Goal: Information Seeking & Learning: Find specific fact

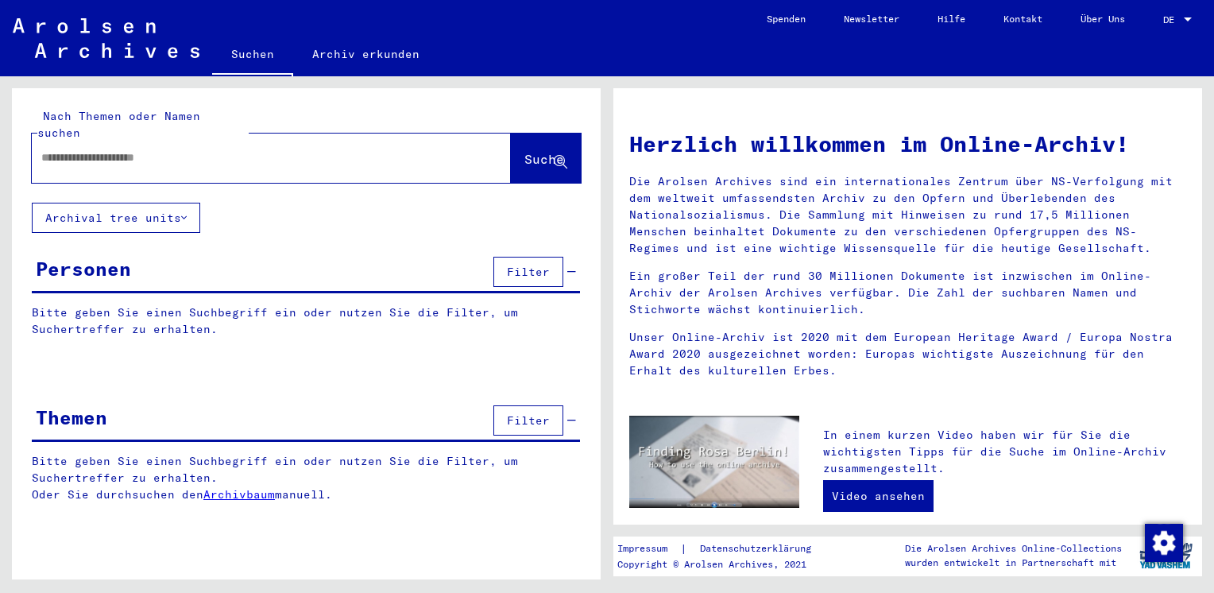
click at [416, 149] on input "text" at bounding box center [252, 157] width 422 height 17
type input "**********"
click at [550, 157] on button "Suche" at bounding box center [546, 157] width 70 height 49
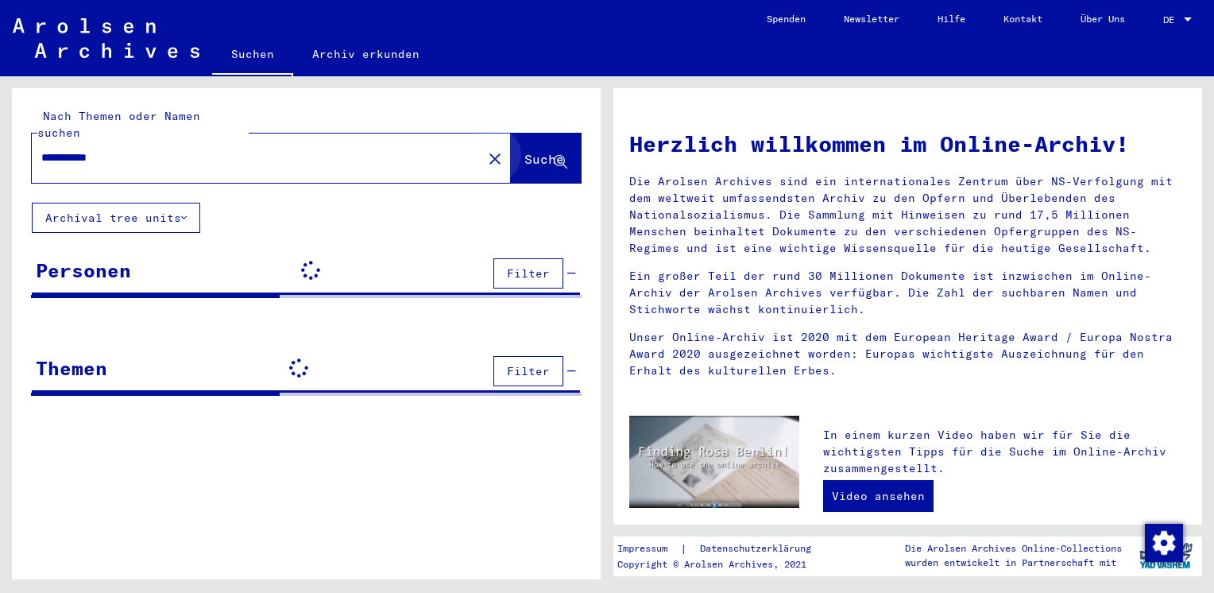
click at [550, 157] on button "Suche" at bounding box center [546, 157] width 70 height 49
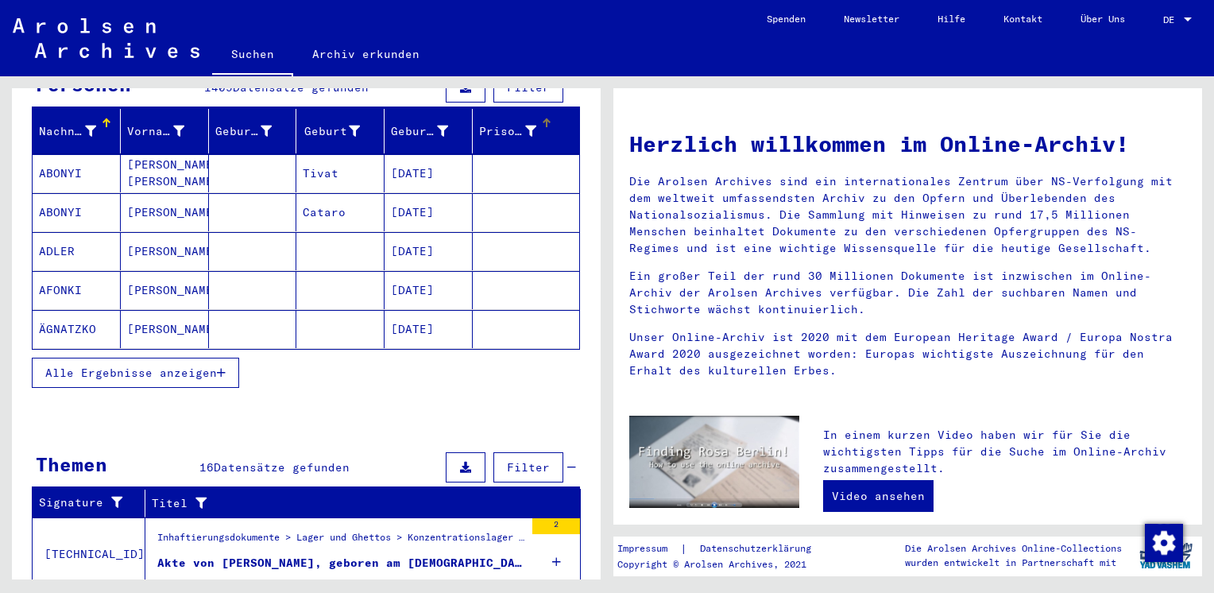
scroll to position [222, 0]
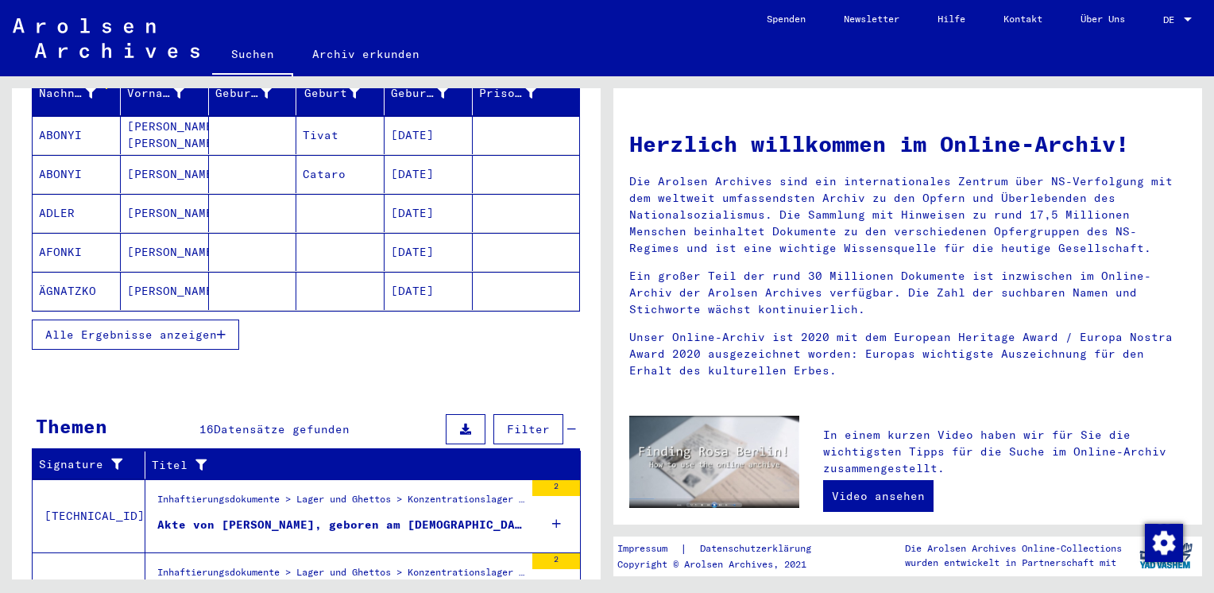
click at [375, 517] on div "Akte von [PERSON_NAME], geboren am [DEMOGRAPHIC_DATA]" at bounding box center [340, 525] width 367 height 17
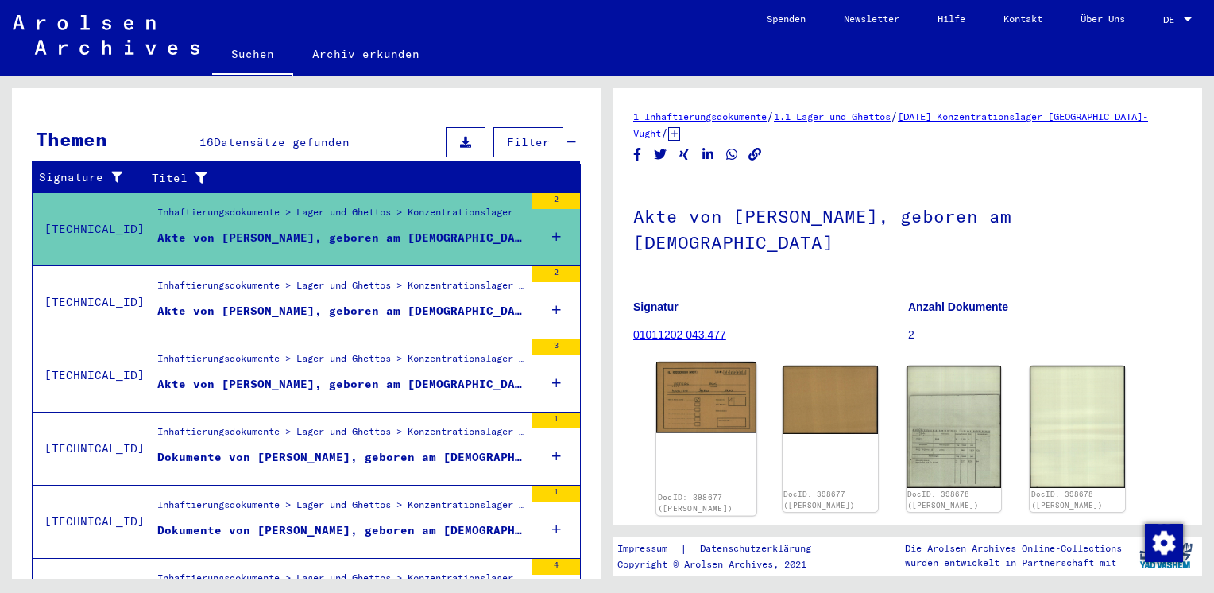
click at [709, 388] on img at bounding box center [706, 398] width 100 height 72
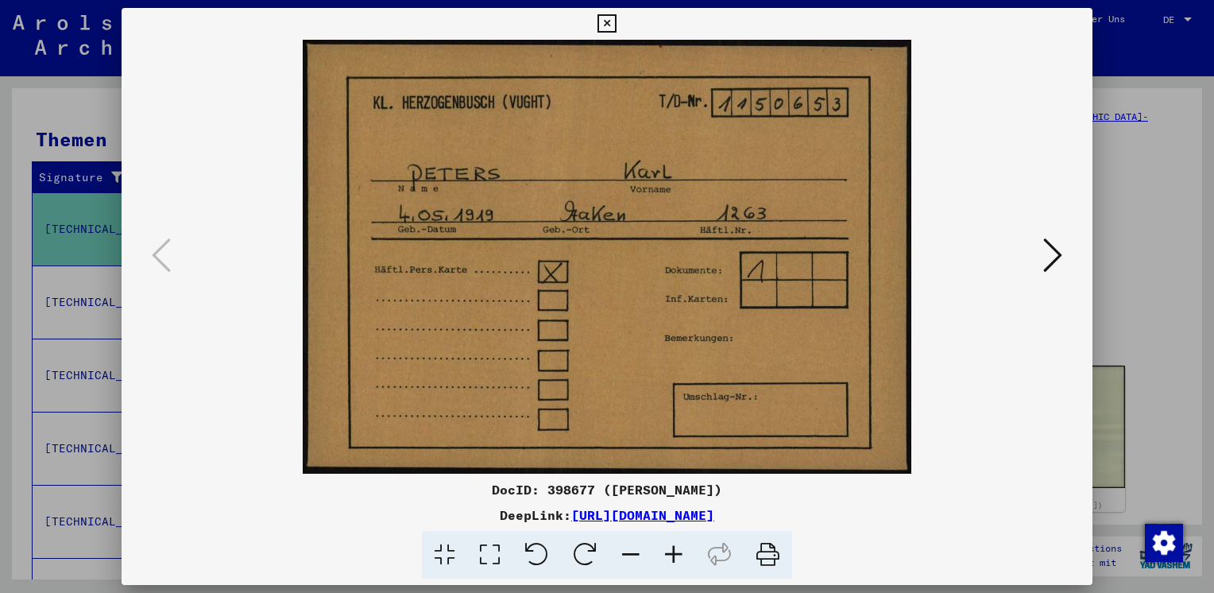
click at [1054, 258] on icon at bounding box center [1052, 255] width 19 height 38
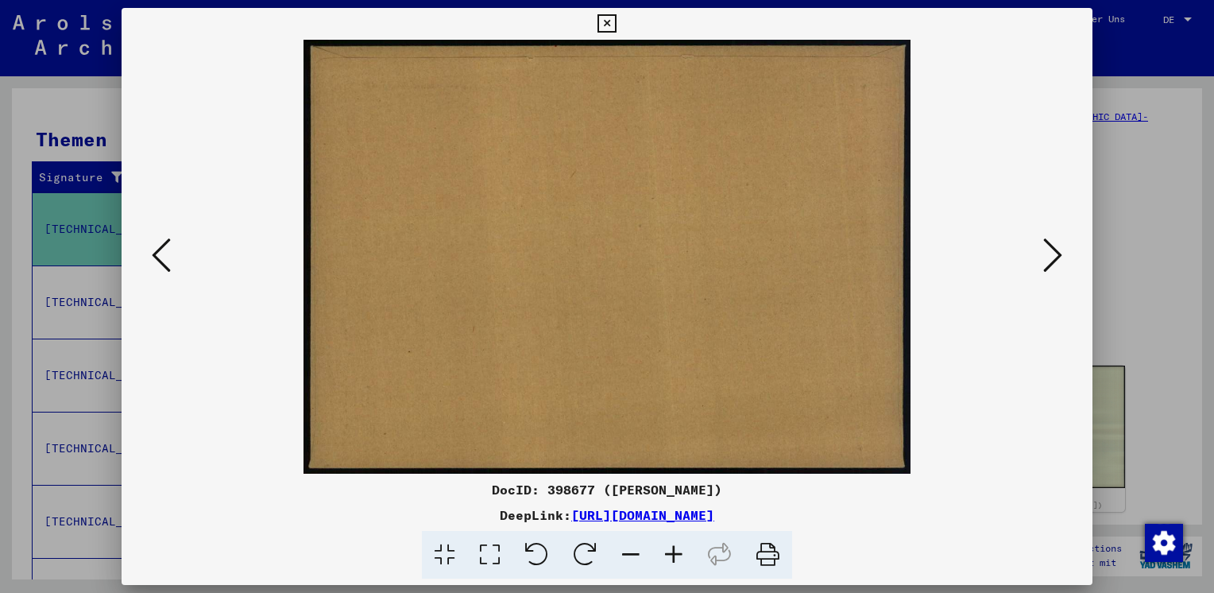
click at [1054, 258] on icon at bounding box center [1052, 255] width 19 height 38
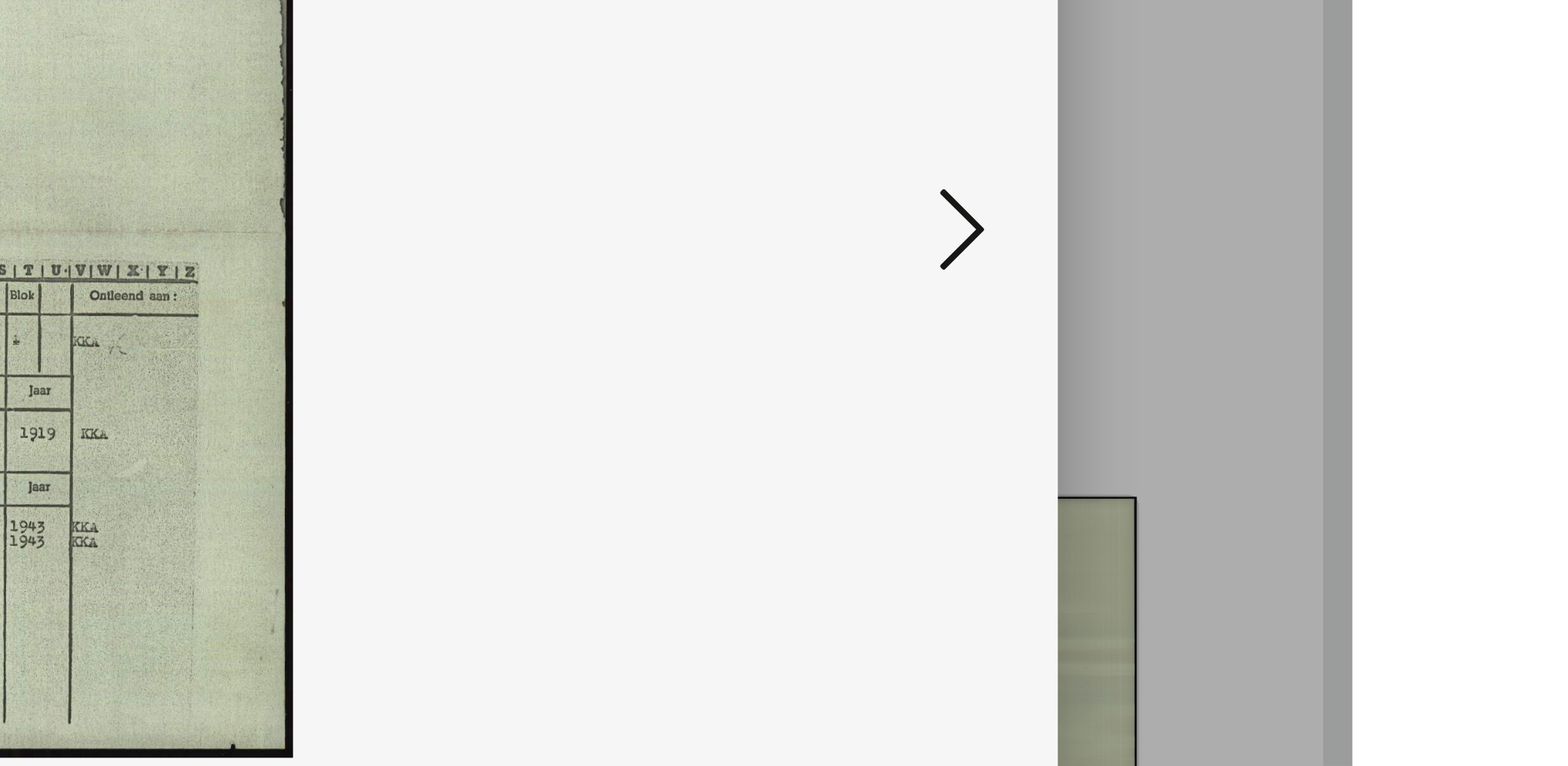
scroll to position [215, 0]
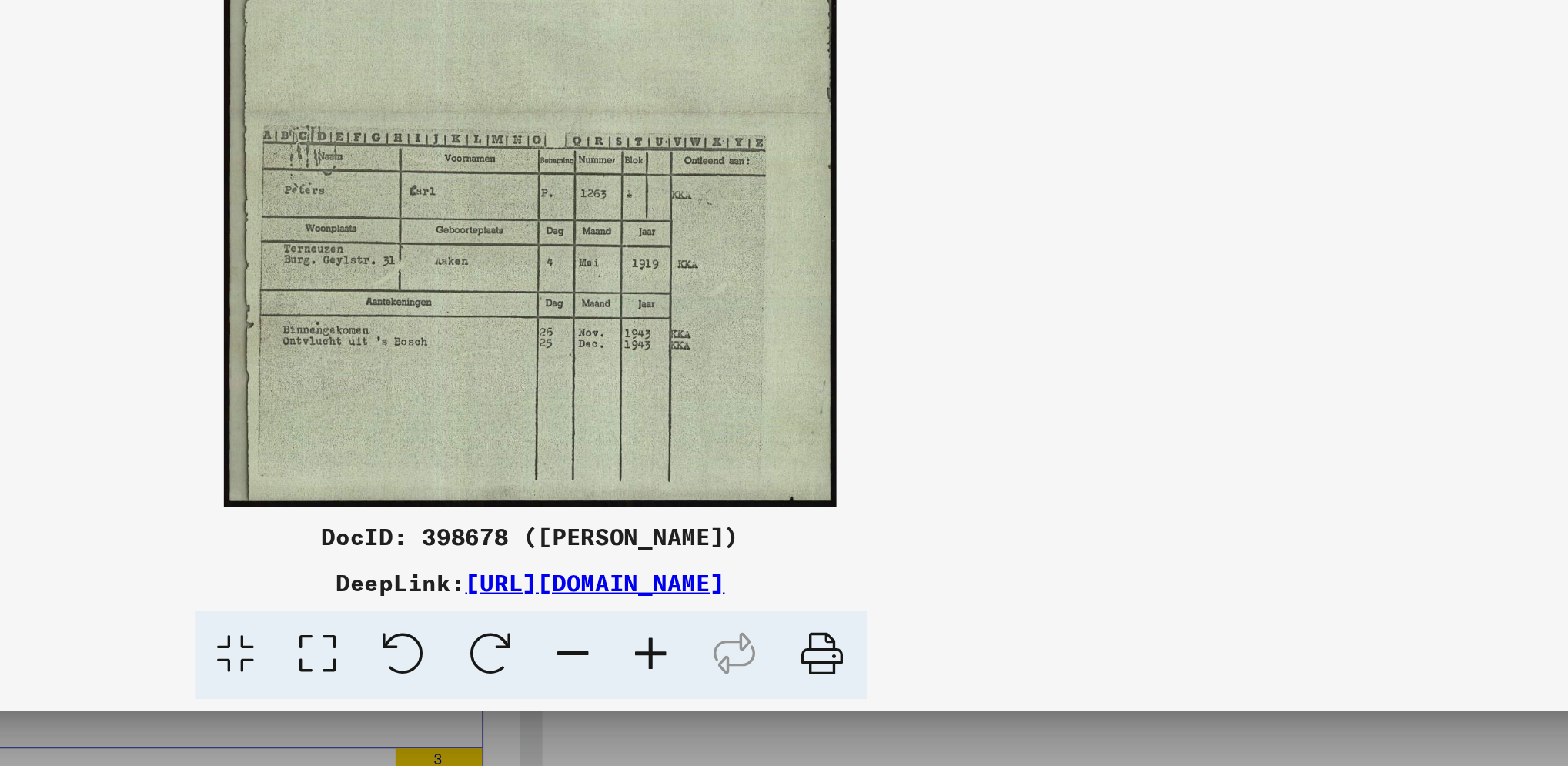
click at [888, 573] on link "[URL][DOMAIN_NAME]" at bounding box center [818, 595] width 138 height 15
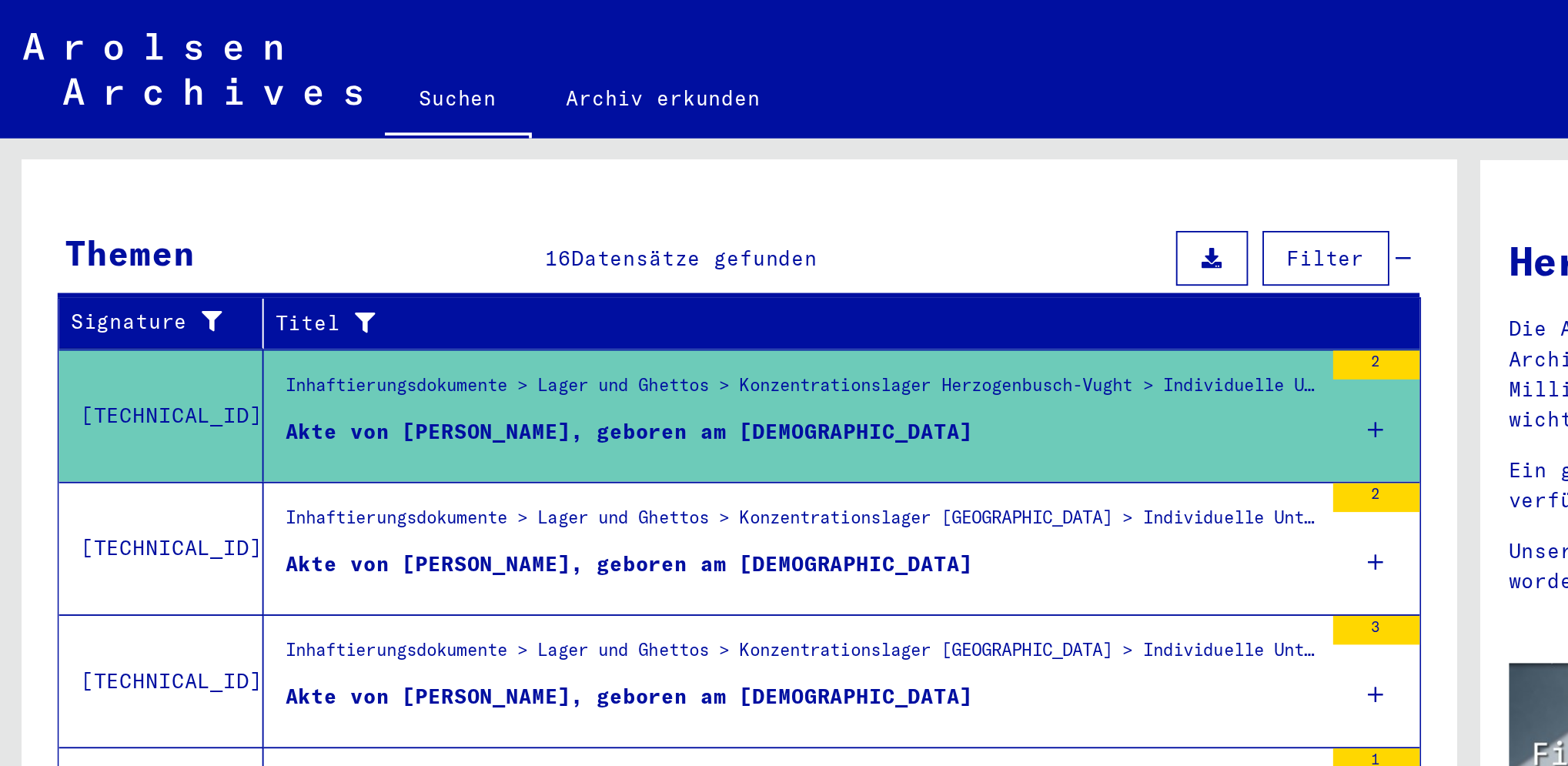
click at [723, 317] on div "Alle Ergebnisse anzeigen" at bounding box center [394, 323] width 727 height 45
click at [730, 349] on icon at bounding box center [734, 371] width 9 height 54
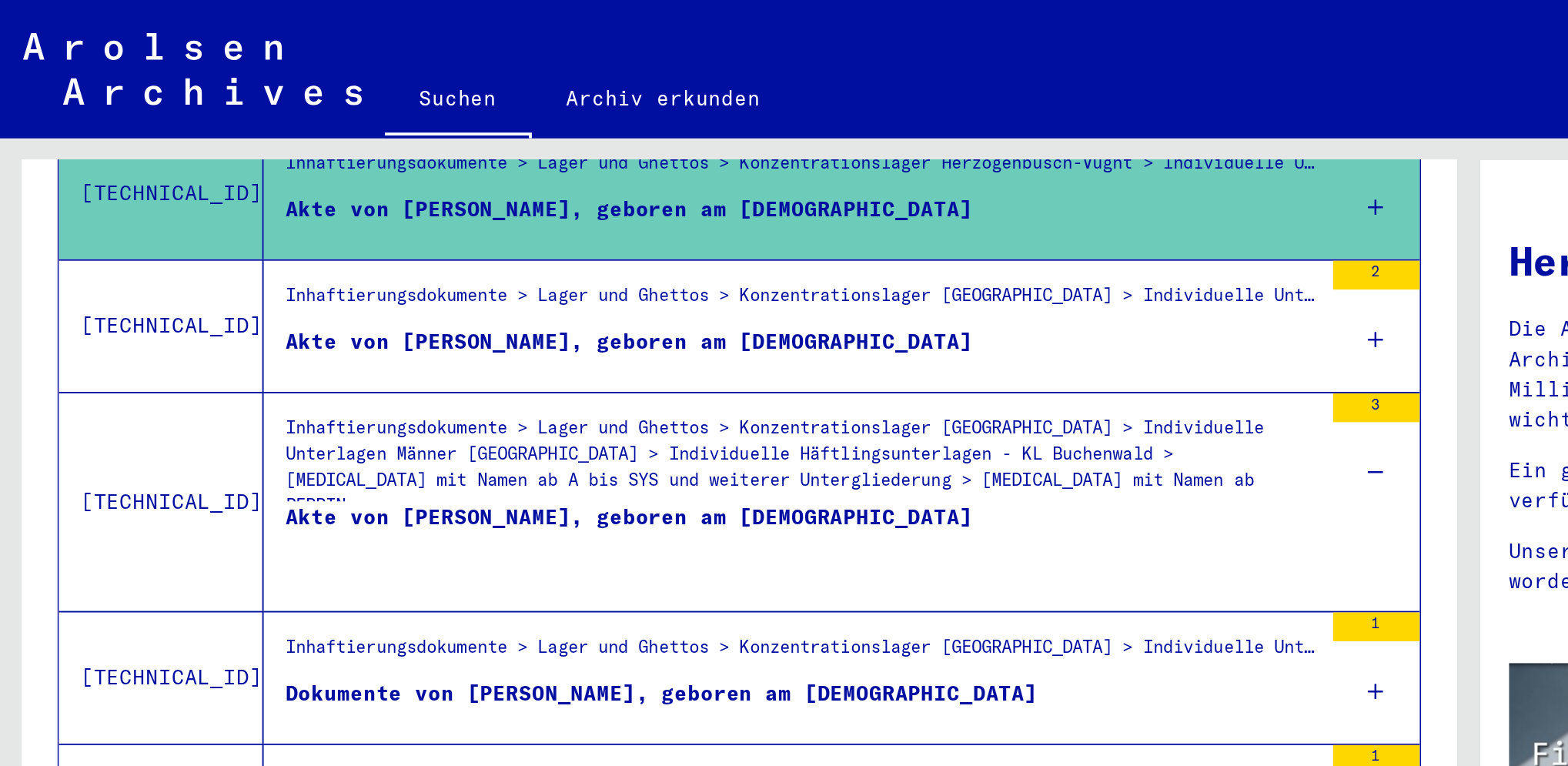
scroll to position [337, 0]
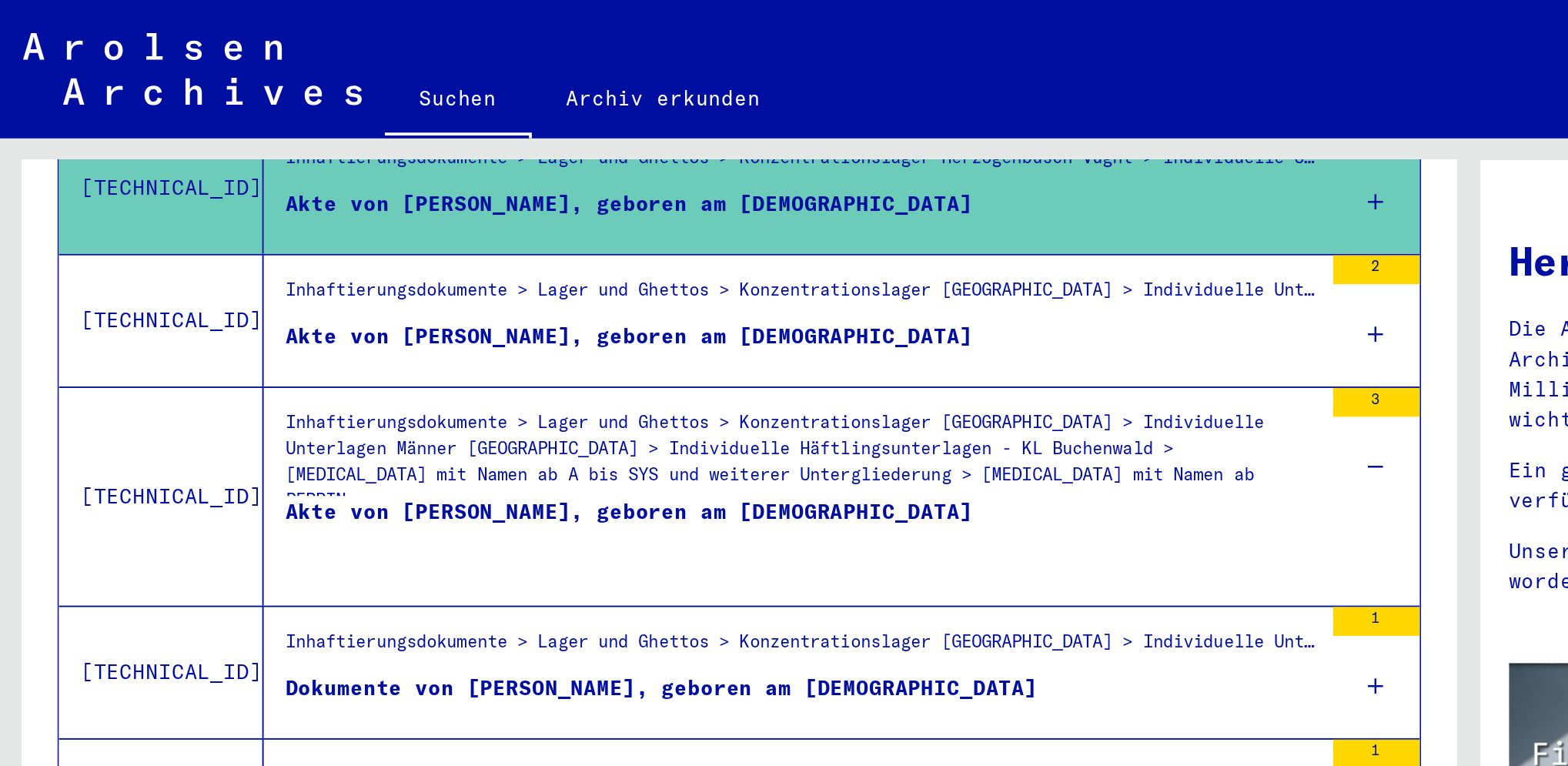
click at [416, 265] on div "Akte von [PERSON_NAME], geboren am [DEMOGRAPHIC_DATA]" at bounding box center [335, 289] width 367 height 46
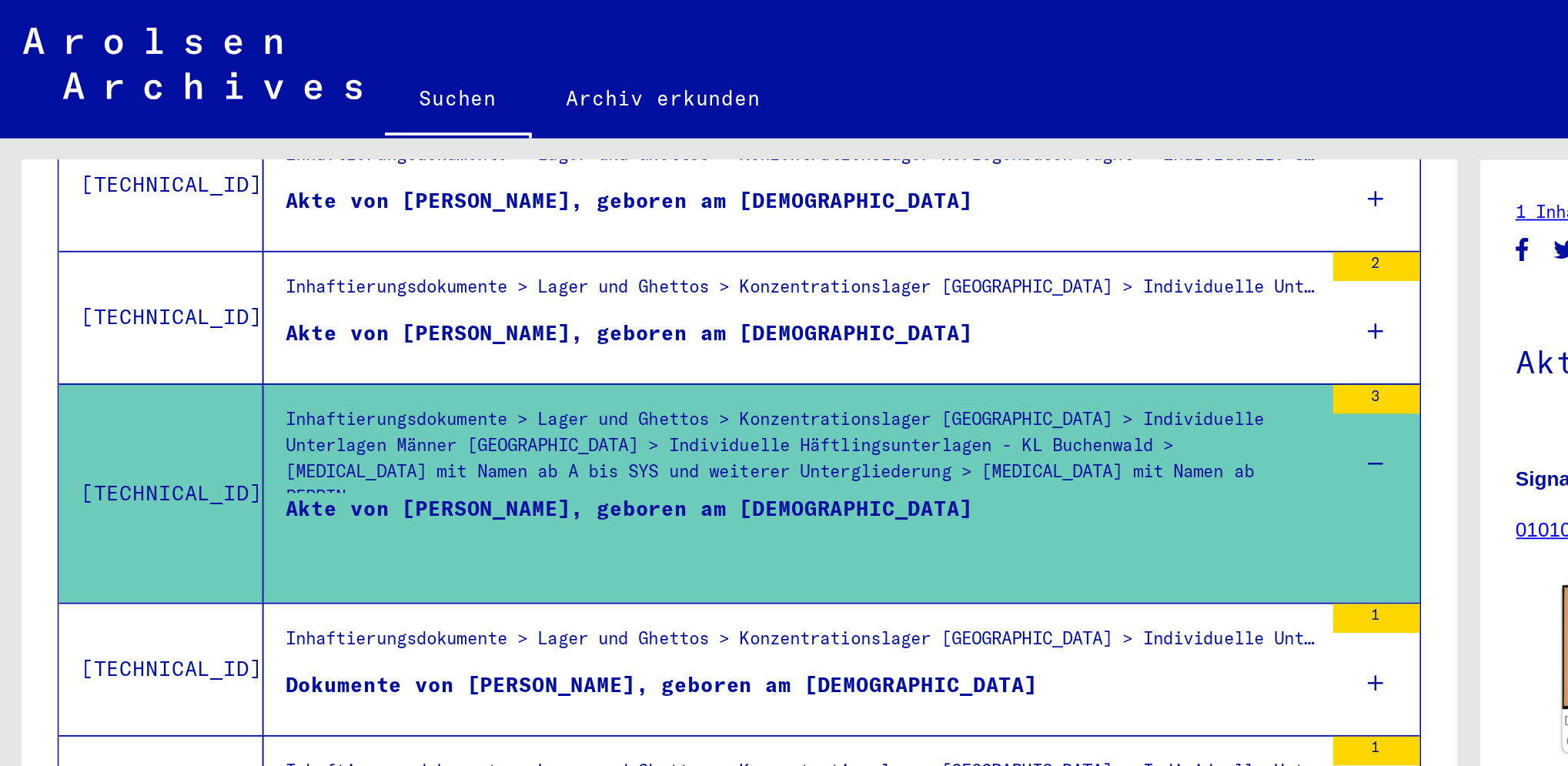
click at [416, 264] on div "Akte von [PERSON_NAME], geboren am [DEMOGRAPHIC_DATA]" at bounding box center [335, 288] width 367 height 46
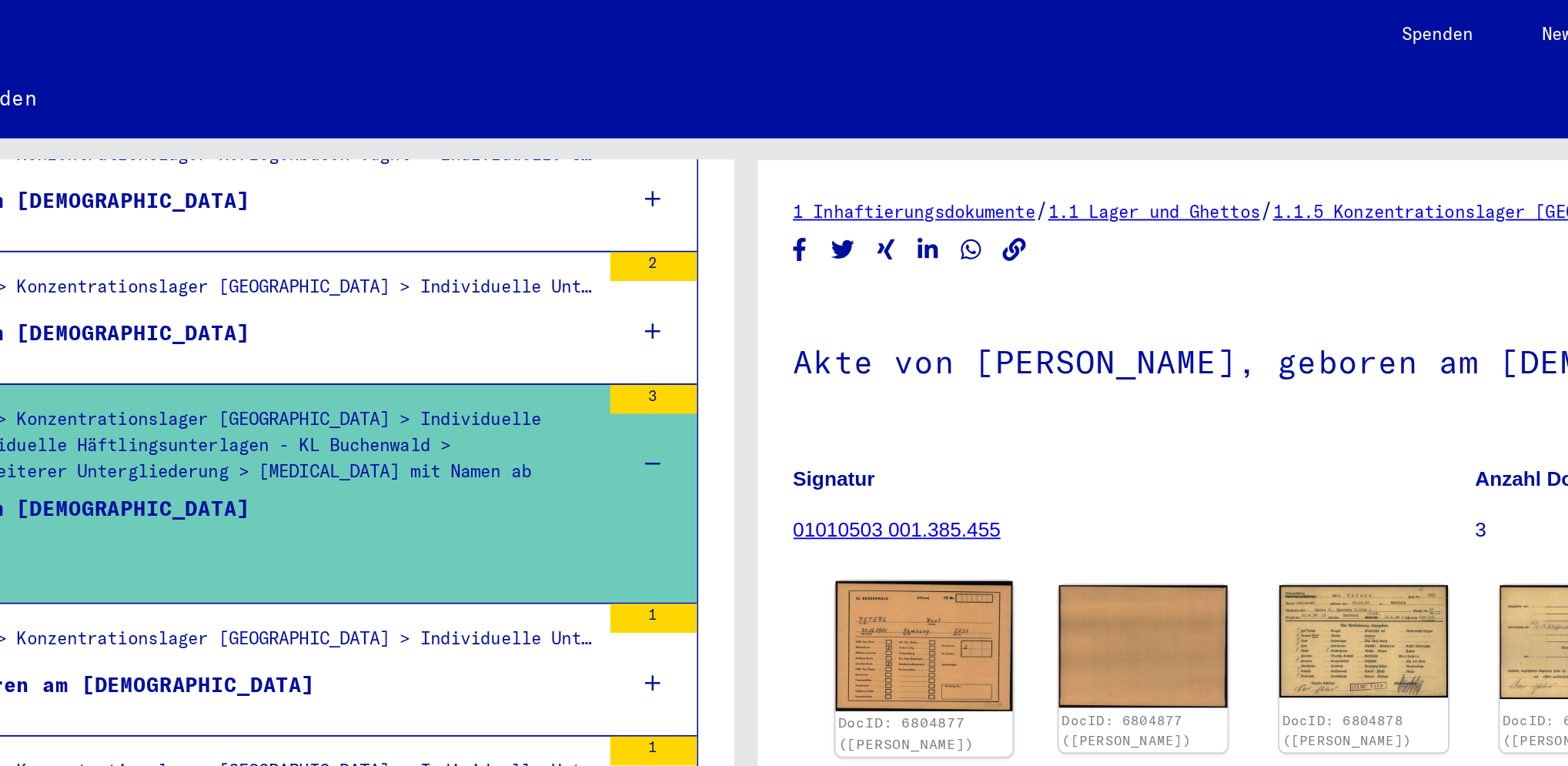
click at [892, 333] on img at bounding box center [879, 345] width 95 height 70
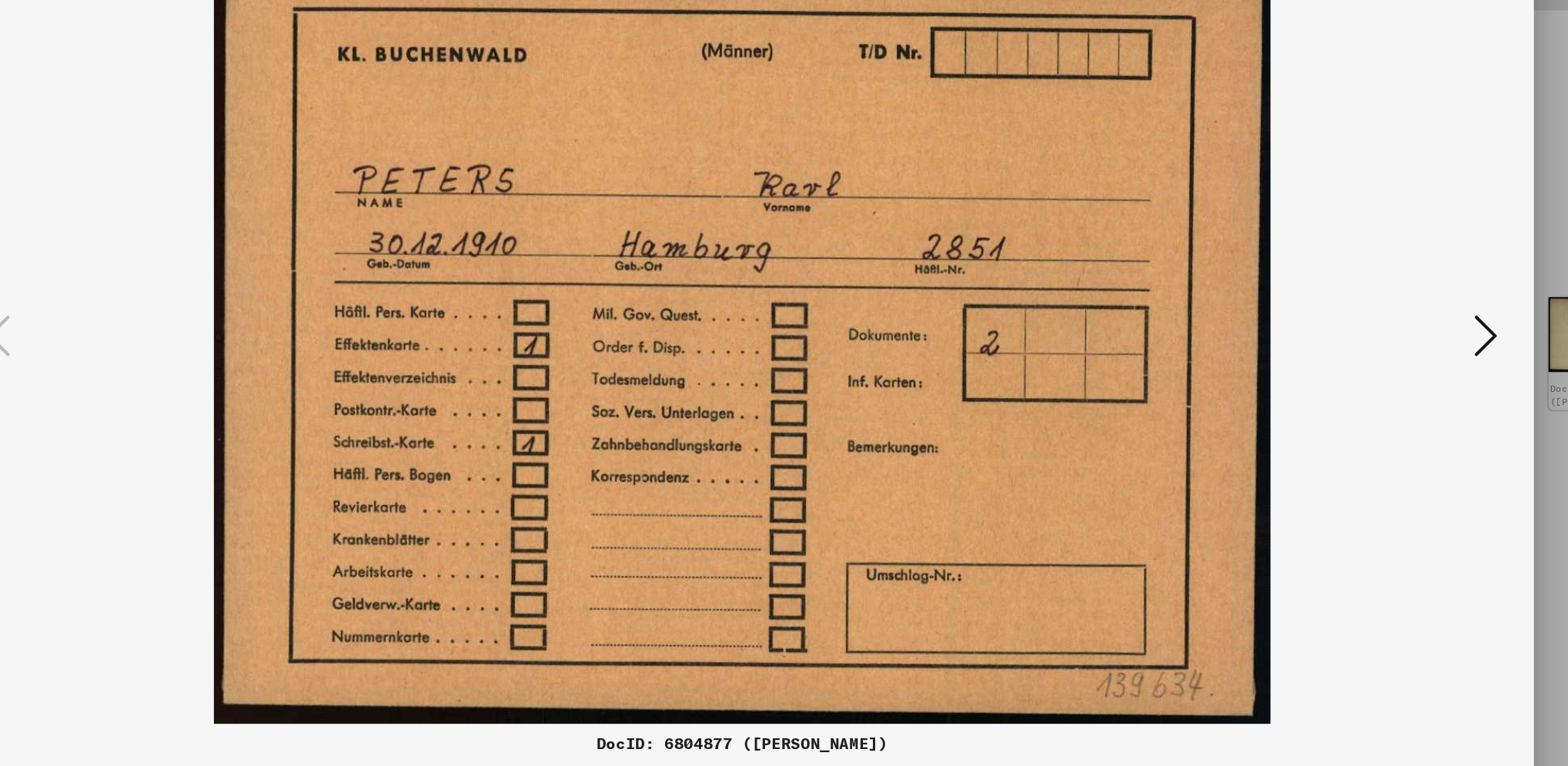
click at [1175, 341] on icon at bounding box center [1371, 343] width 18 height 37
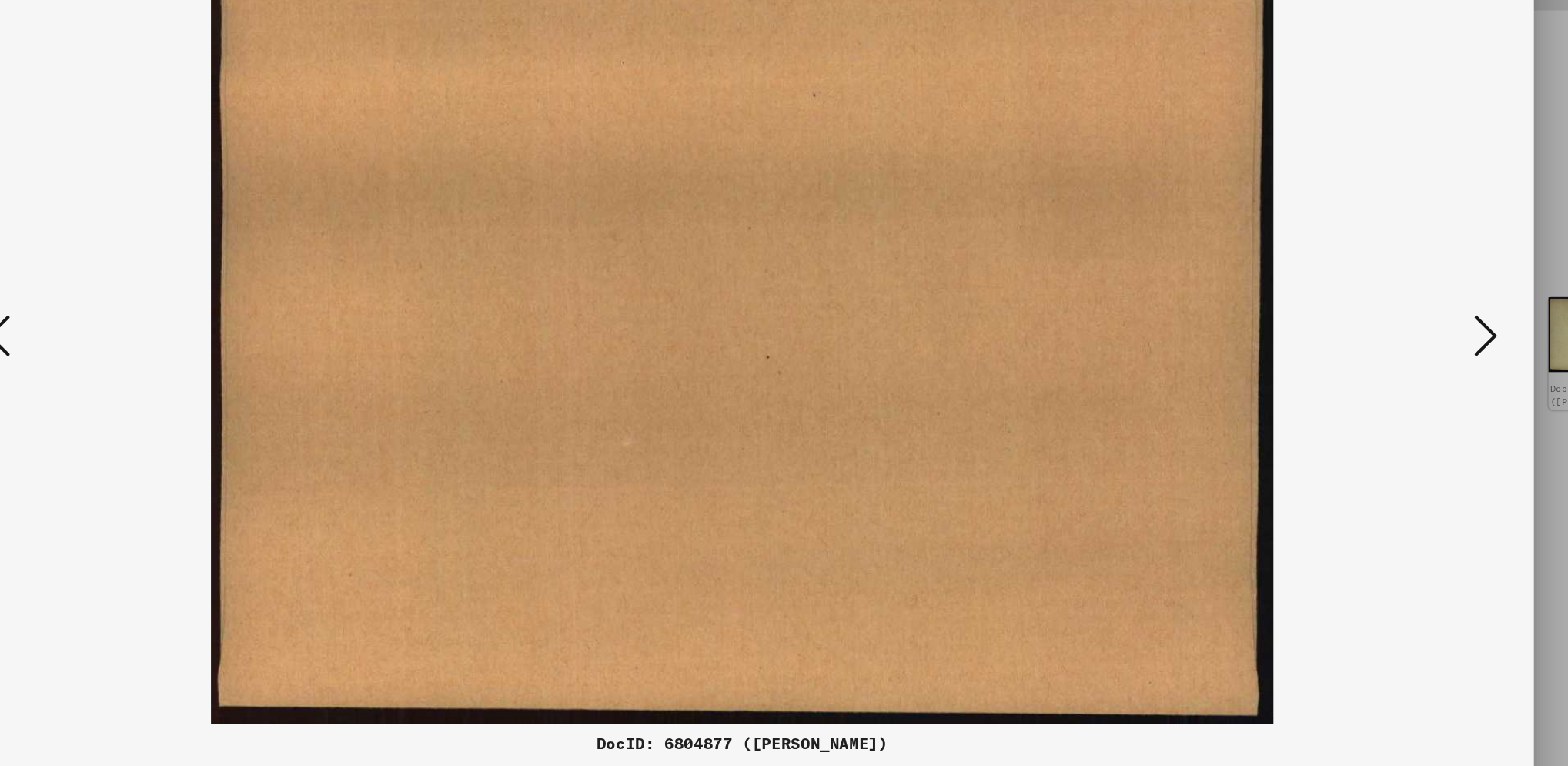
click at [1175, 341] on icon at bounding box center [1371, 343] width 18 height 37
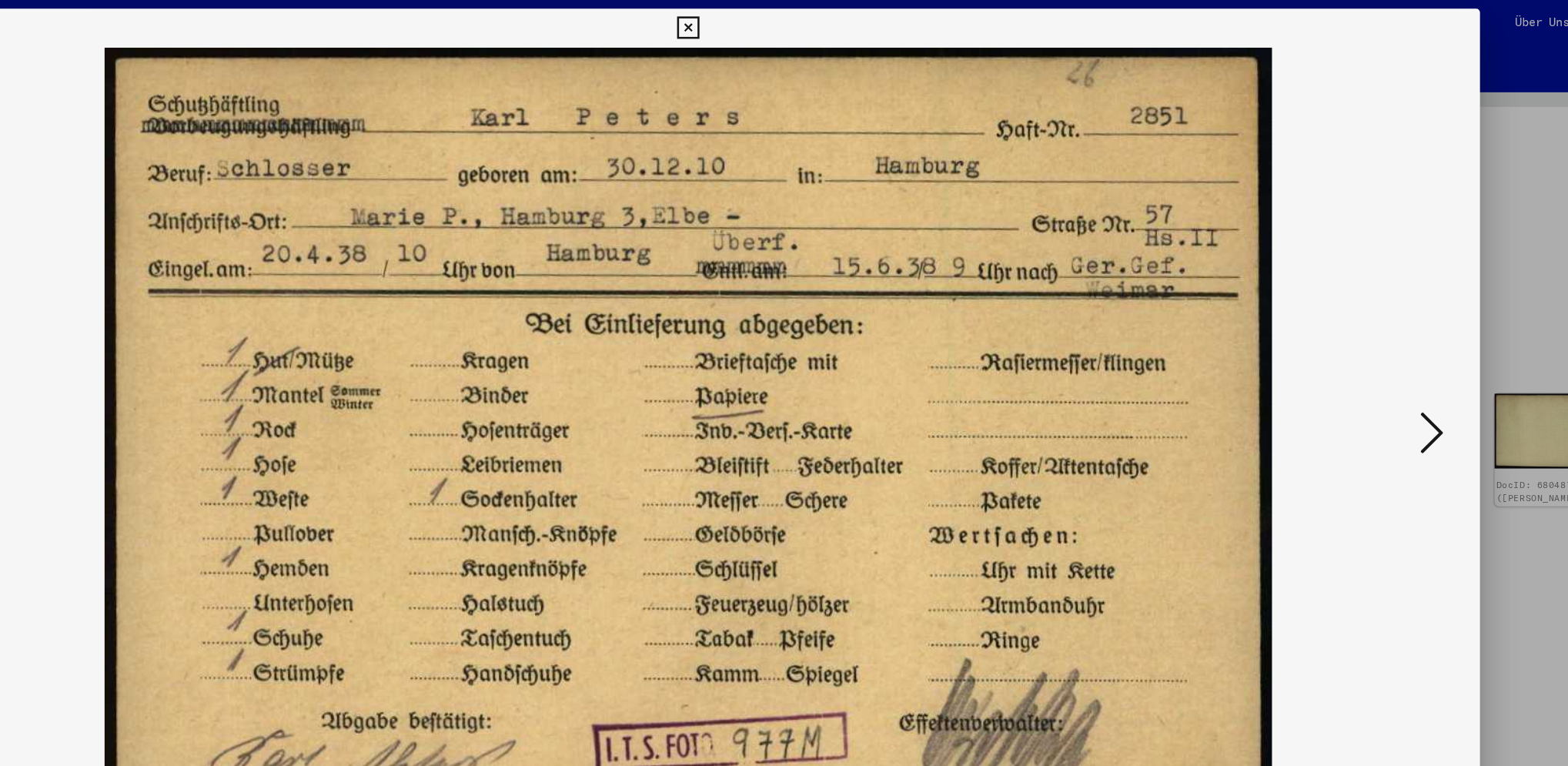
click at [1175, 338] on icon at bounding box center [1371, 343] width 18 height 37
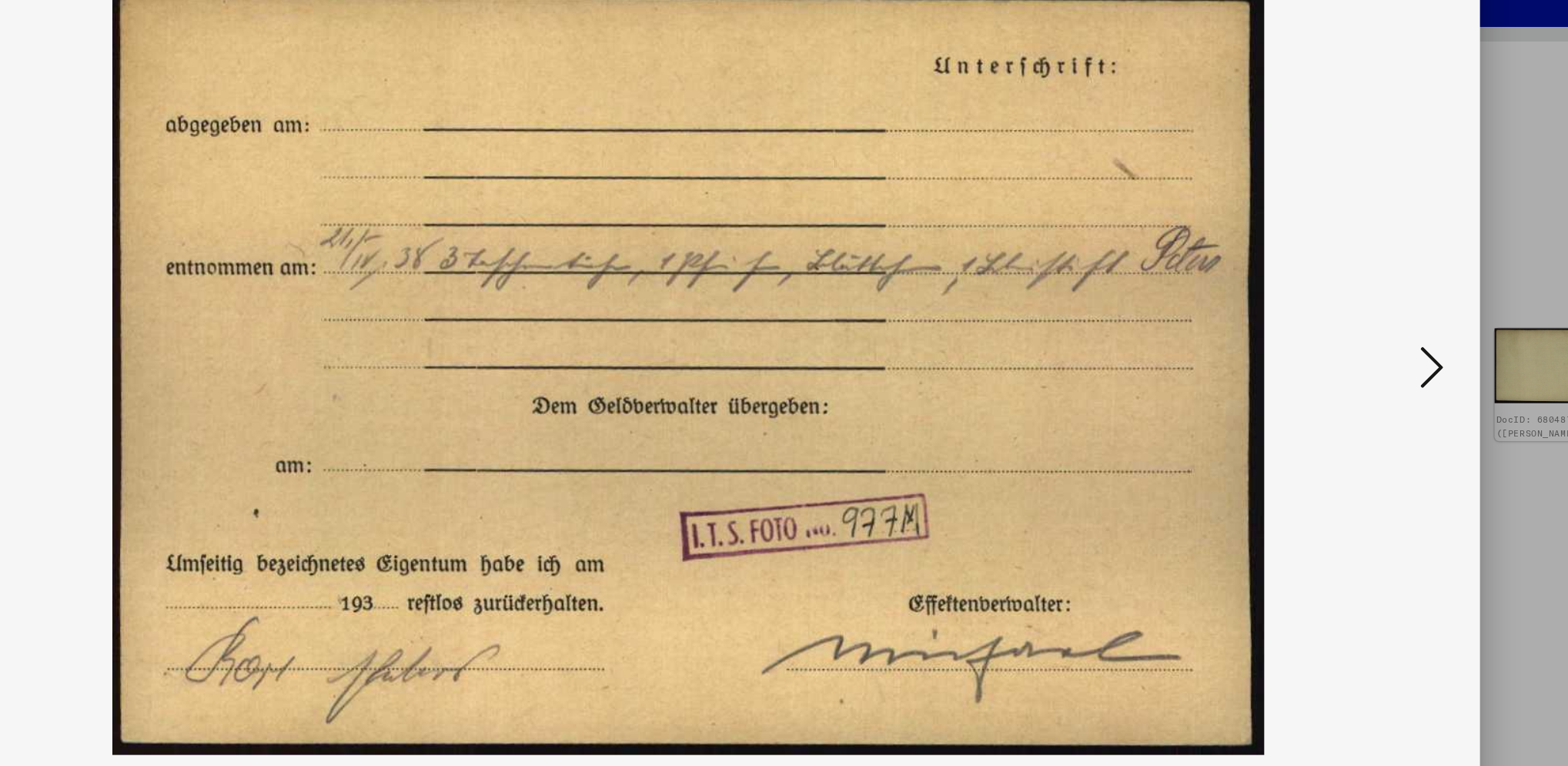
click at [1175, 344] on button at bounding box center [1372, 344] width 28 height 44
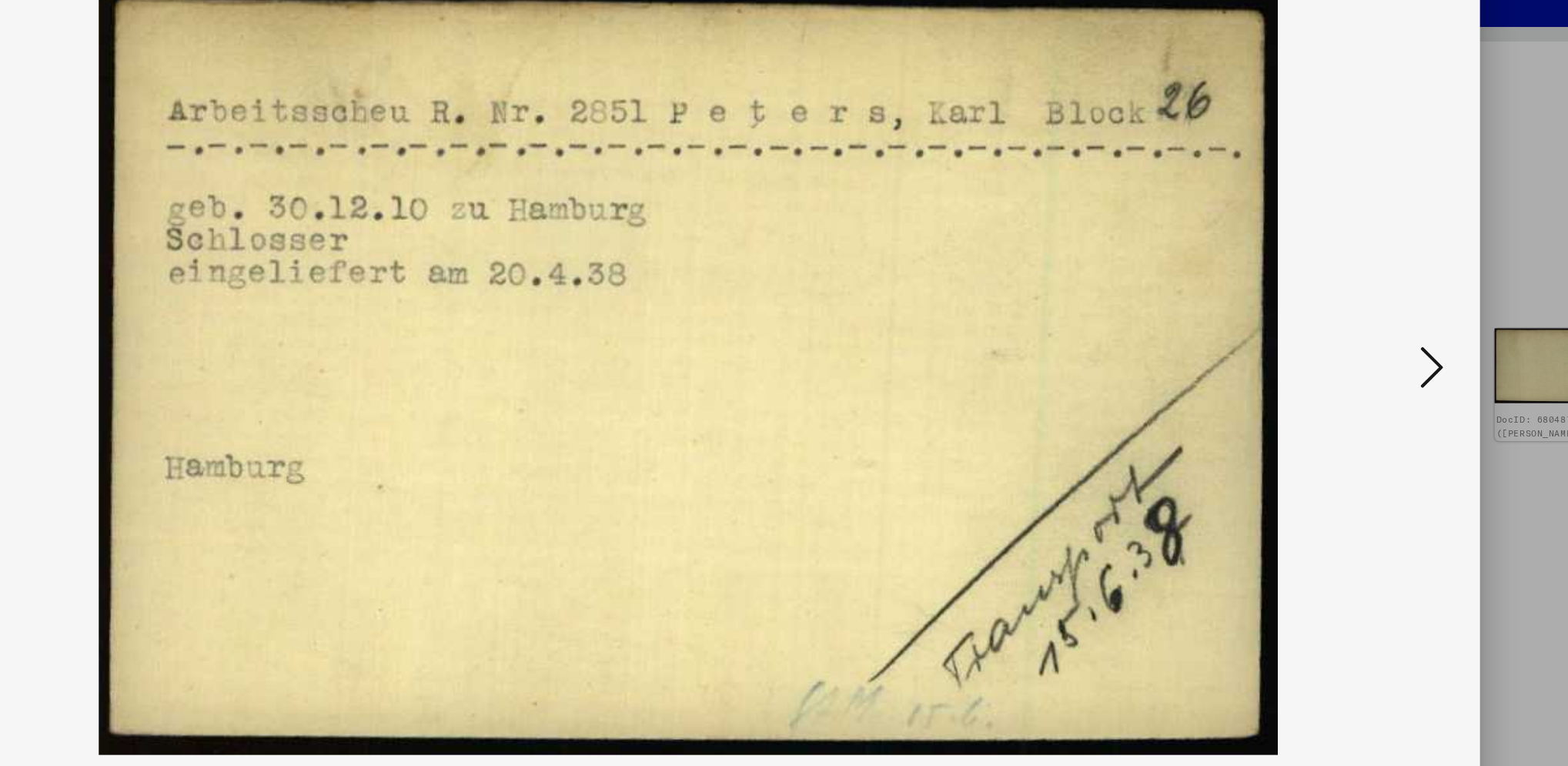
click at [1175, 344] on button at bounding box center [1372, 344] width 28 height 44
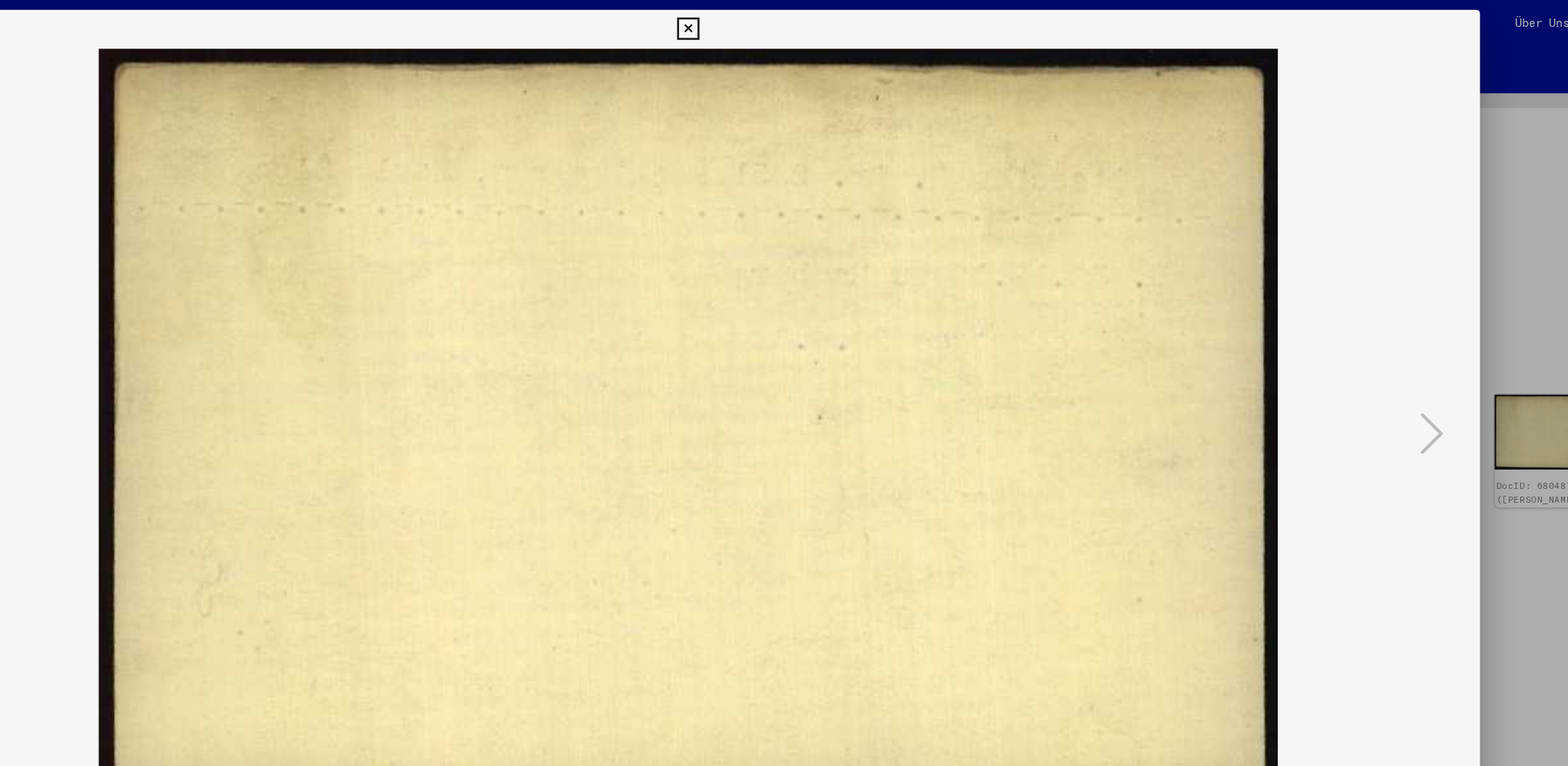
click at [779, 22] on icon at bounding box center [784, 22] width 17 height 18
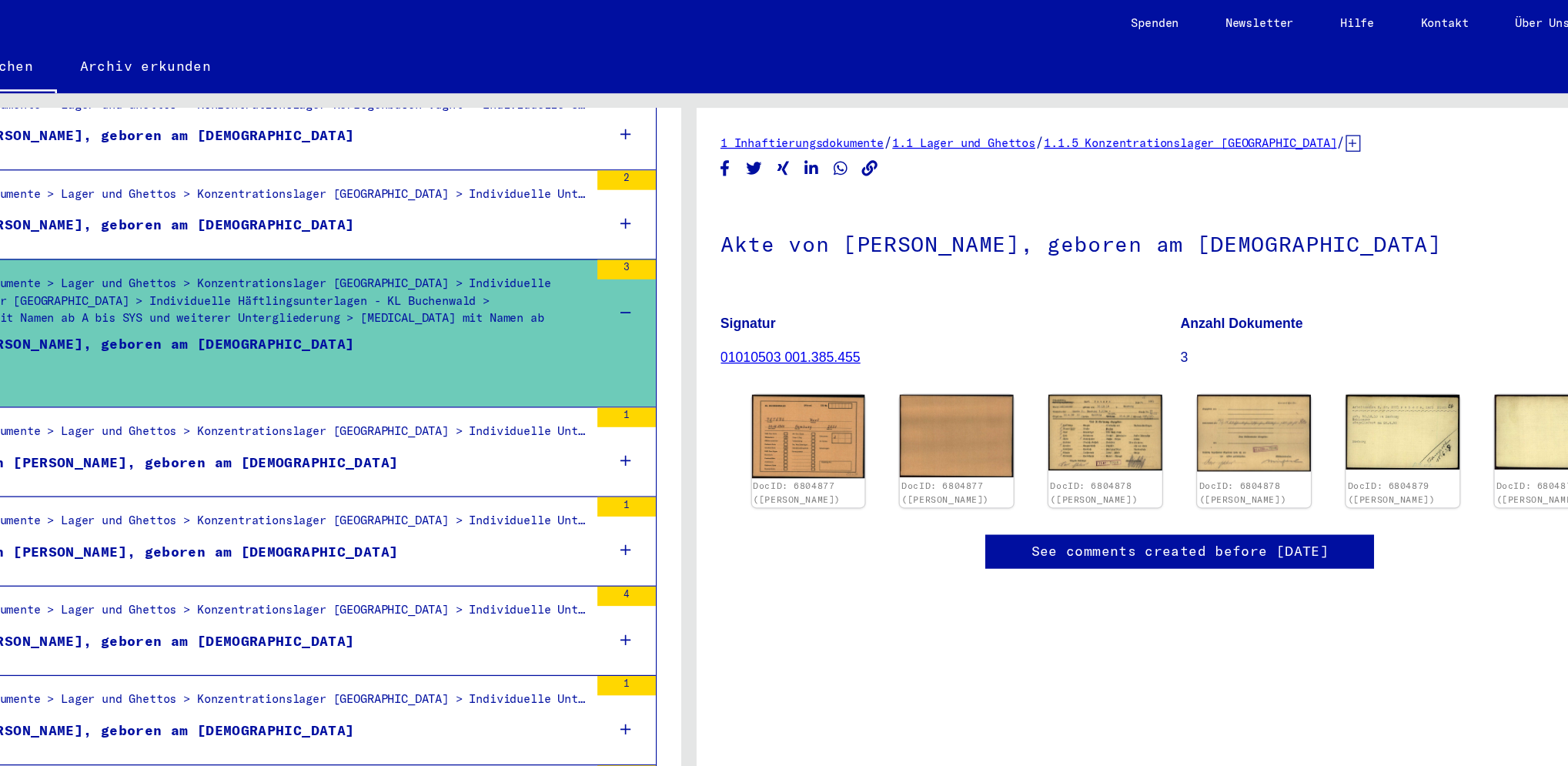
click at [463, 358] on div "Dokumente von [PERSON_NAME], geboren am [DEMOGRAPHIC_DATA]" at bounding box center [353, 366] width 402 height 16
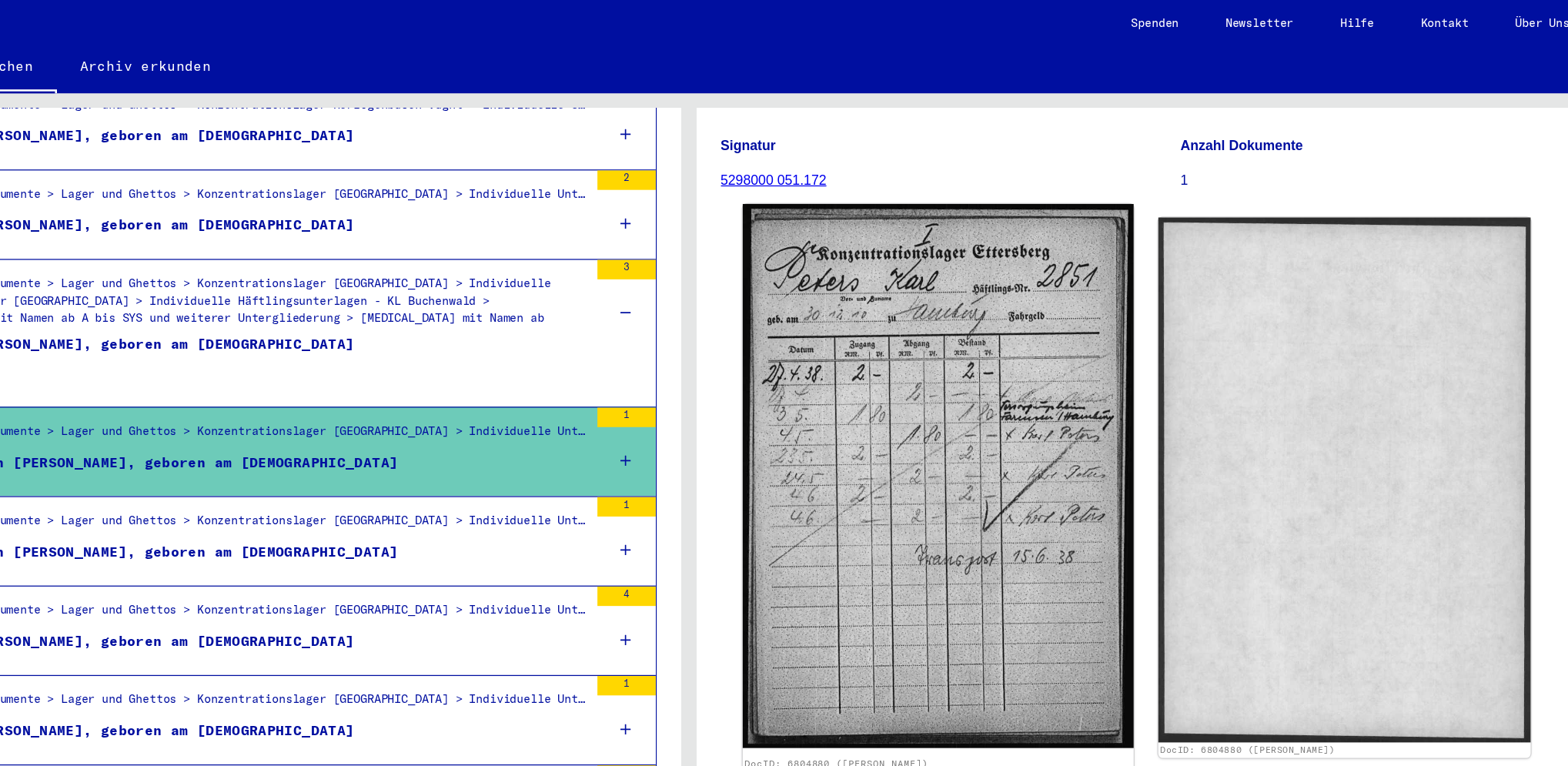
scroll to position [241, 0]
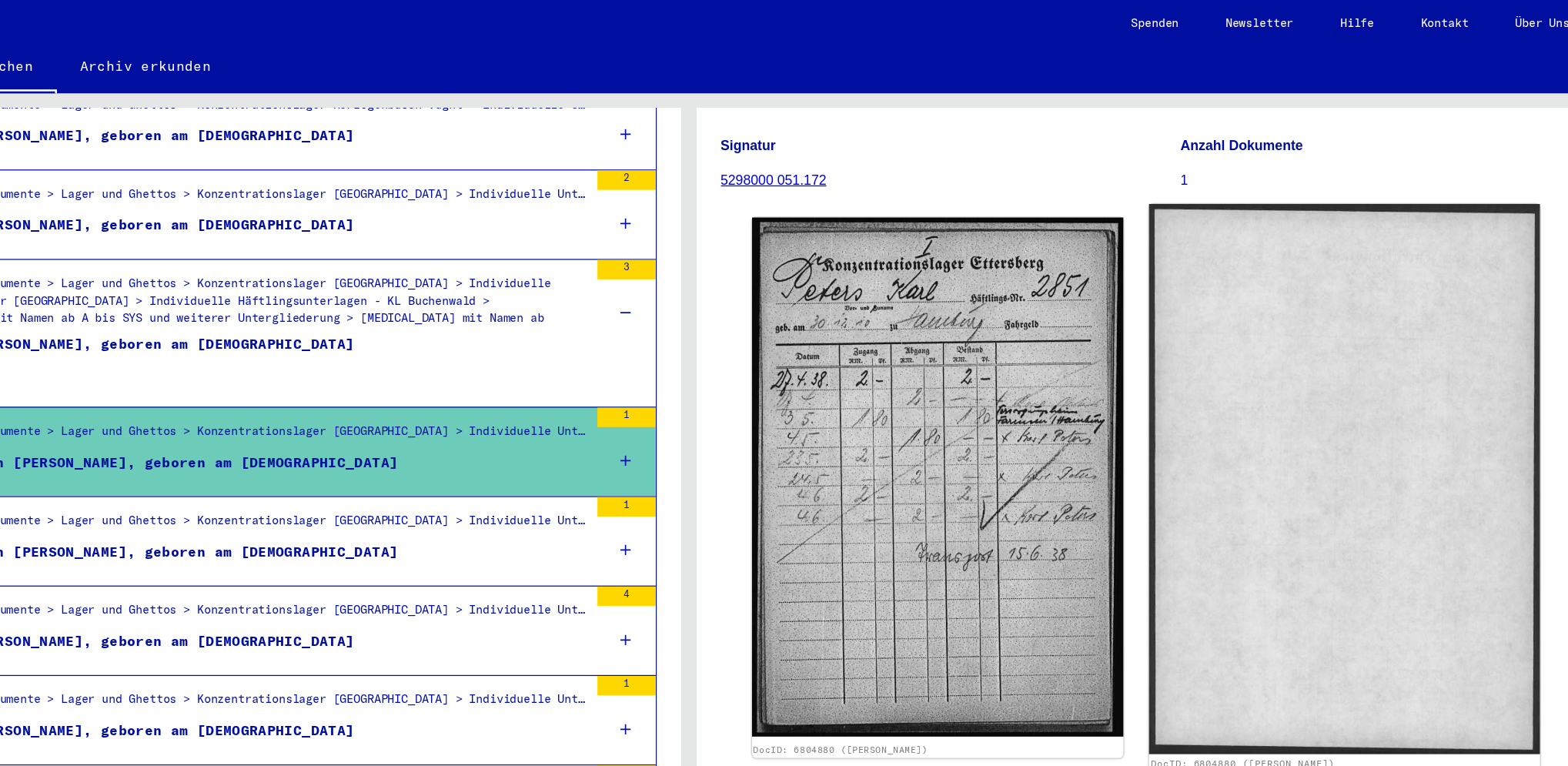
click at [1175, 329] on img at bounding box center [1303, 380] width 309 height 436
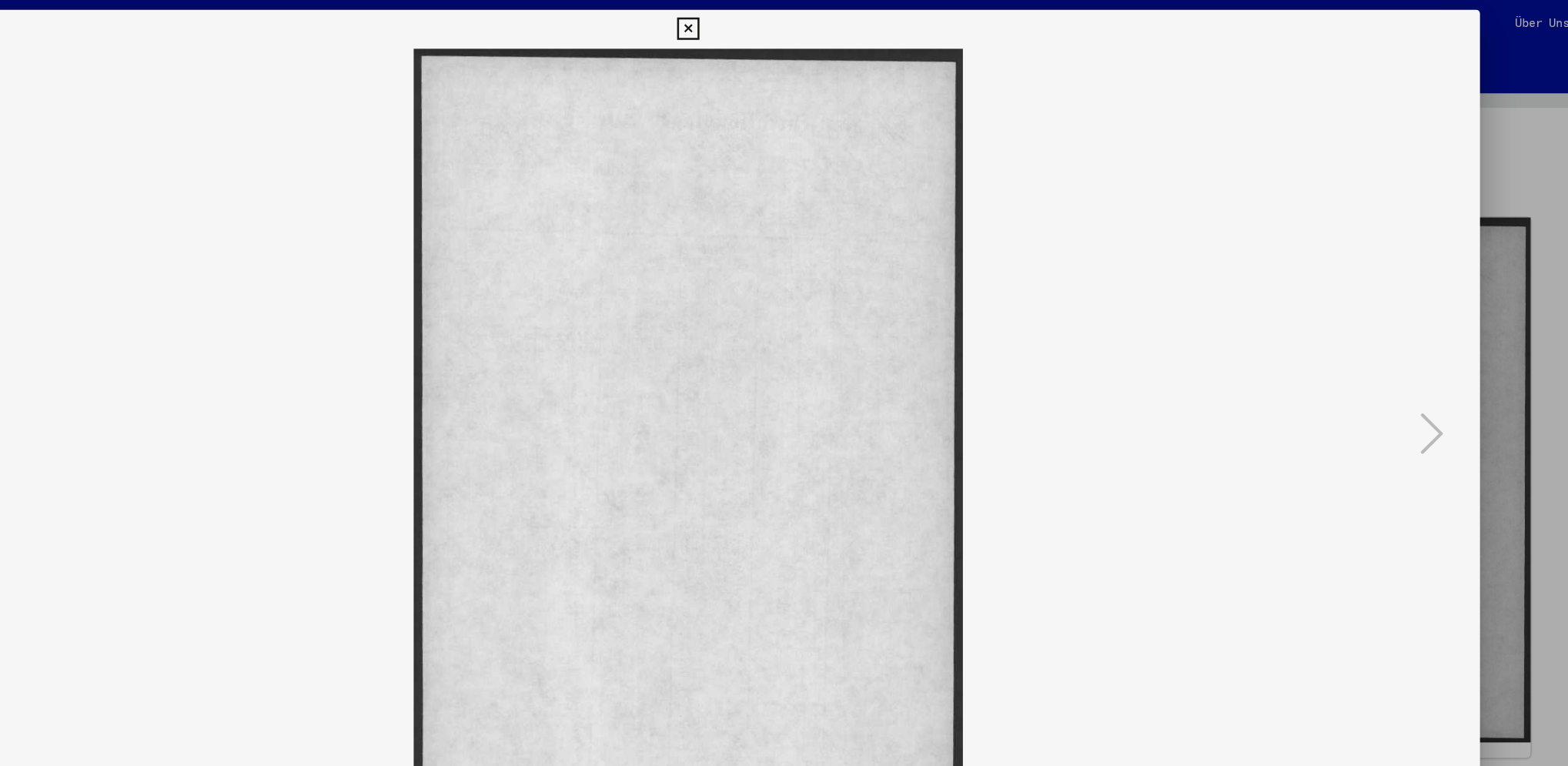
click at [785, 15] on icon at bounding box center [784, 22] width 17 height 18
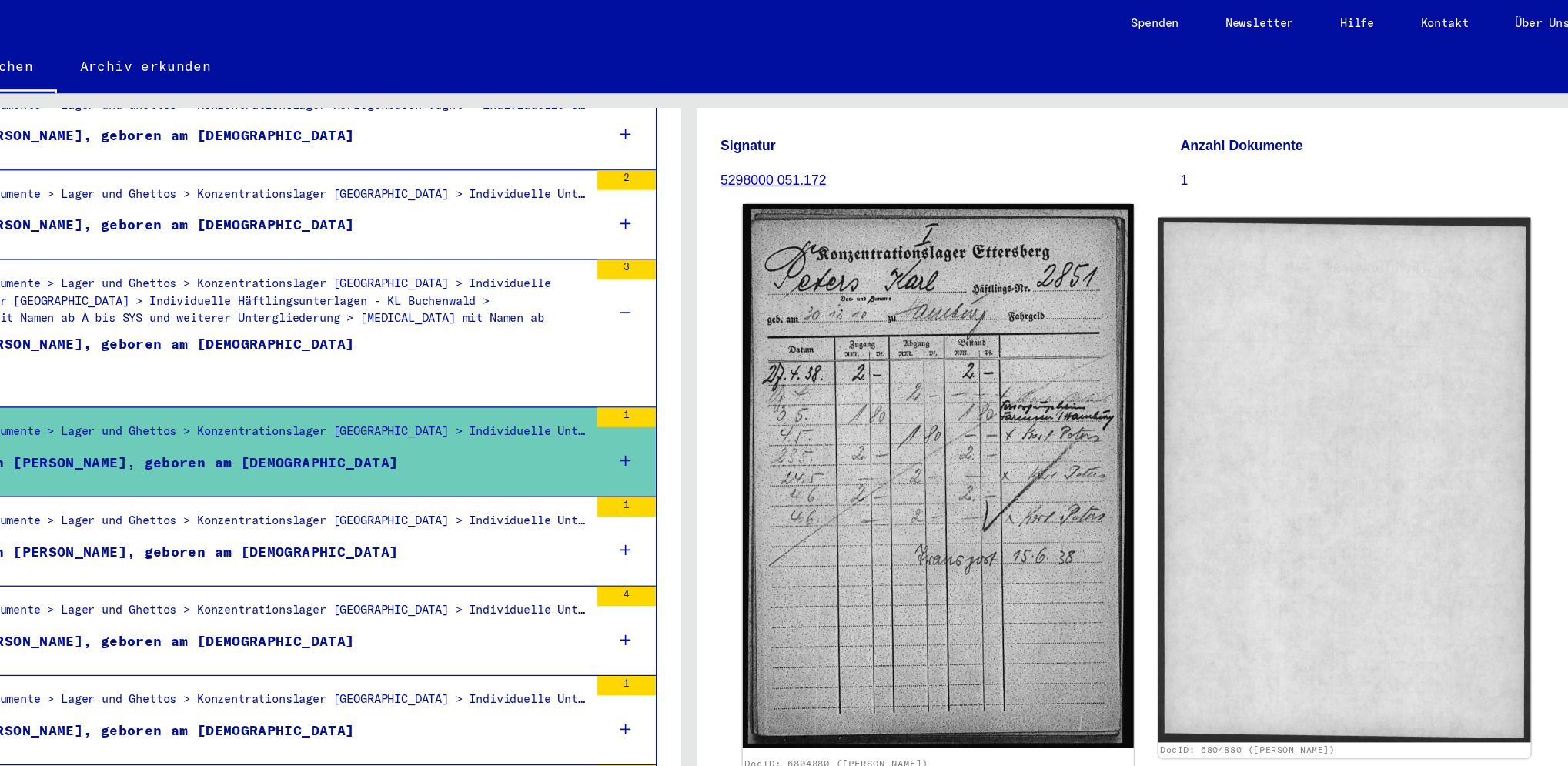
click at [905, 275] on img at bounding box center [980, 377] width 309 height 431
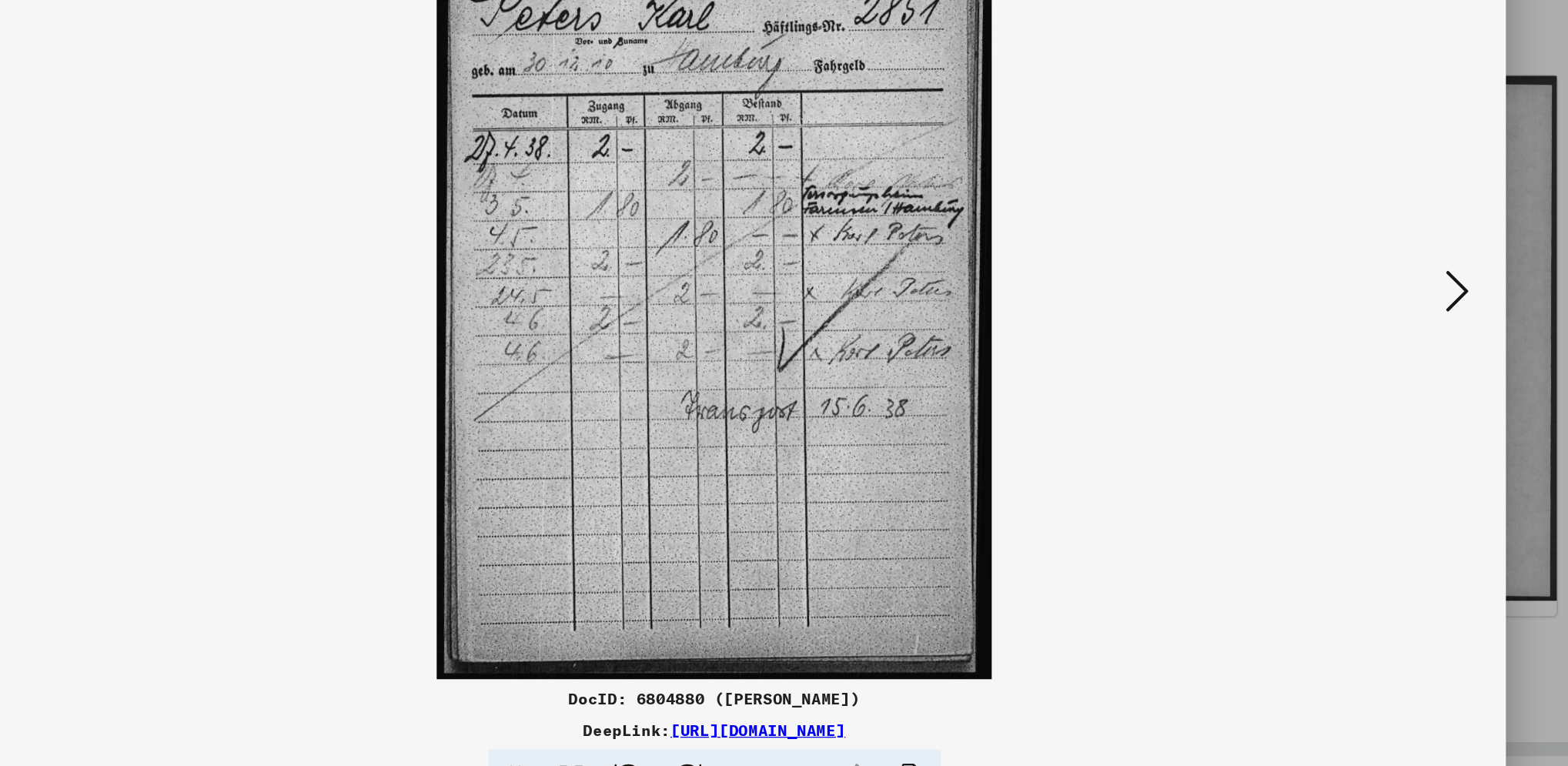
click at [868, 573] on link "[URL][DOMAIN_NAME]" at bounding box center [818, 690] width 138 height 15
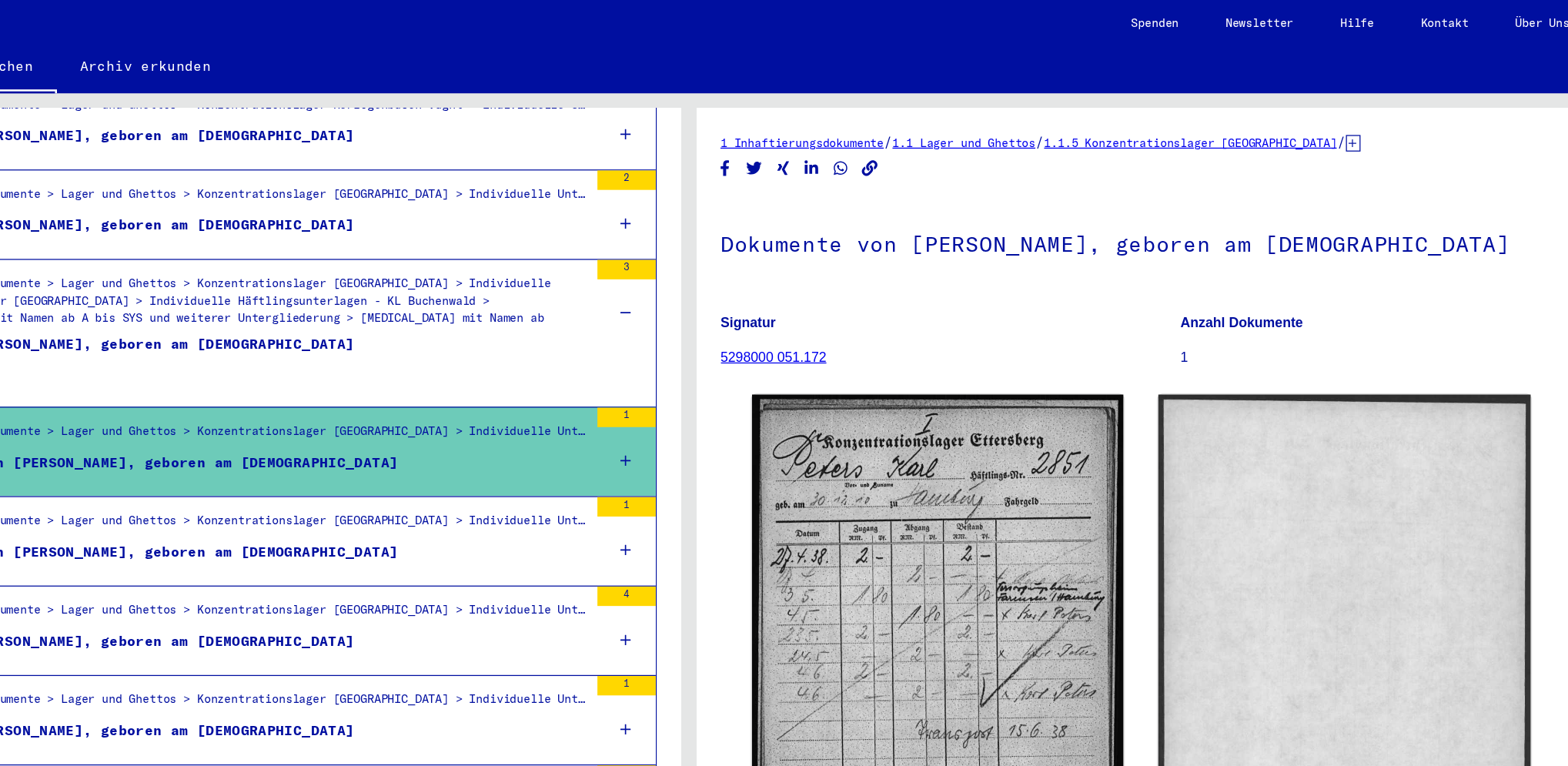
click at [730, 414] on icon at bounding box center [734, 436] width 9 height 54
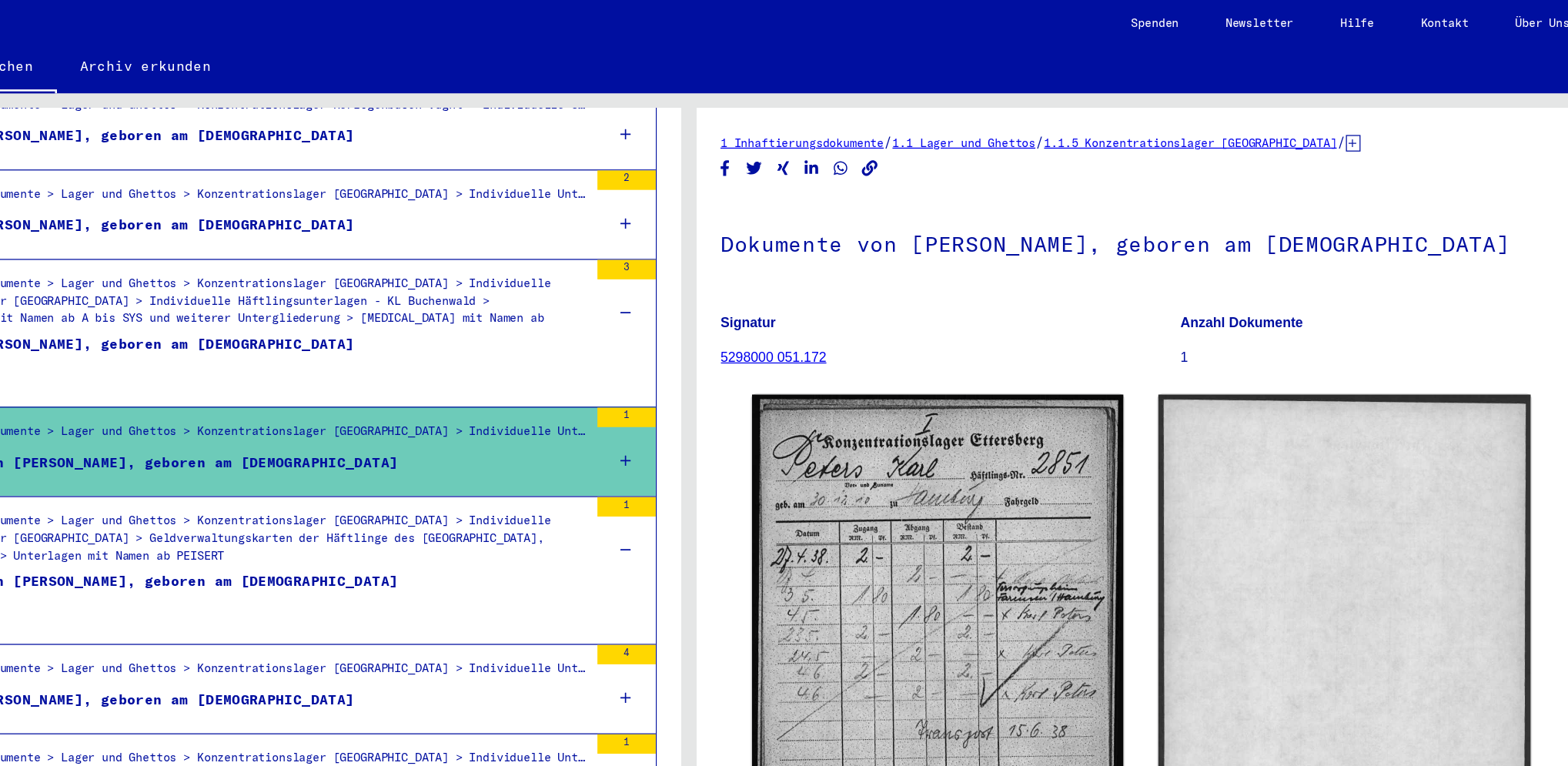
click at [712, 393] on div "1" at bounding box center [735, 428] width 46 height 70
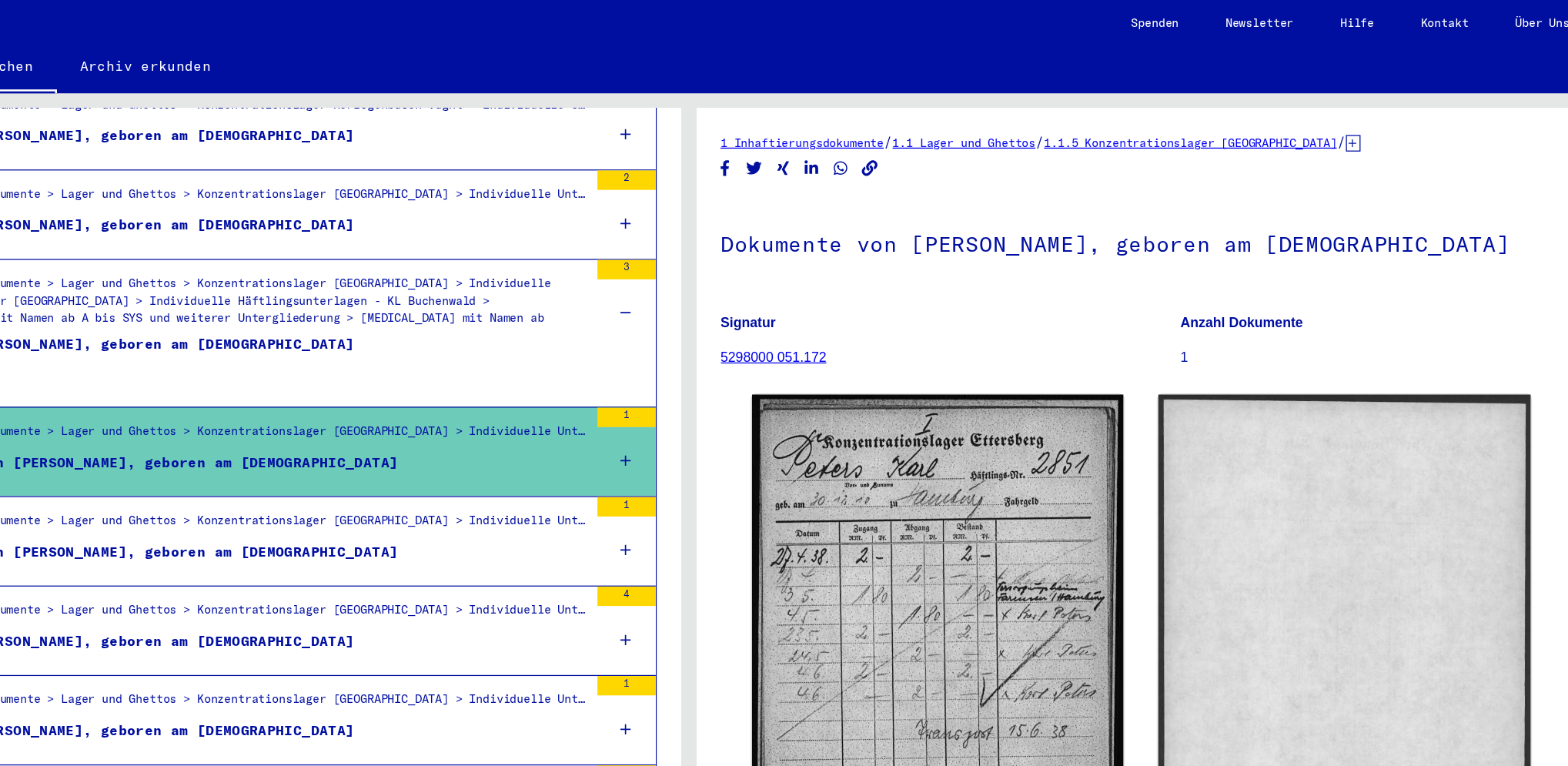
click at [681, 405] on div "Inhaftierungsdokumente > Lager und Ghettos > Konzentrationslager [GEOGRAPHIC_DA…" at bounding box center [428, 415] width 552 height 21
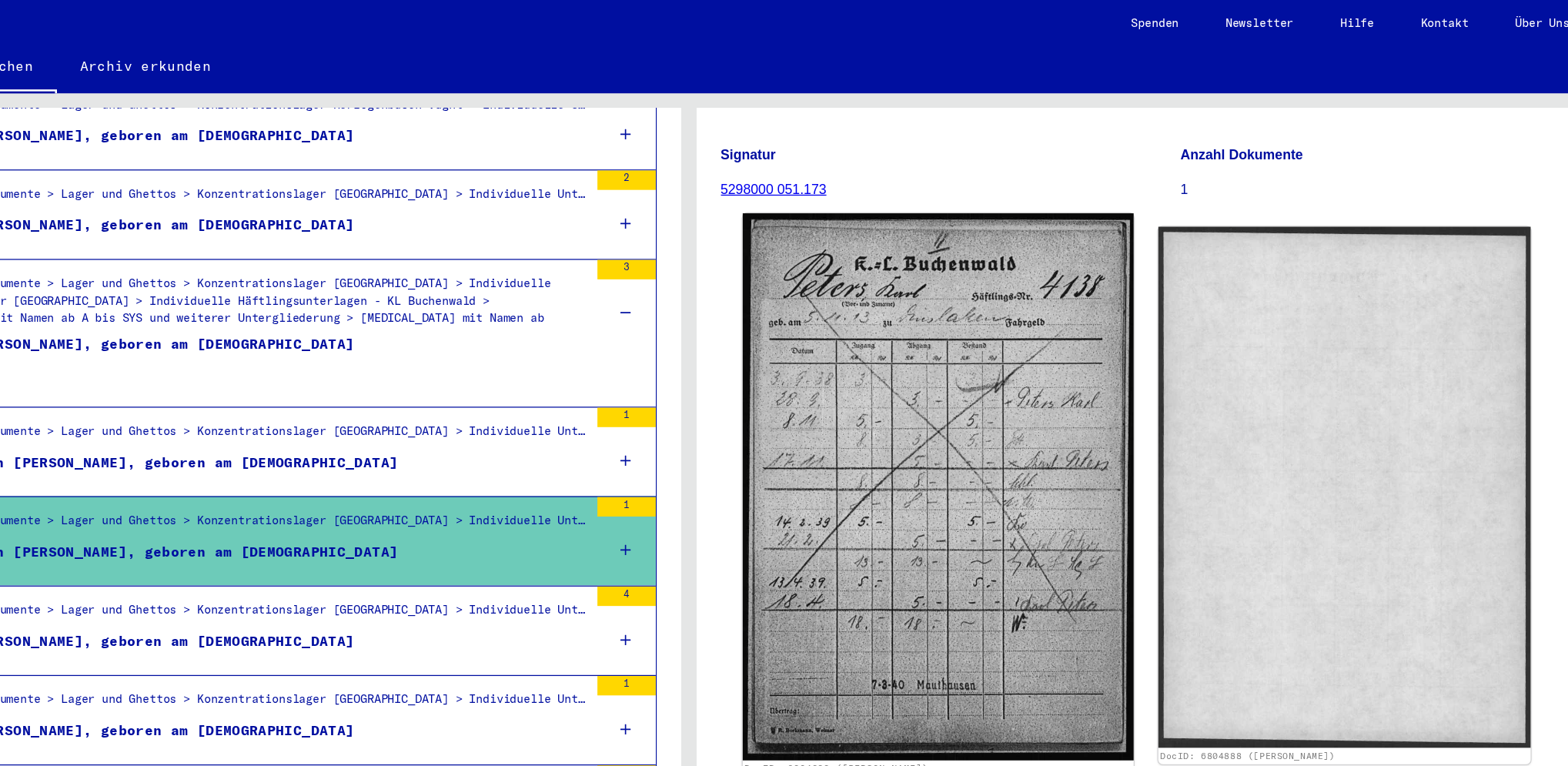
scroll to position [134, 0]
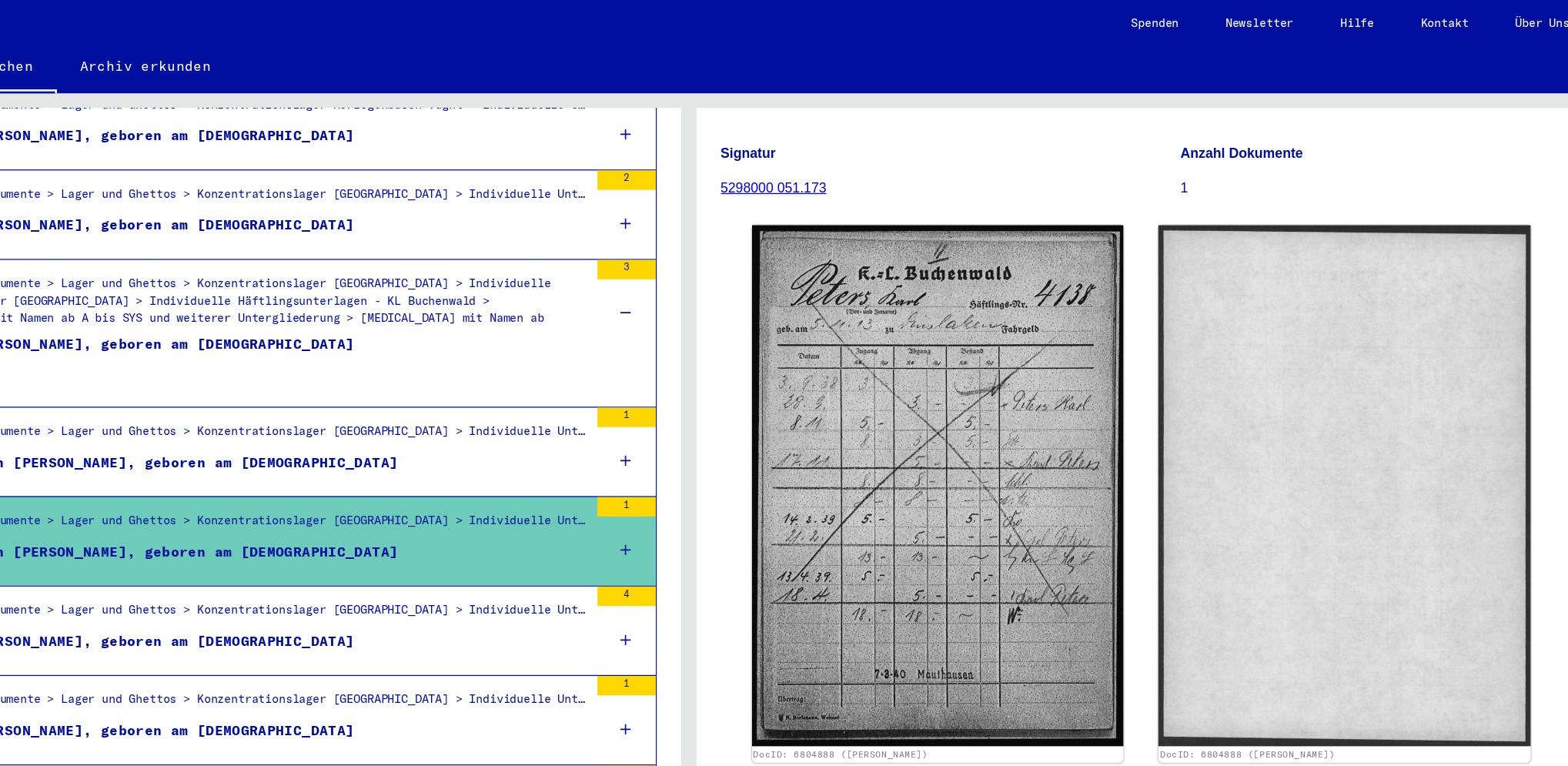
click at [730, 491] on icon at bounding box center [734, 506] width 9 height 54
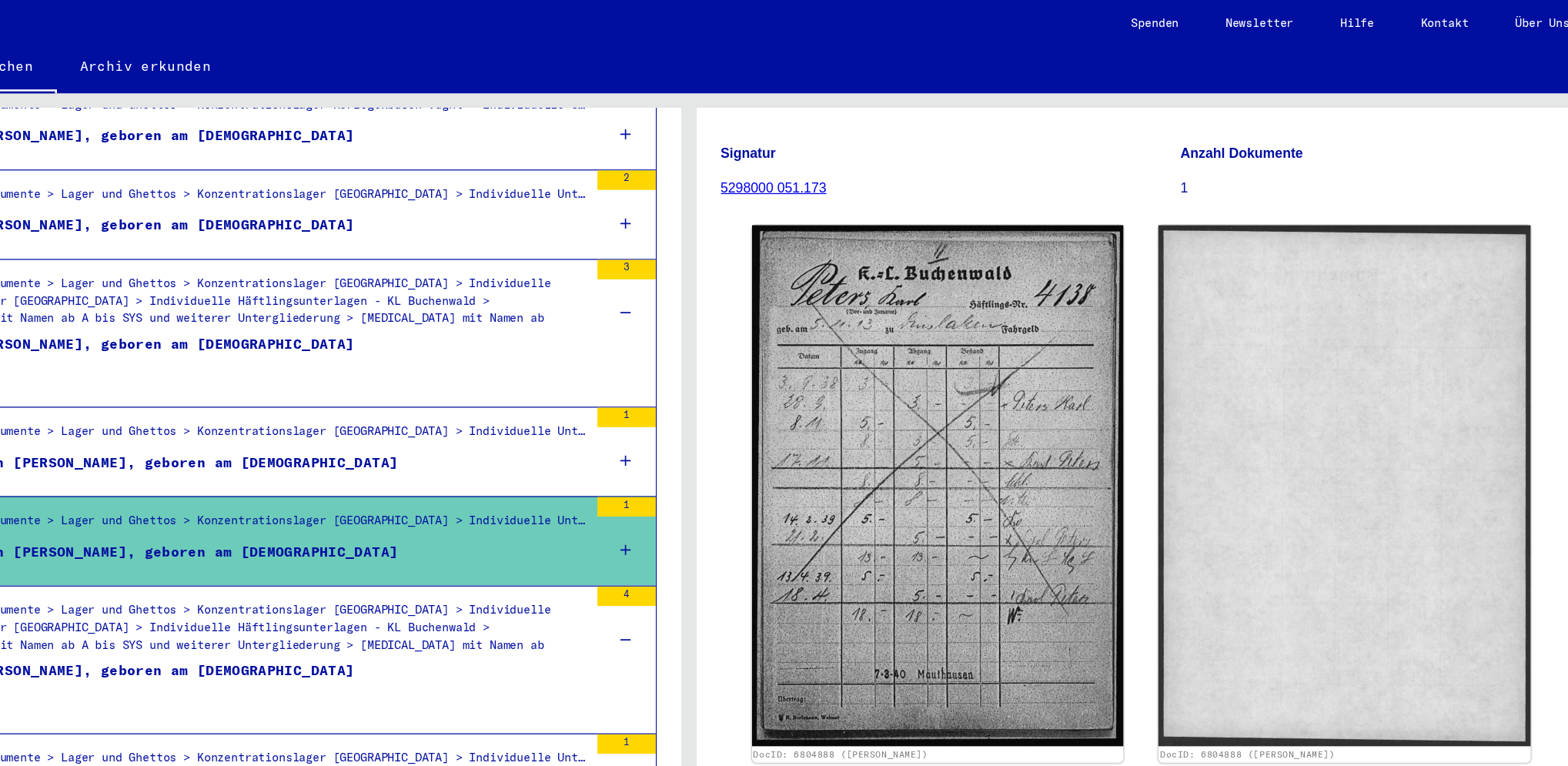
click at [597, 475] on div "Inhaftierungsdokumente > Lager und Ghettos > Konzentrationslager [GEOGRAPHIC_DA…" at bounding box center [428, 503] width 552 height 54
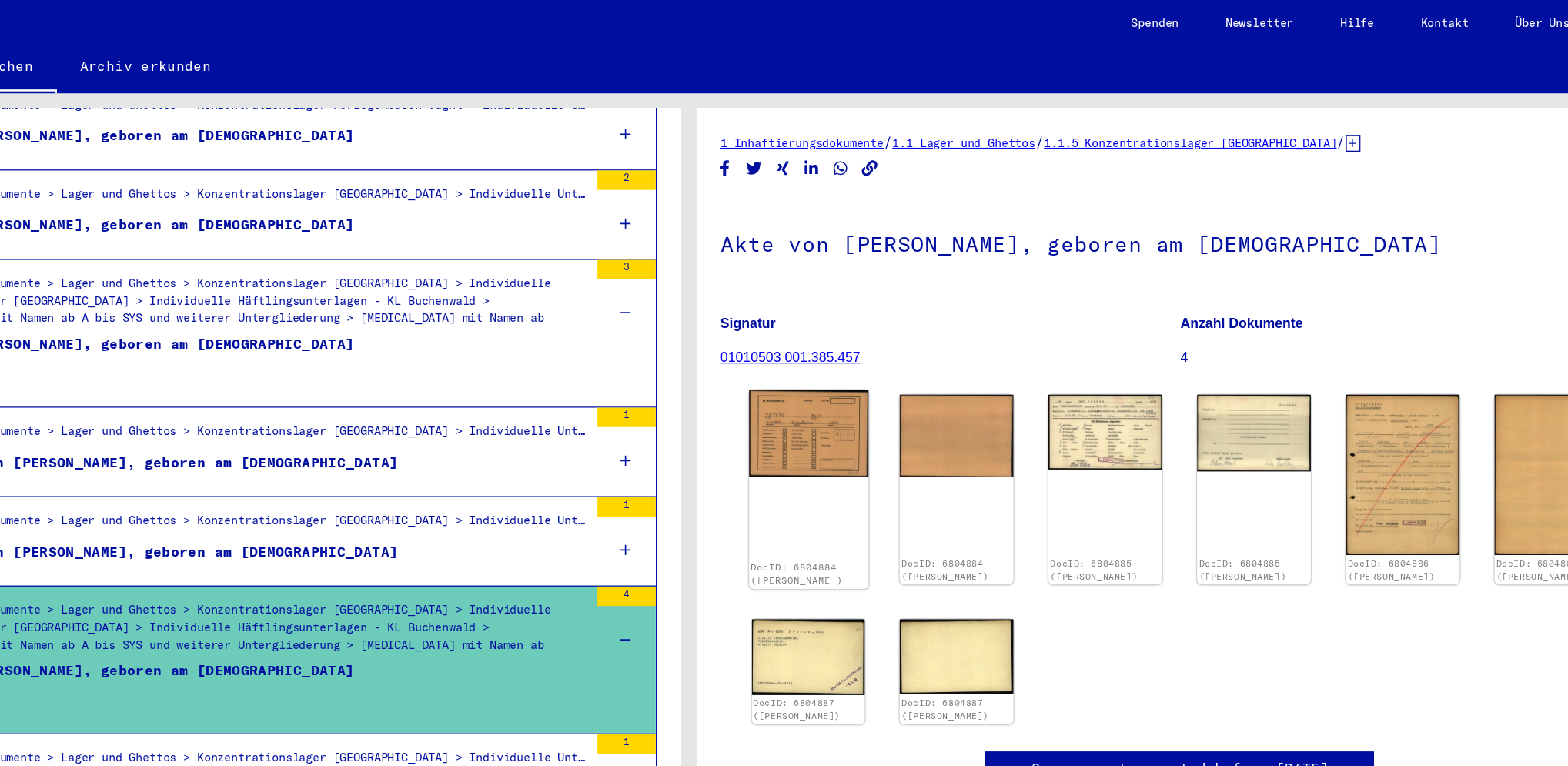
click at [878, 380] on div "DocID: 6804884 ([PERSON_NAME])" at bounding box center [879, 387] width 95 height 158
click at [881, 373] on img at bounding box center [879, 343] width 95 height 69
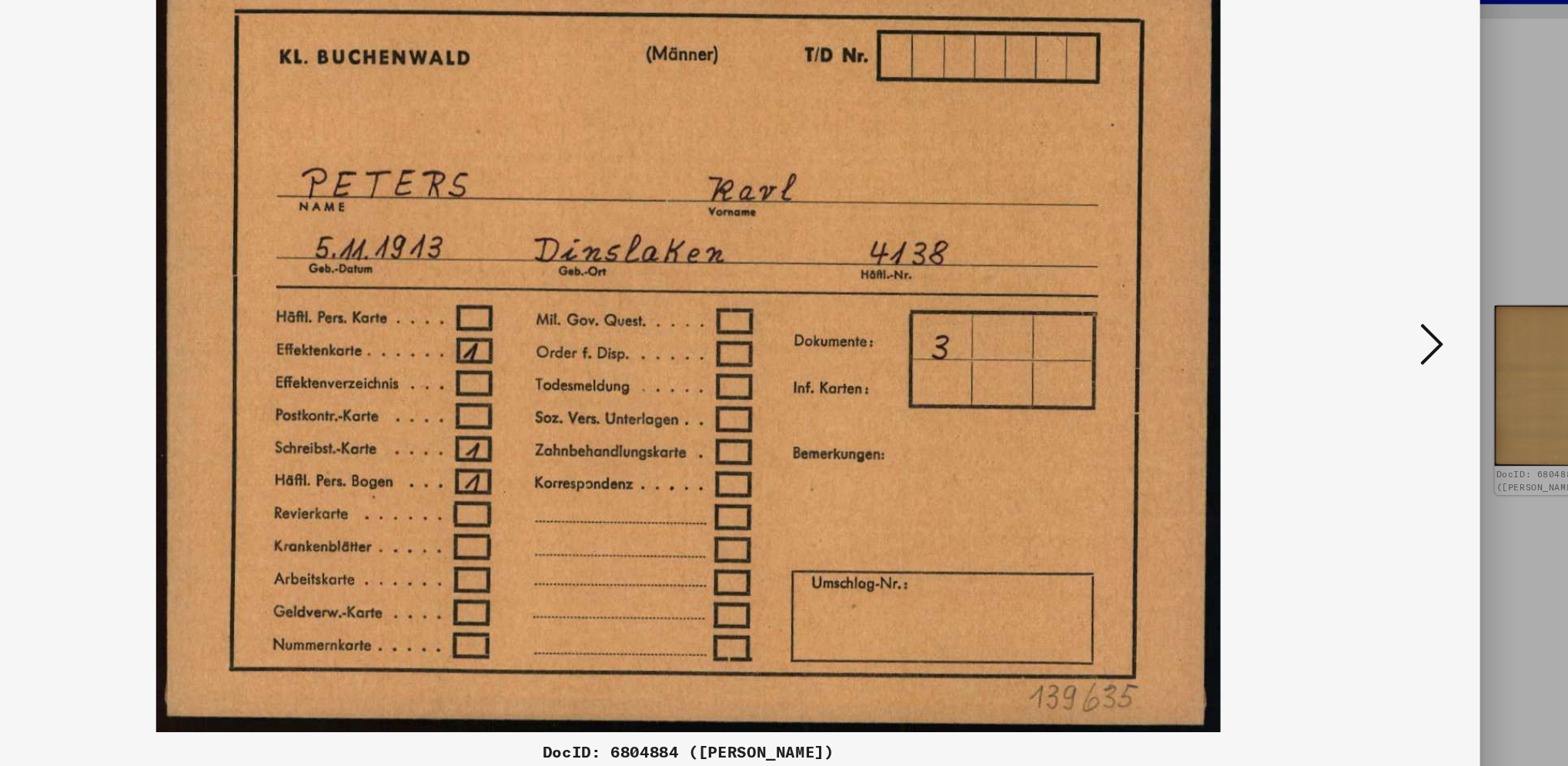
click at [1175, 354] on icon at bounding box center [1371, 343] width 18 height 37
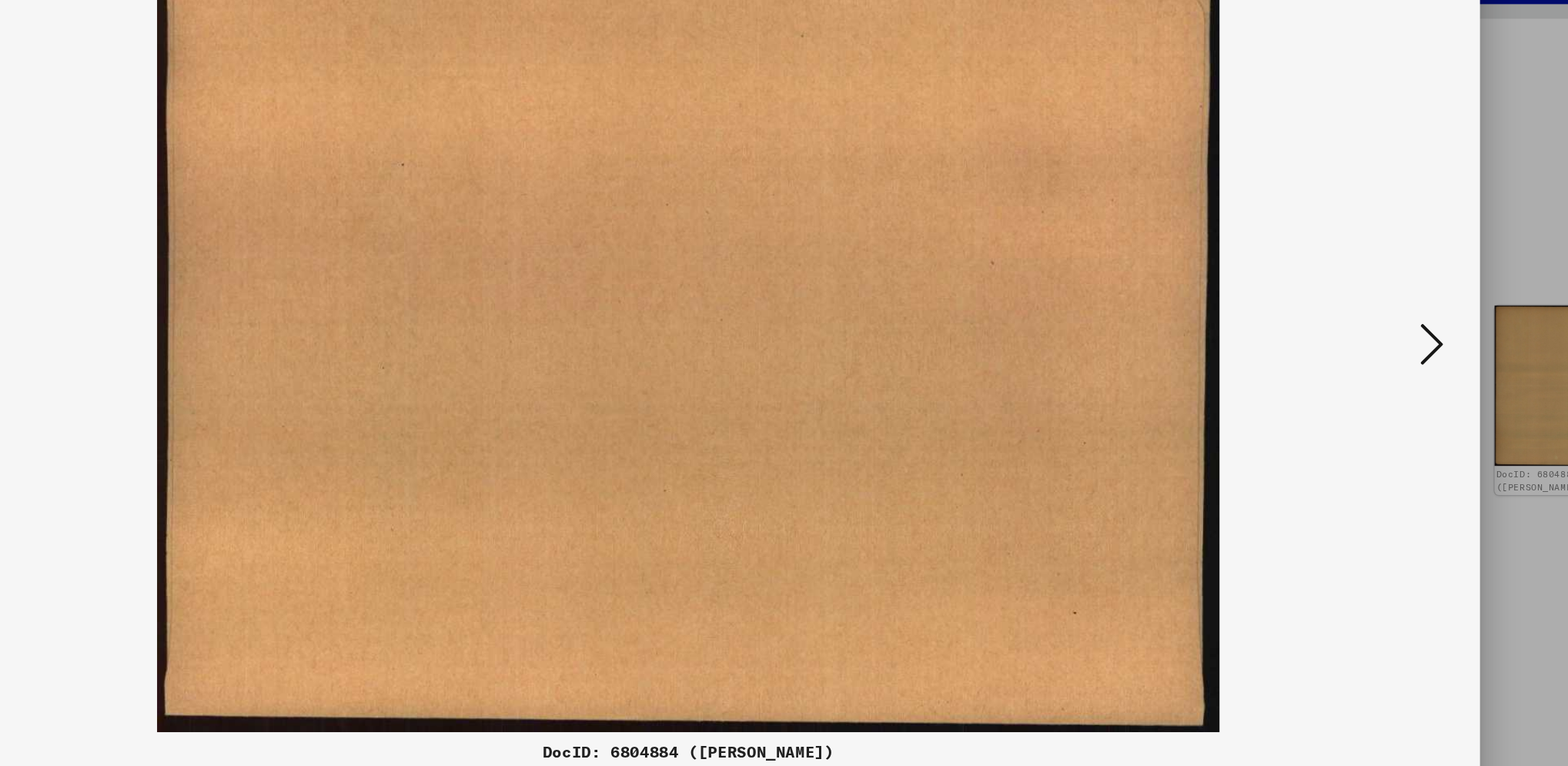
click at [1175, 354] on icon at bounding box center [1371, 343] width 18 height 37
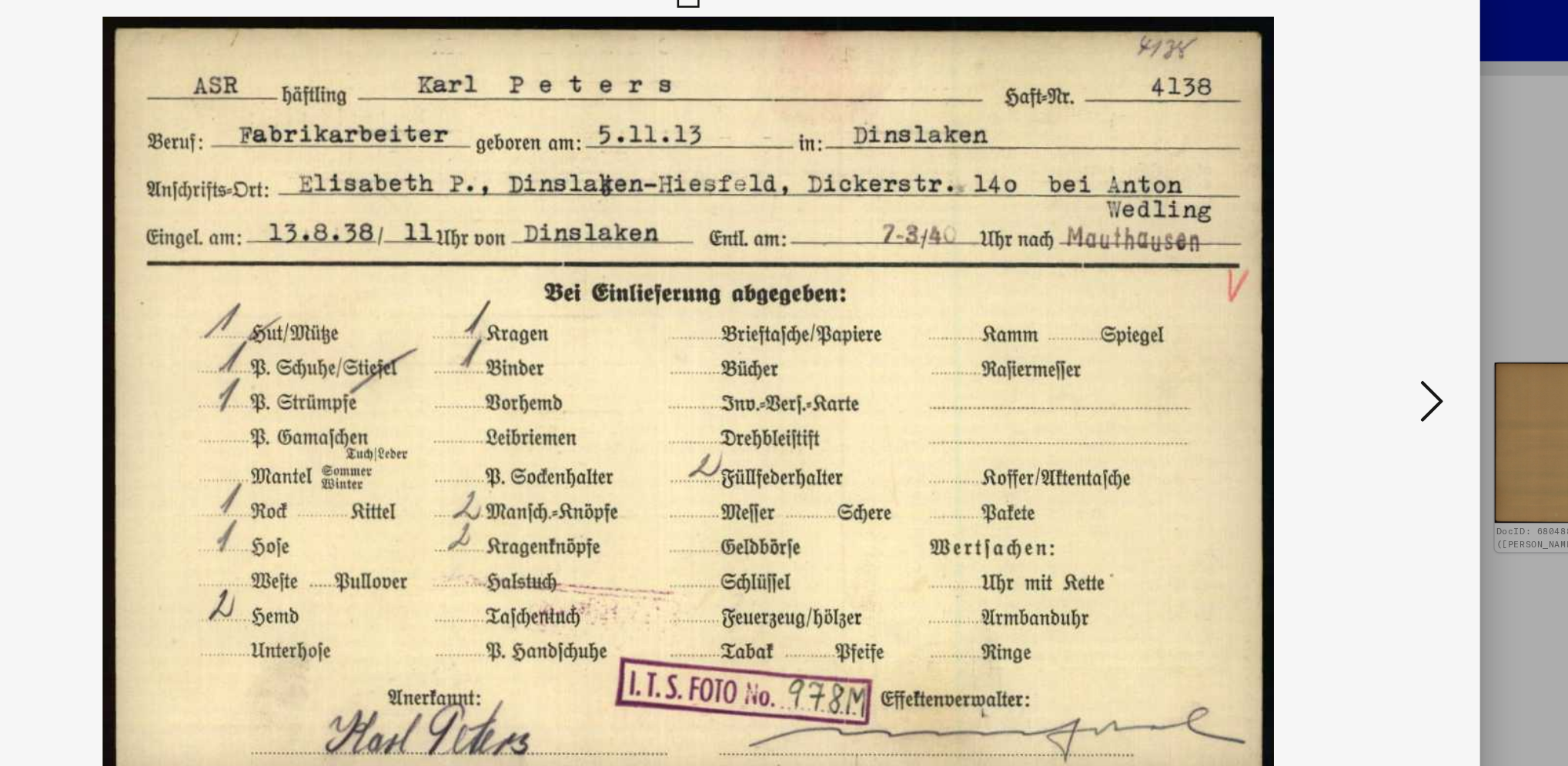
click at [1175, 358] on img at bounding box center [784, 345] width 1150 height 612
click at [1175, 356] on icon at bounding box center [1371, 343] width 18 height 37
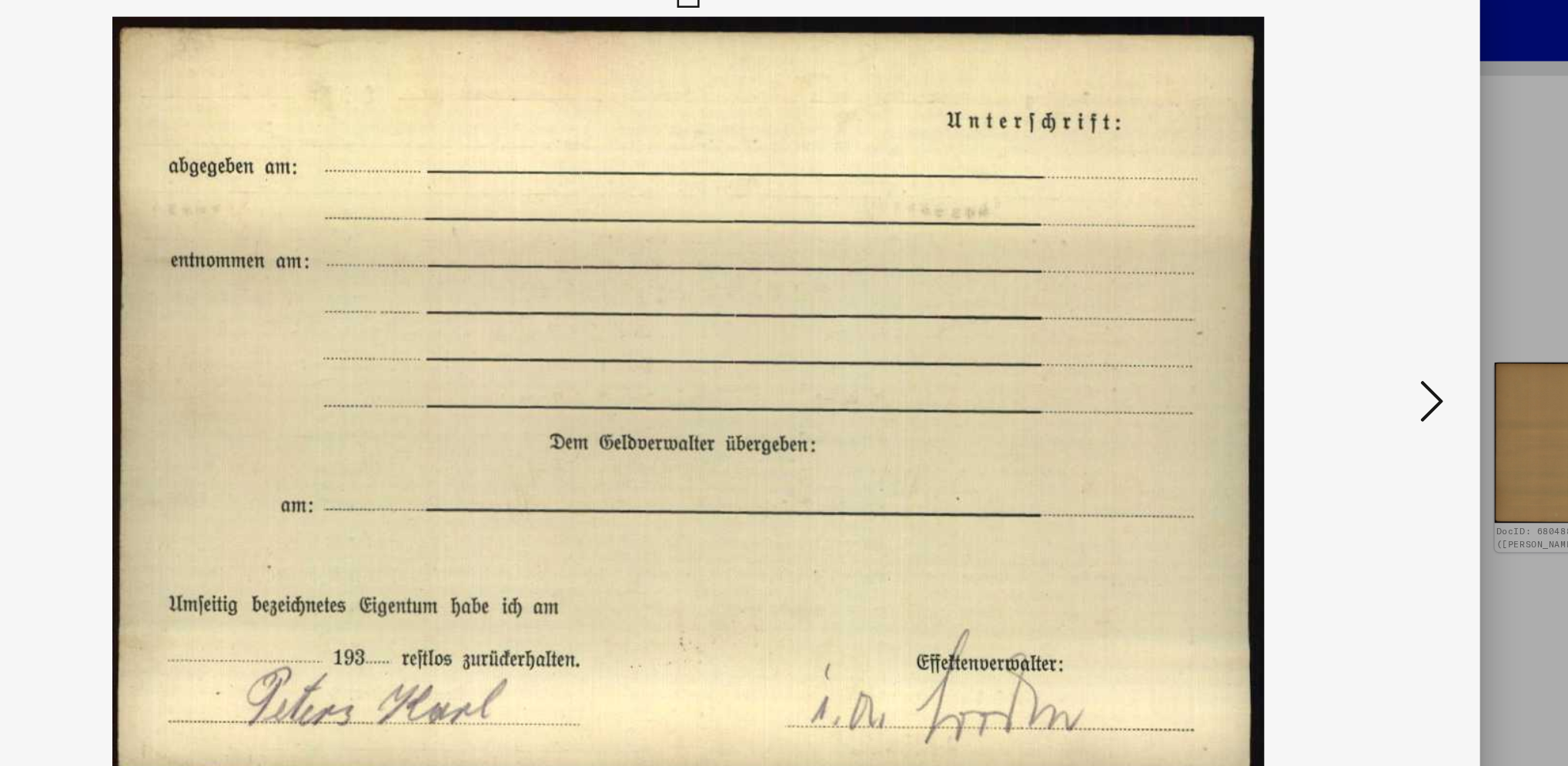
click at [1175, 356] on icon at bounding box center [1371, 343] width 18 height 37
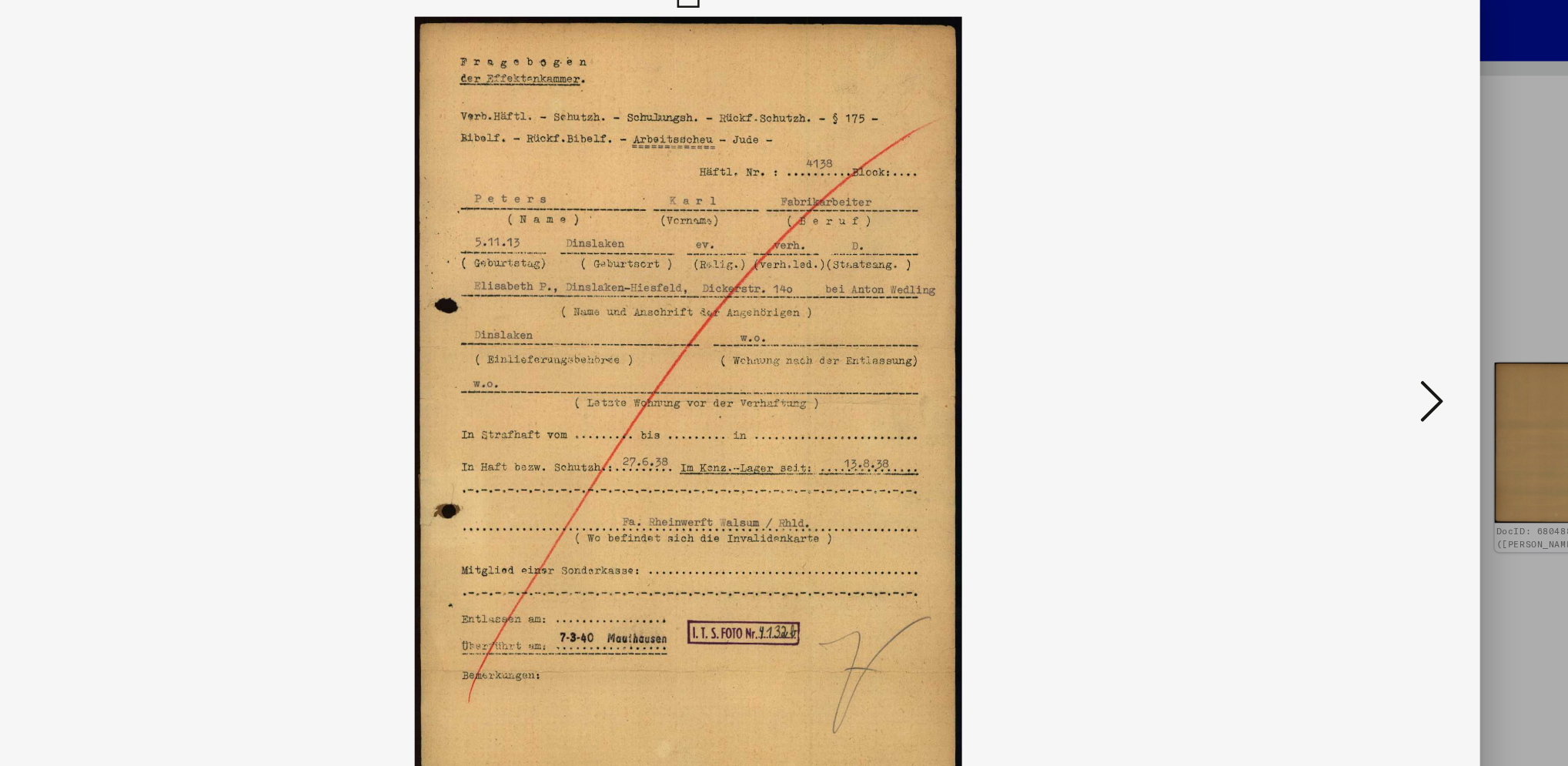
click at [1175, 341] on button at bounding box center [1372, 344] width 28 height 44
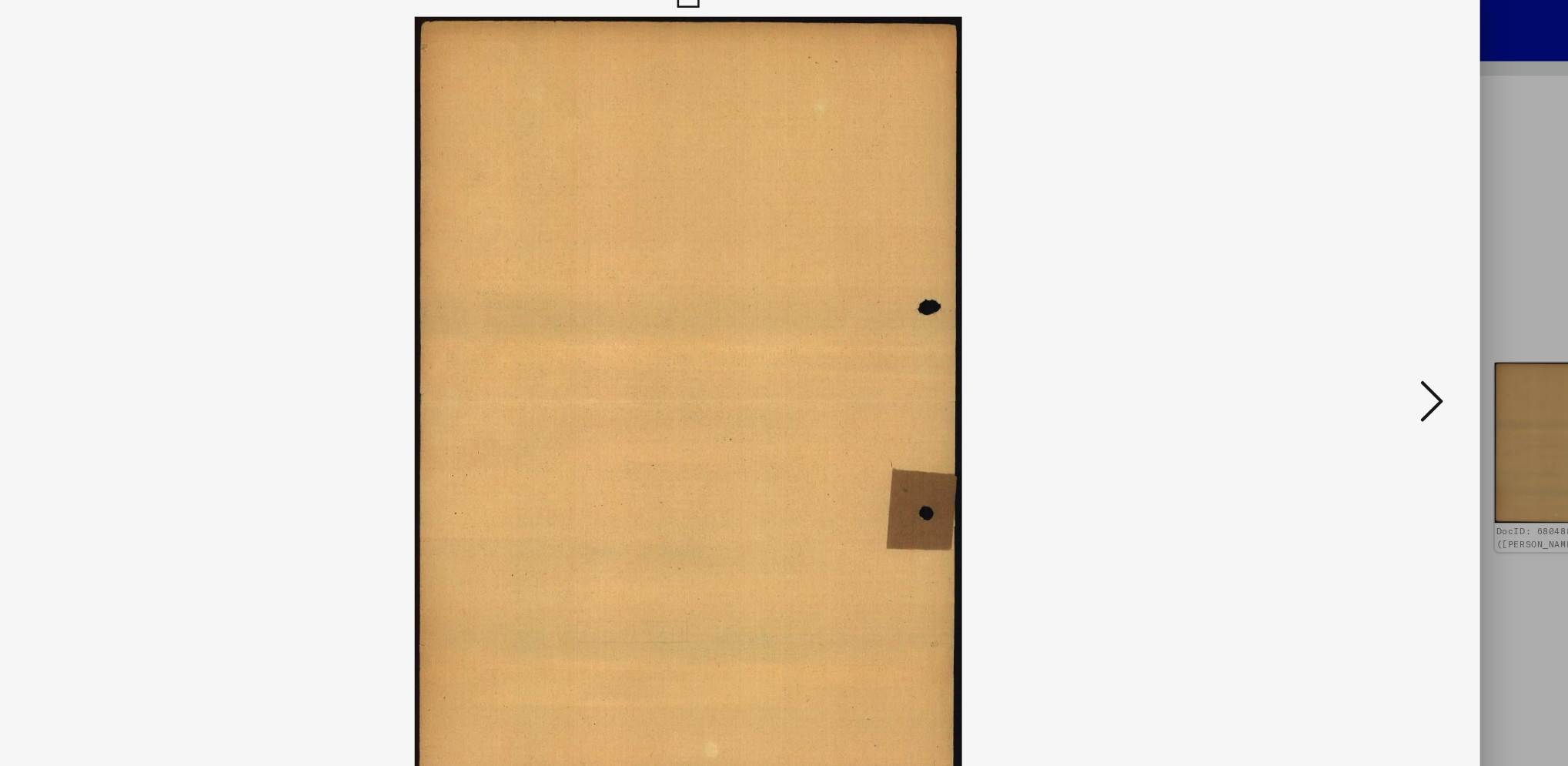
click at [1175, 341] on button at bounding box center [1372, 344] width 28 height 44
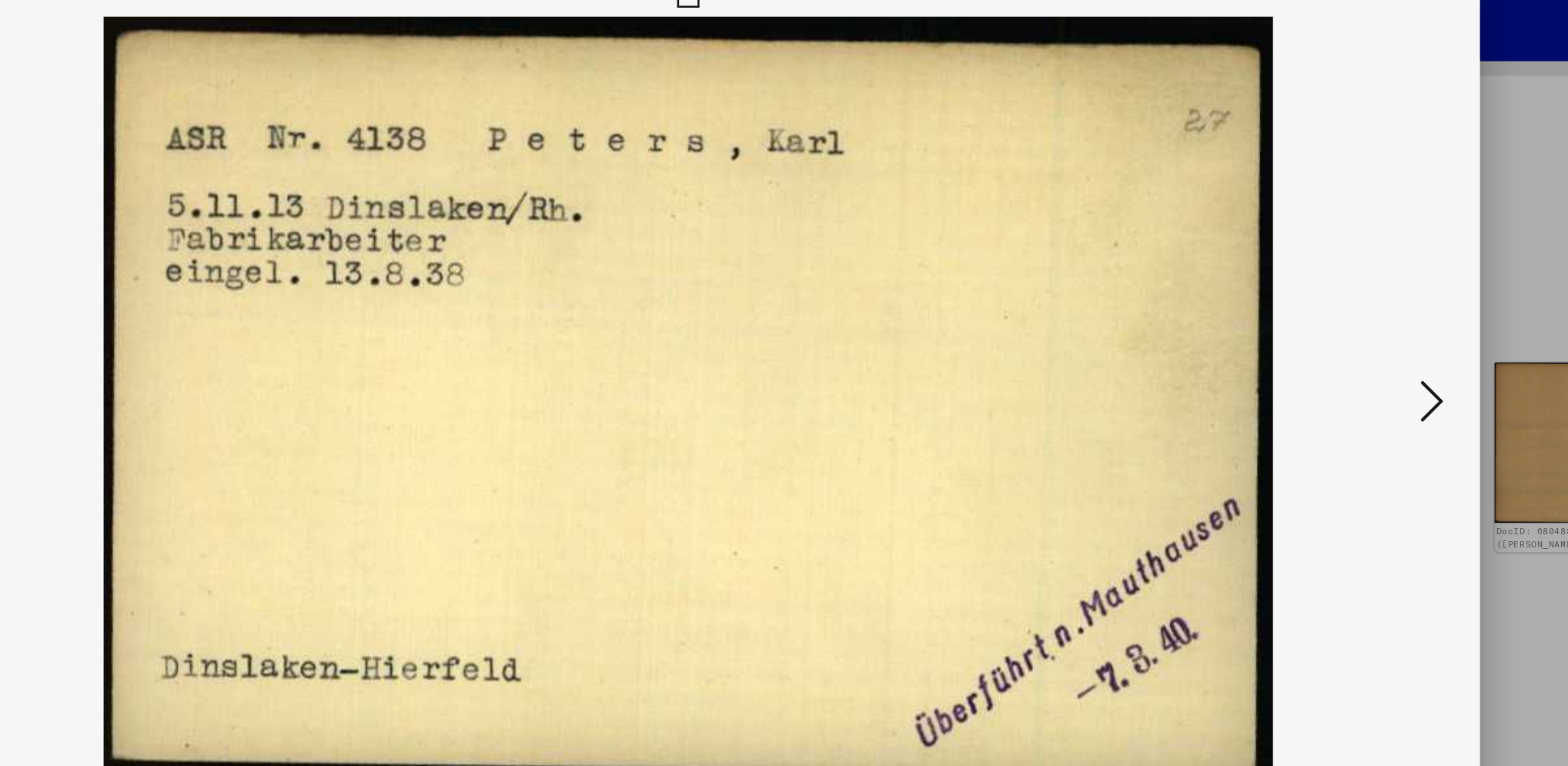
click at [1175, 341] on button at bounding box center [1372, 344] width 28 height 44
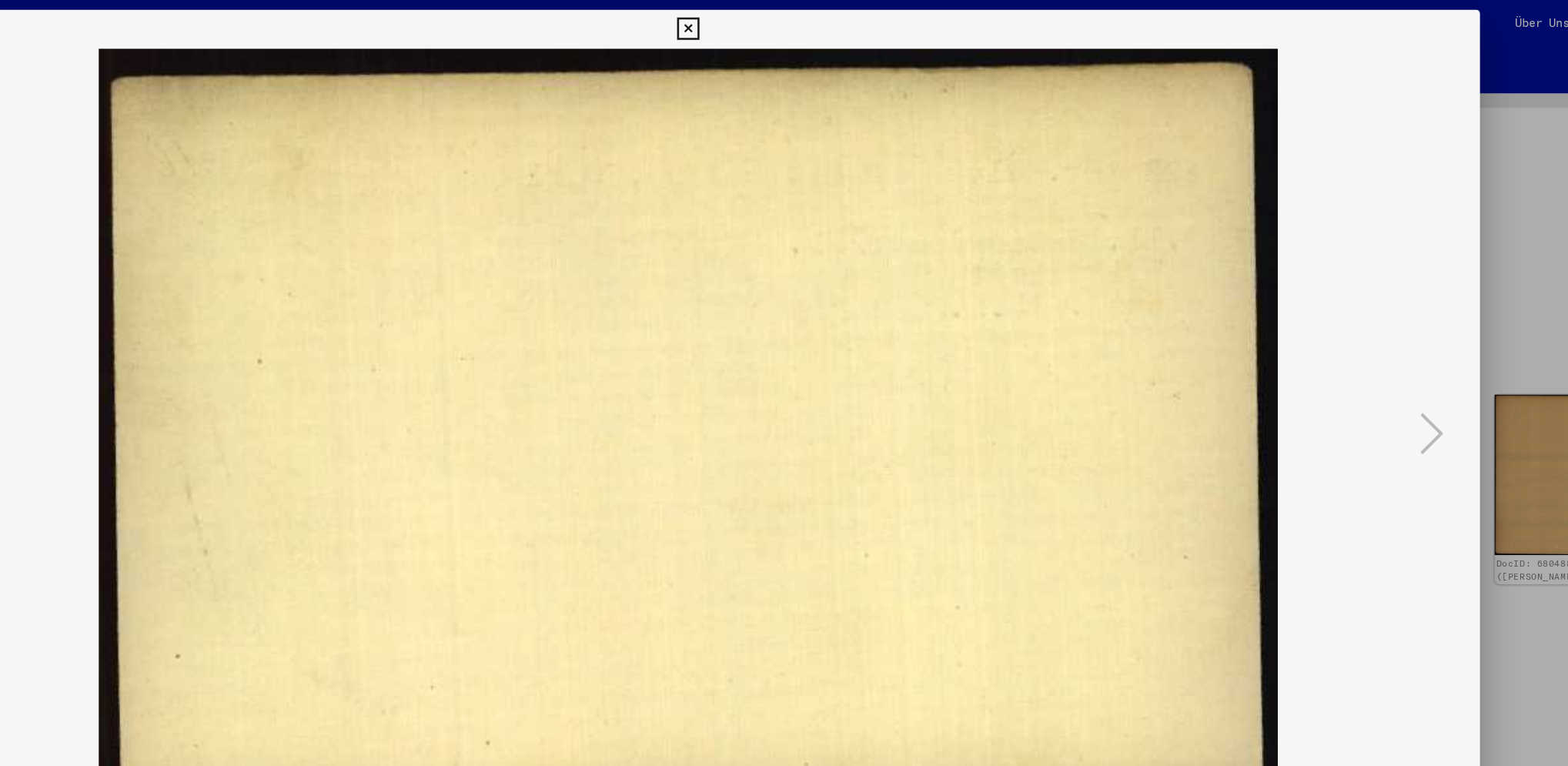
click at [788, 23] on icon at bounding box center [784, 22] width 17 height 18
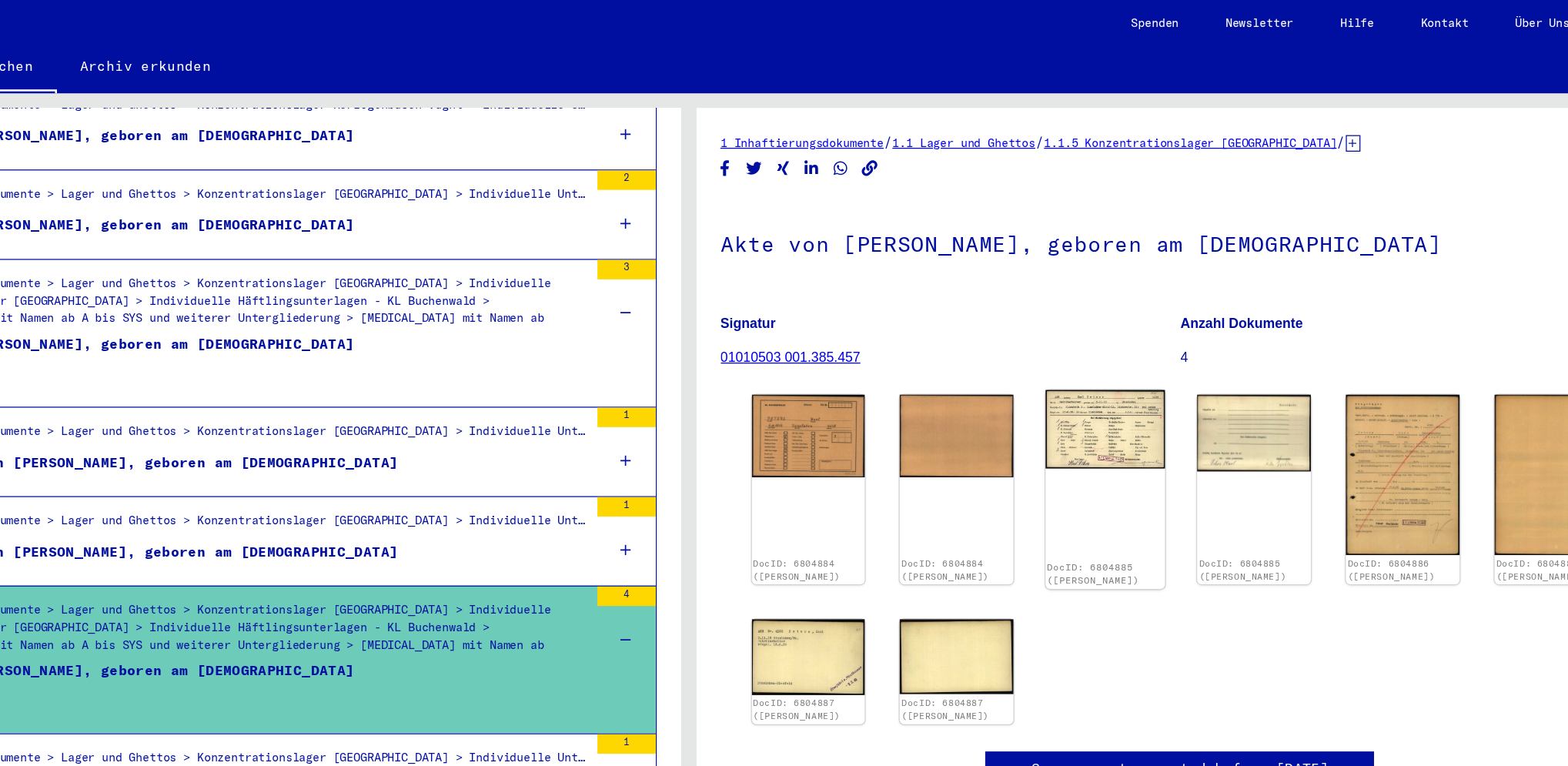
click at [1106, 374] on div "DocID: 6804885 ([PERSON_NAME])" at bounding box center [1114, 387] width 95 height 158
click at [1111, 364] on img at bounding box center [1114, 340] width 95 height 62
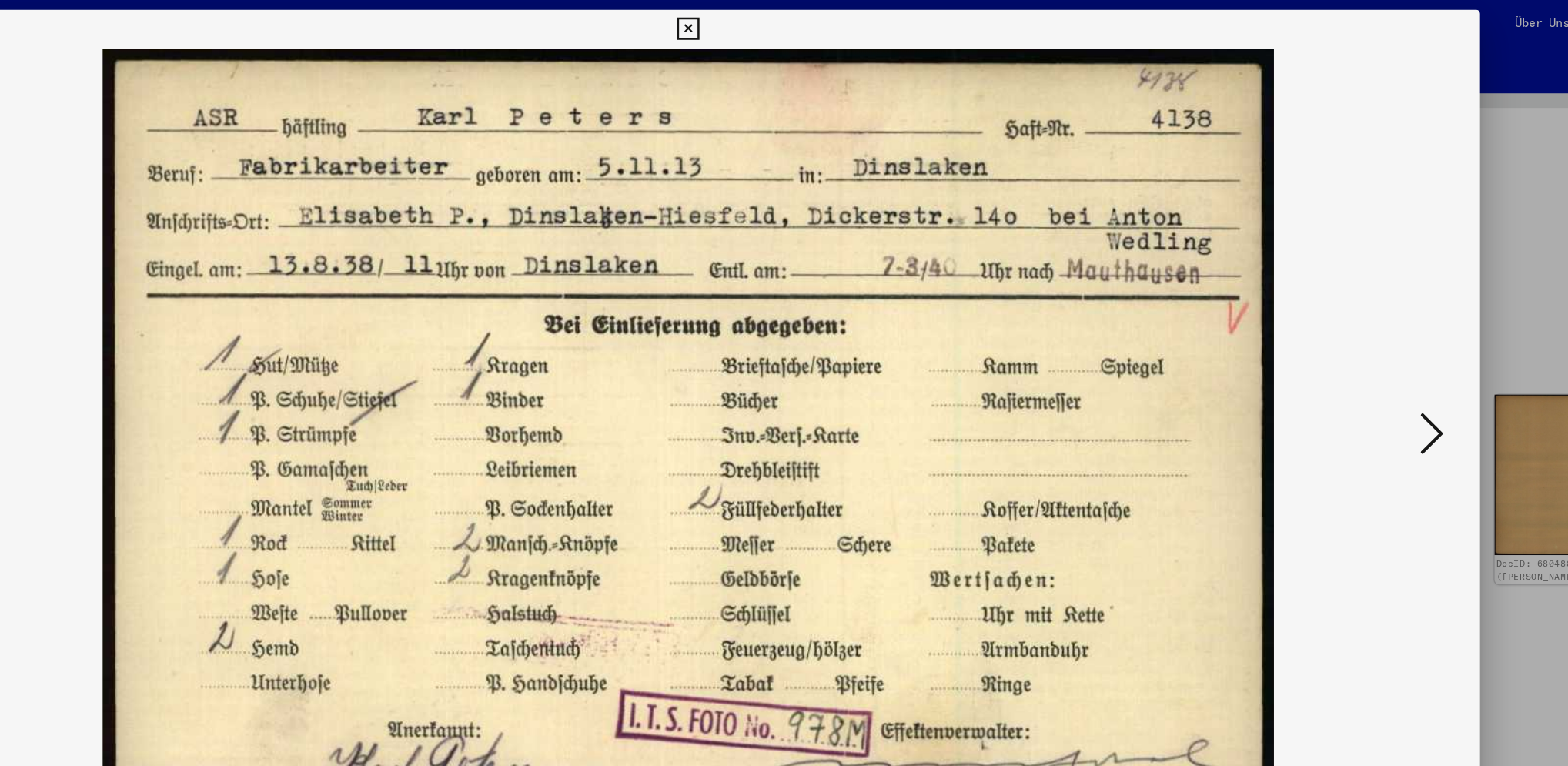
click at [1175, 335] on icon at bounding box center [1371, 343] width 18 height 37
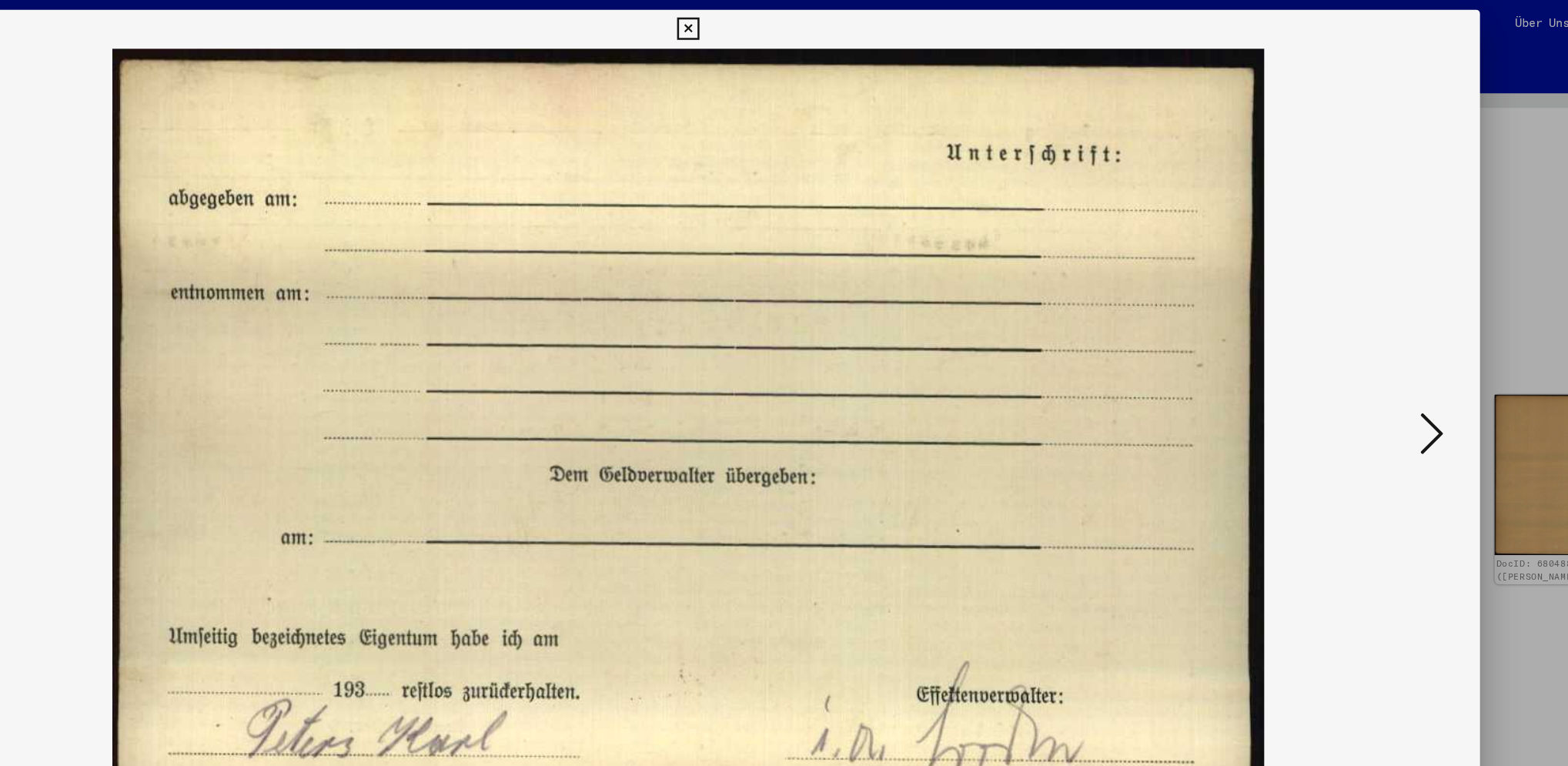
click at [1175, 335] on icon at bounding box center [1371, 343] width 18 height 37
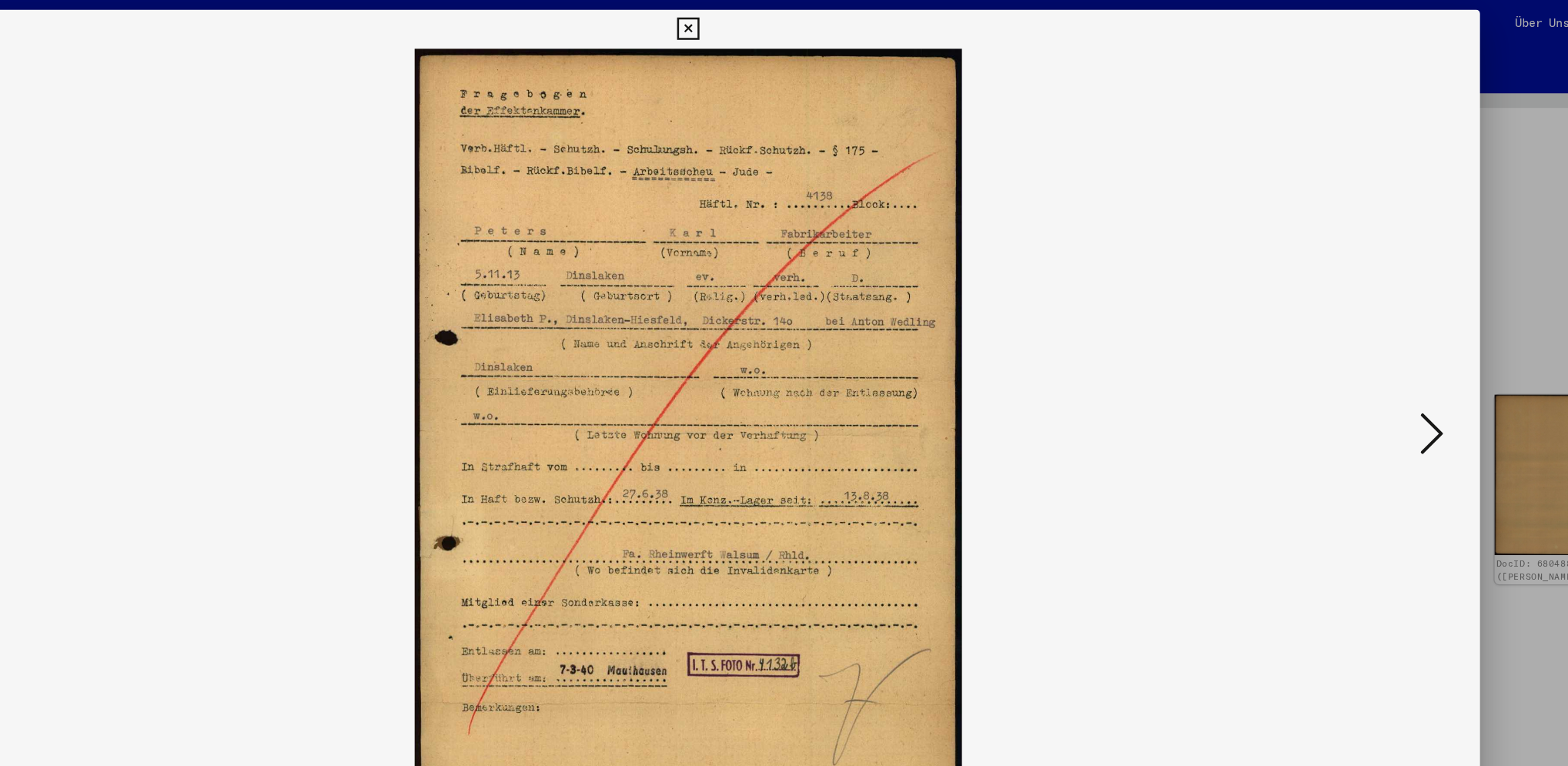
click at [1175, 335] on icon at bounding box center [1371, 343] width 18 height 37
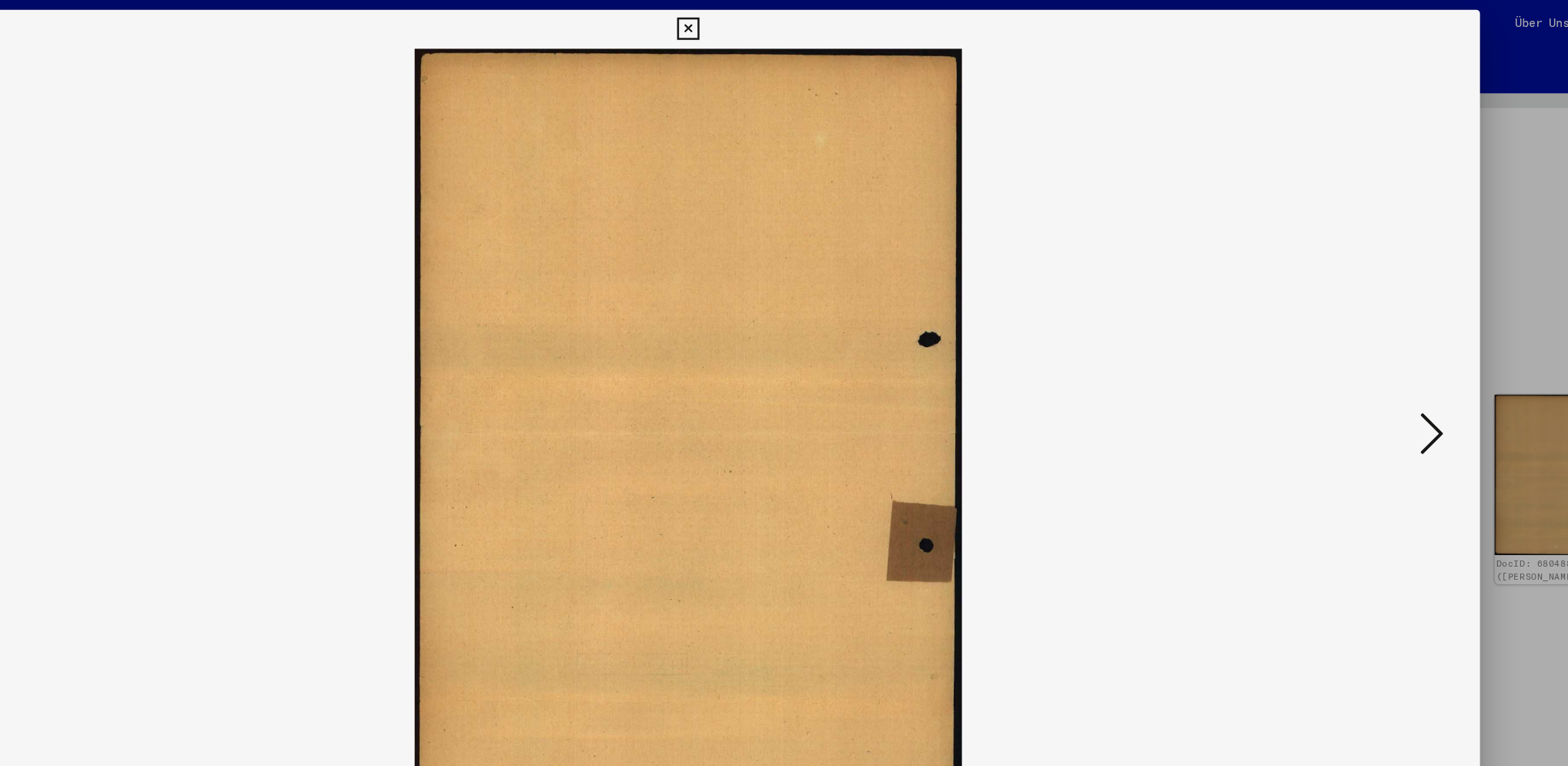
click at [1175, 335] on icon at bounding box center [1371, 343] width 18 height 37
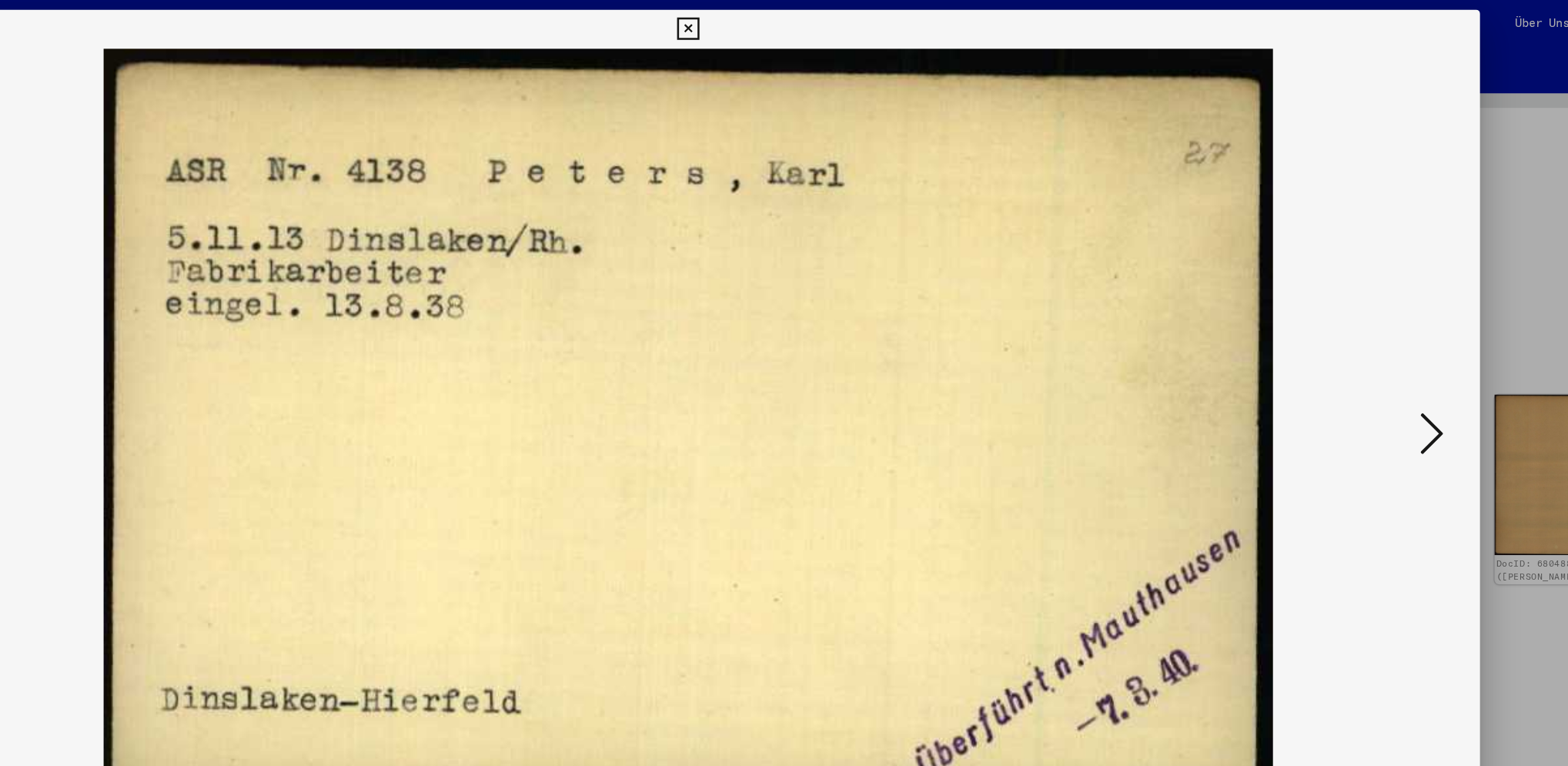
click at [1175, 335] on icon at bounding box center [1371, 343] width 18 height 37
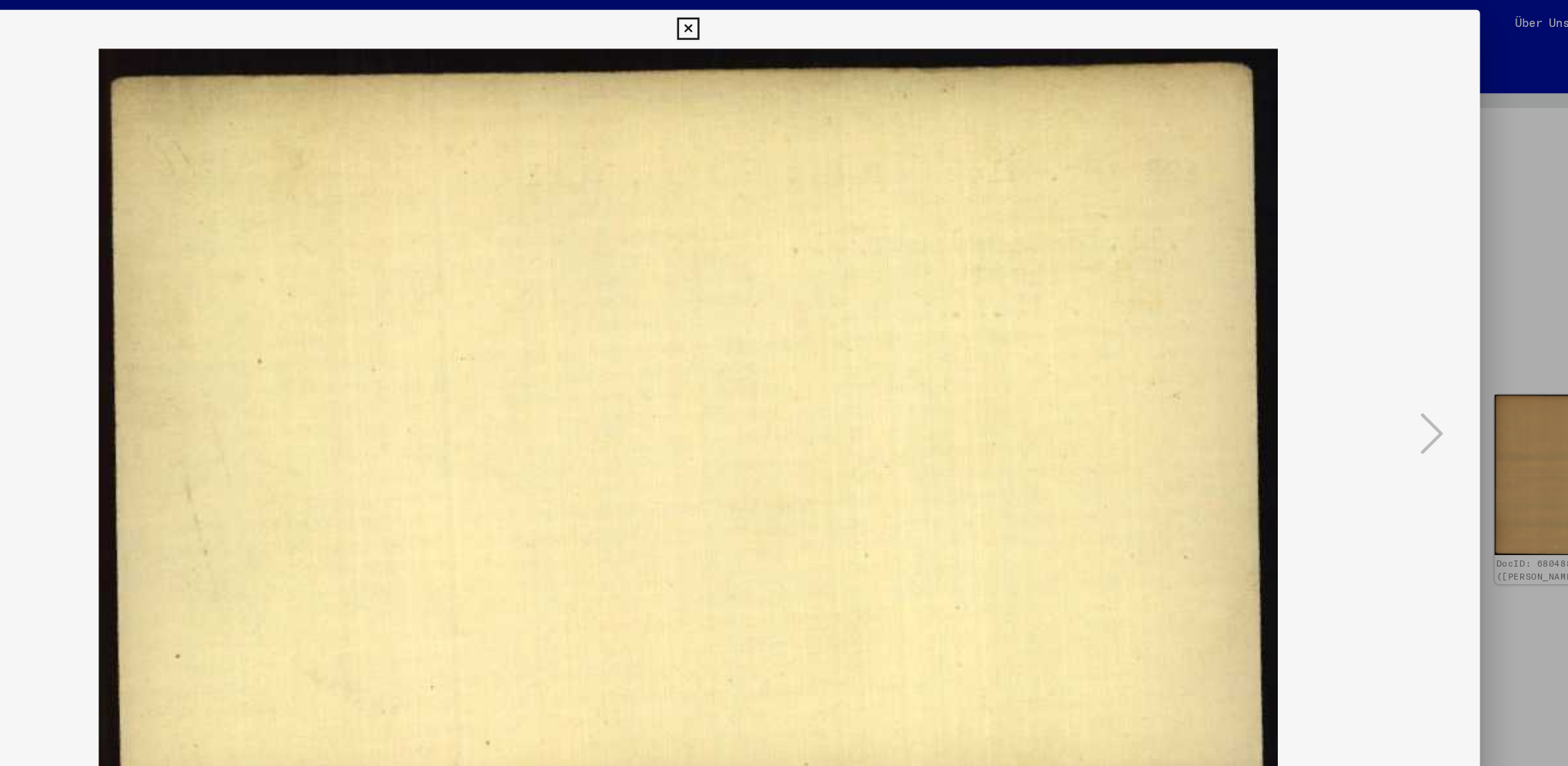
click at [787, 21] on icon at bounding box center [784, 22] width 17 height 18
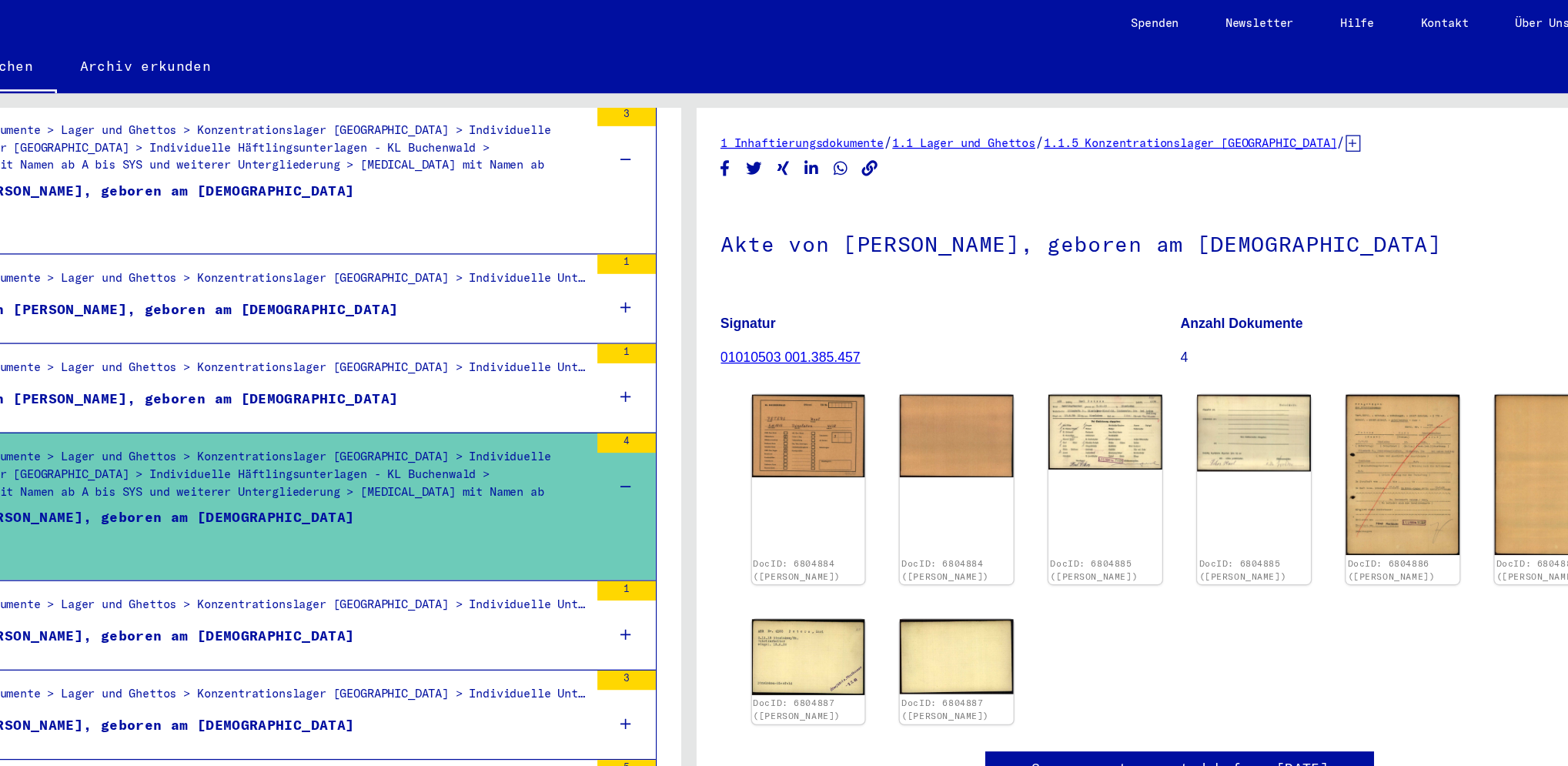
scroll to position [463, 0]
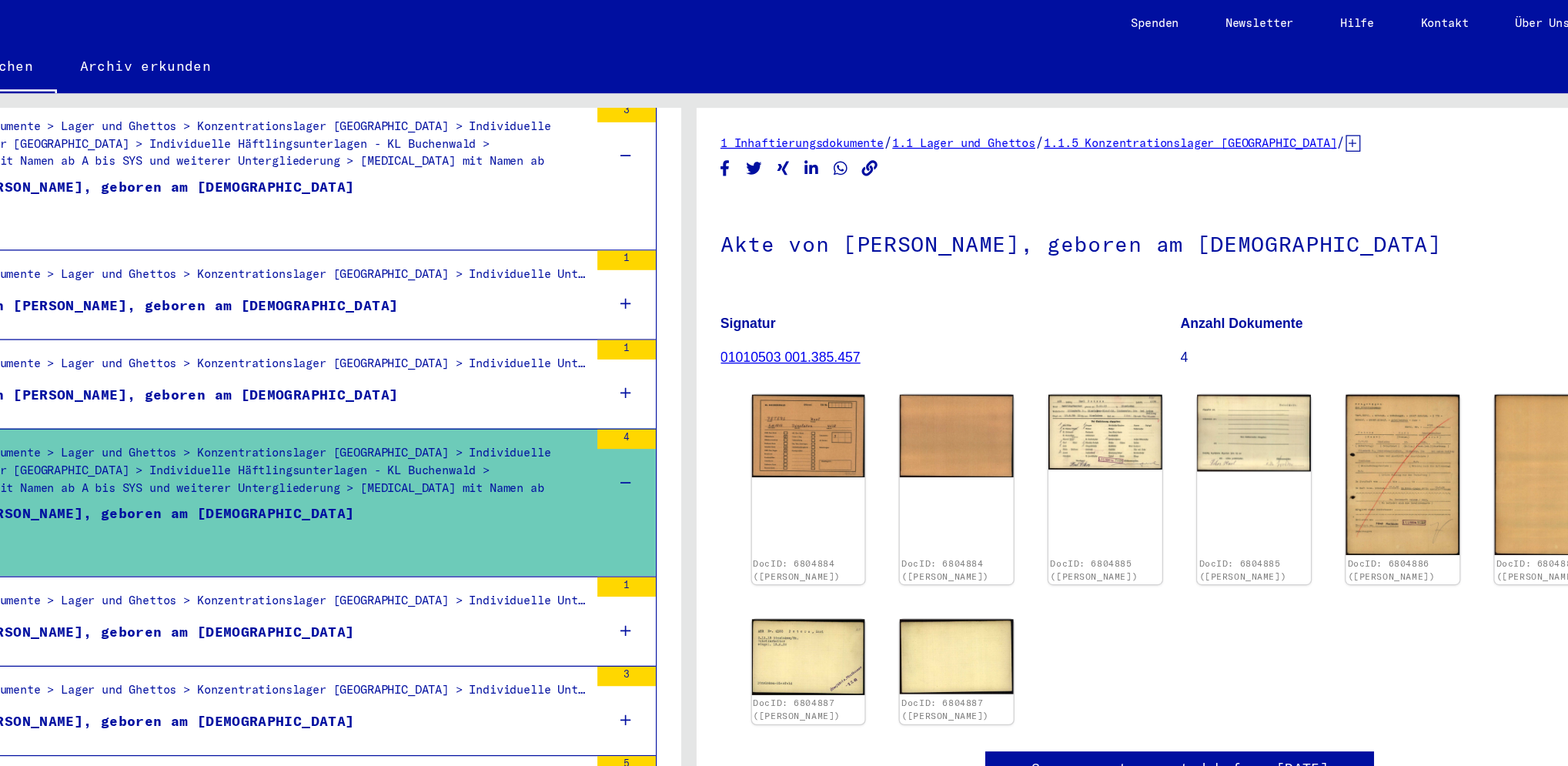
click at [730, 476] on icon at bounding box center [734, 500] width 9 height 54
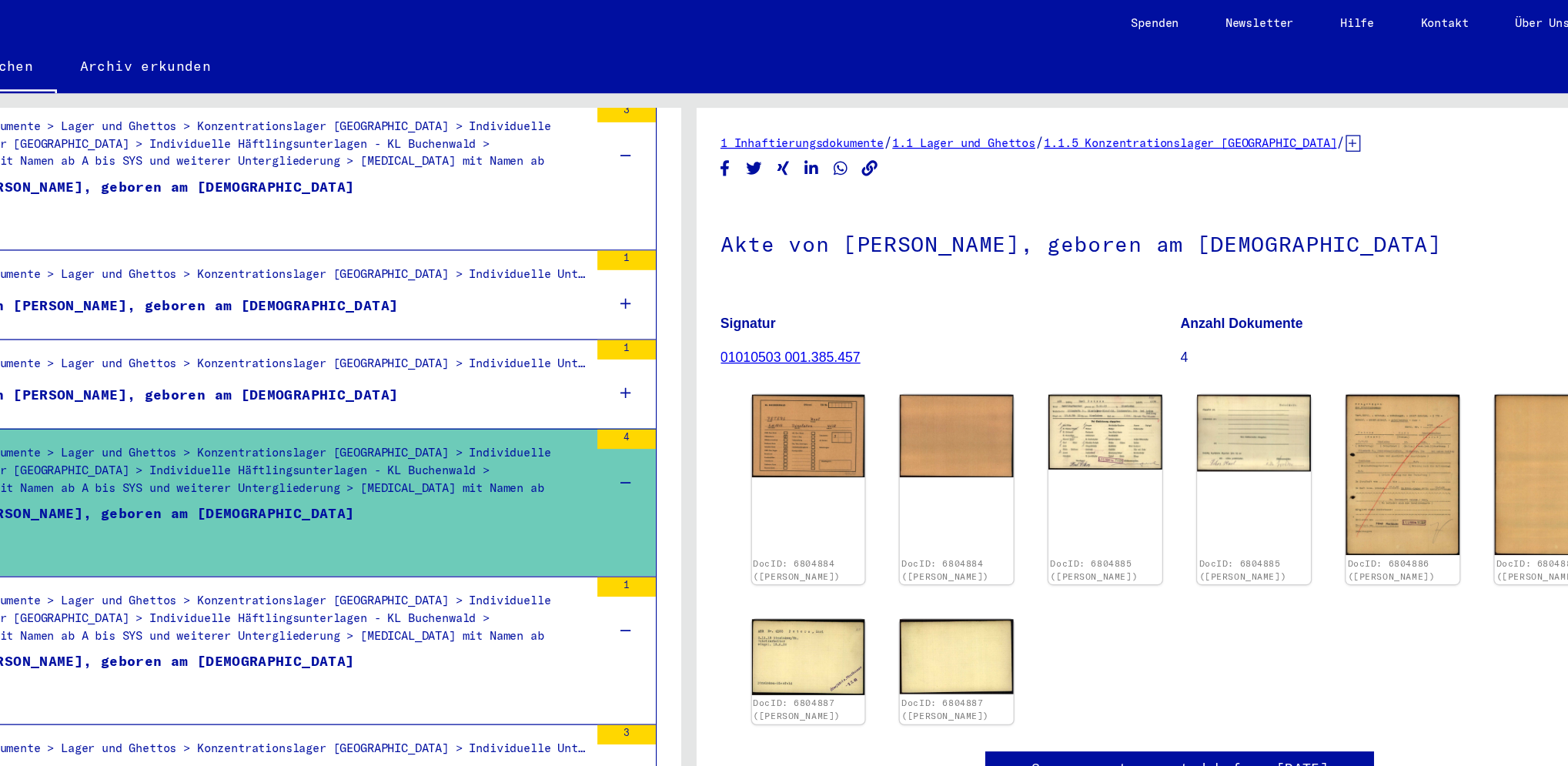
click at [713, 457] on div "1" at bounding box center [735, 492] width 46 height 70
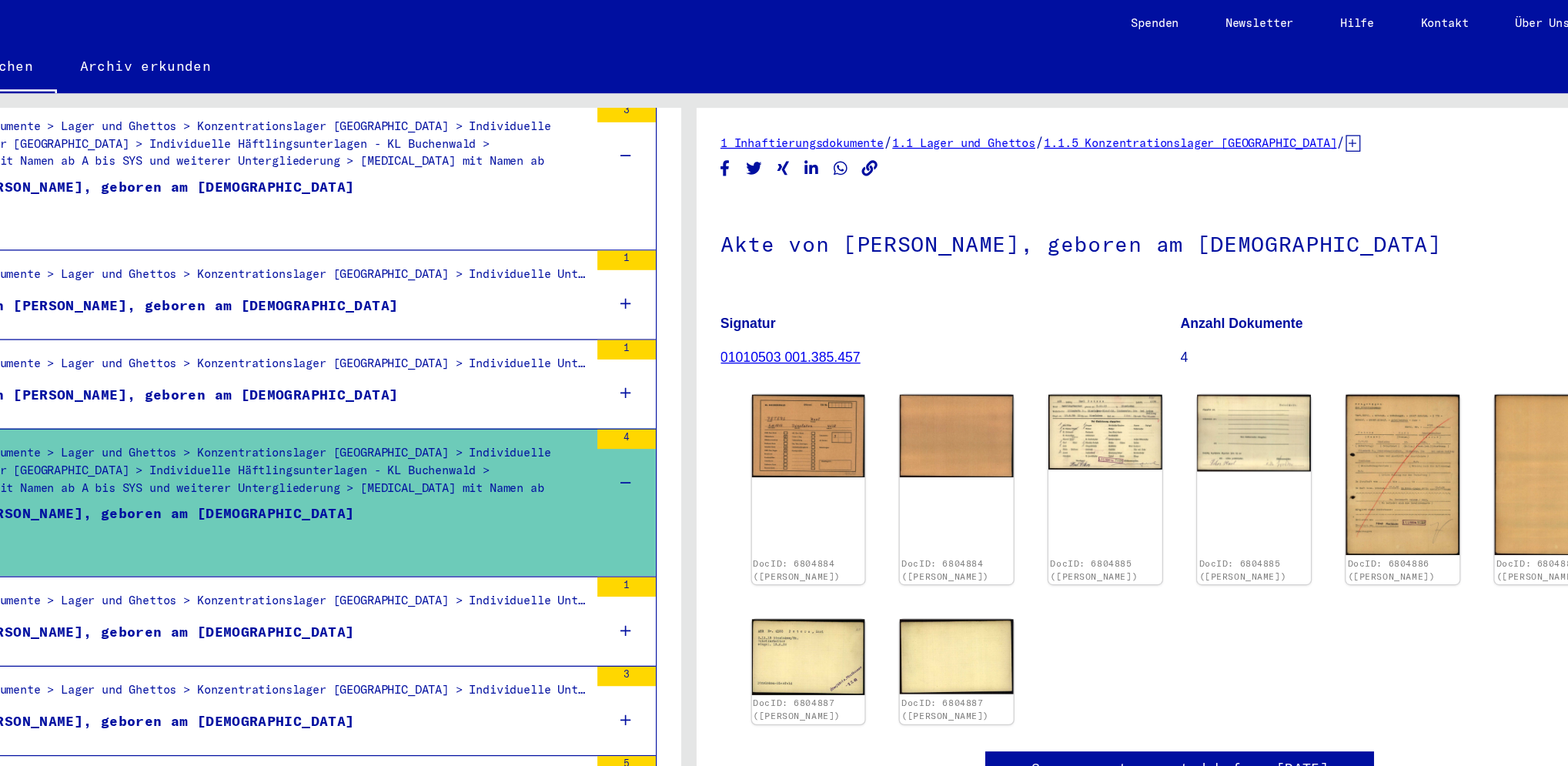
click at [679, 469] on div "Inhaftierungsdokumente > Lager und Ghettos > Konzentrationslager [GEOGRAPHIC_DA…" at bounding box center [428, 479] width 552 height 21
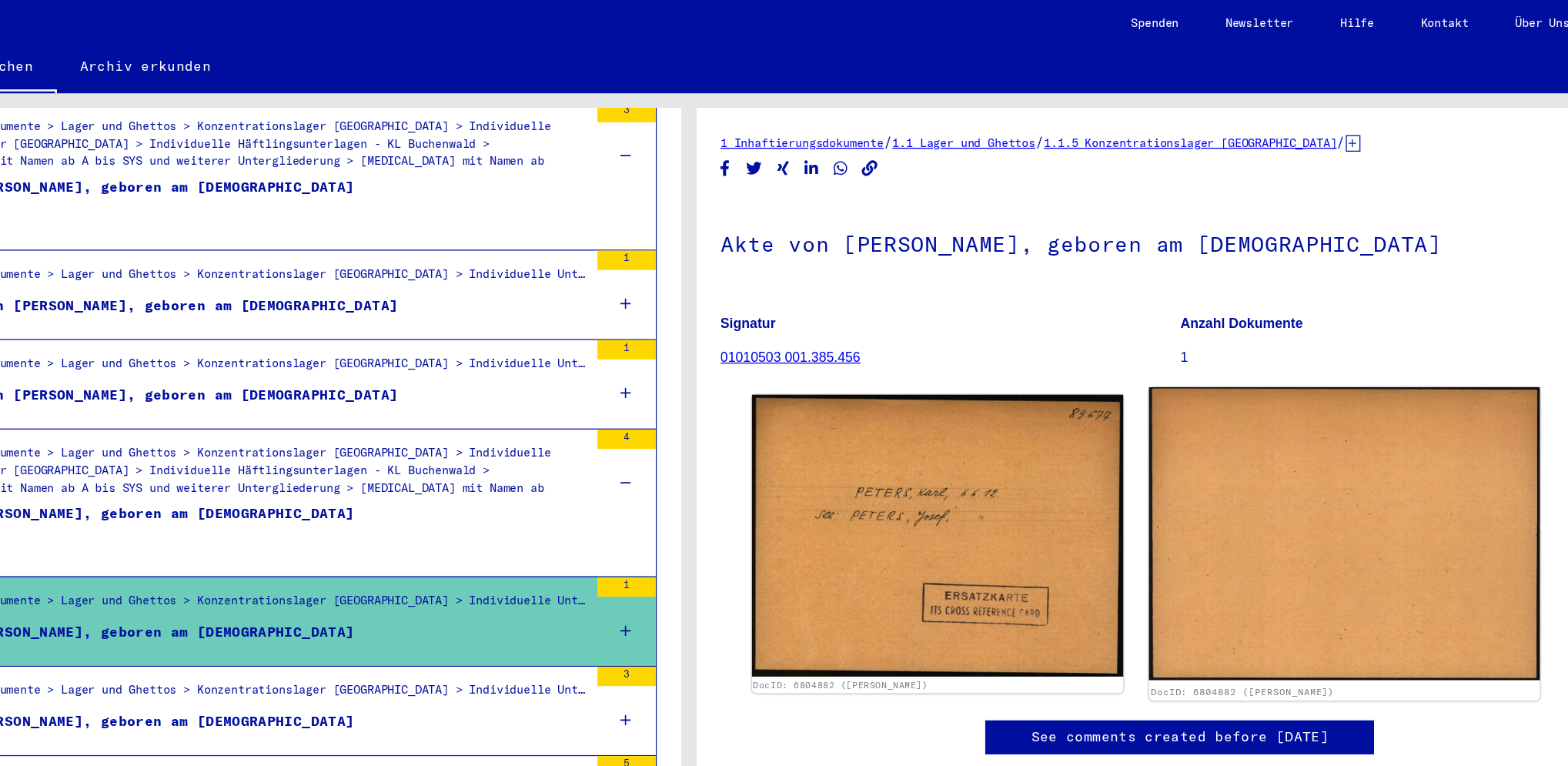
scroll to position [45, 0]
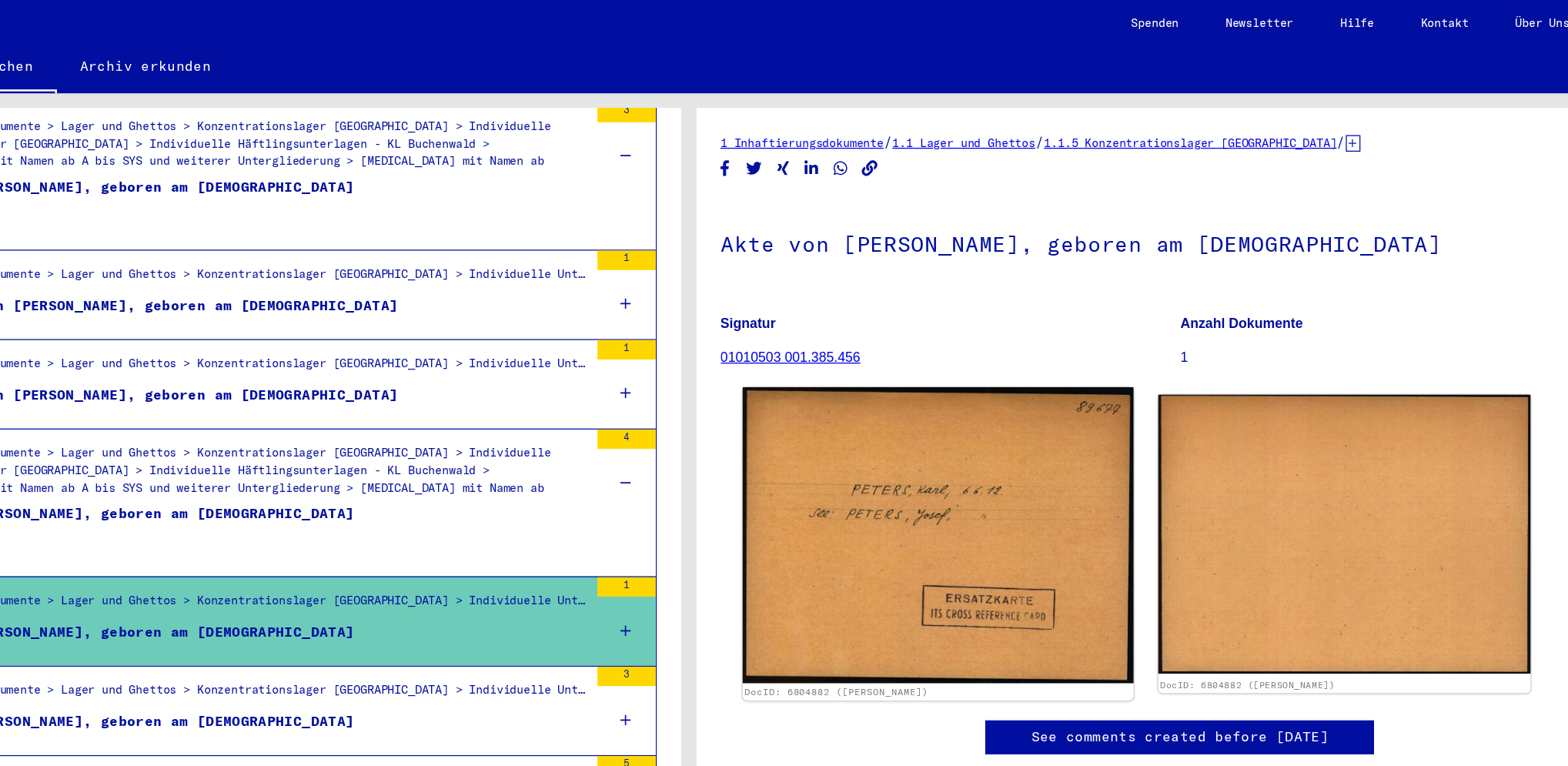
click at [1103, 356] on img at bounding box center [980, 424] width 309 height 234
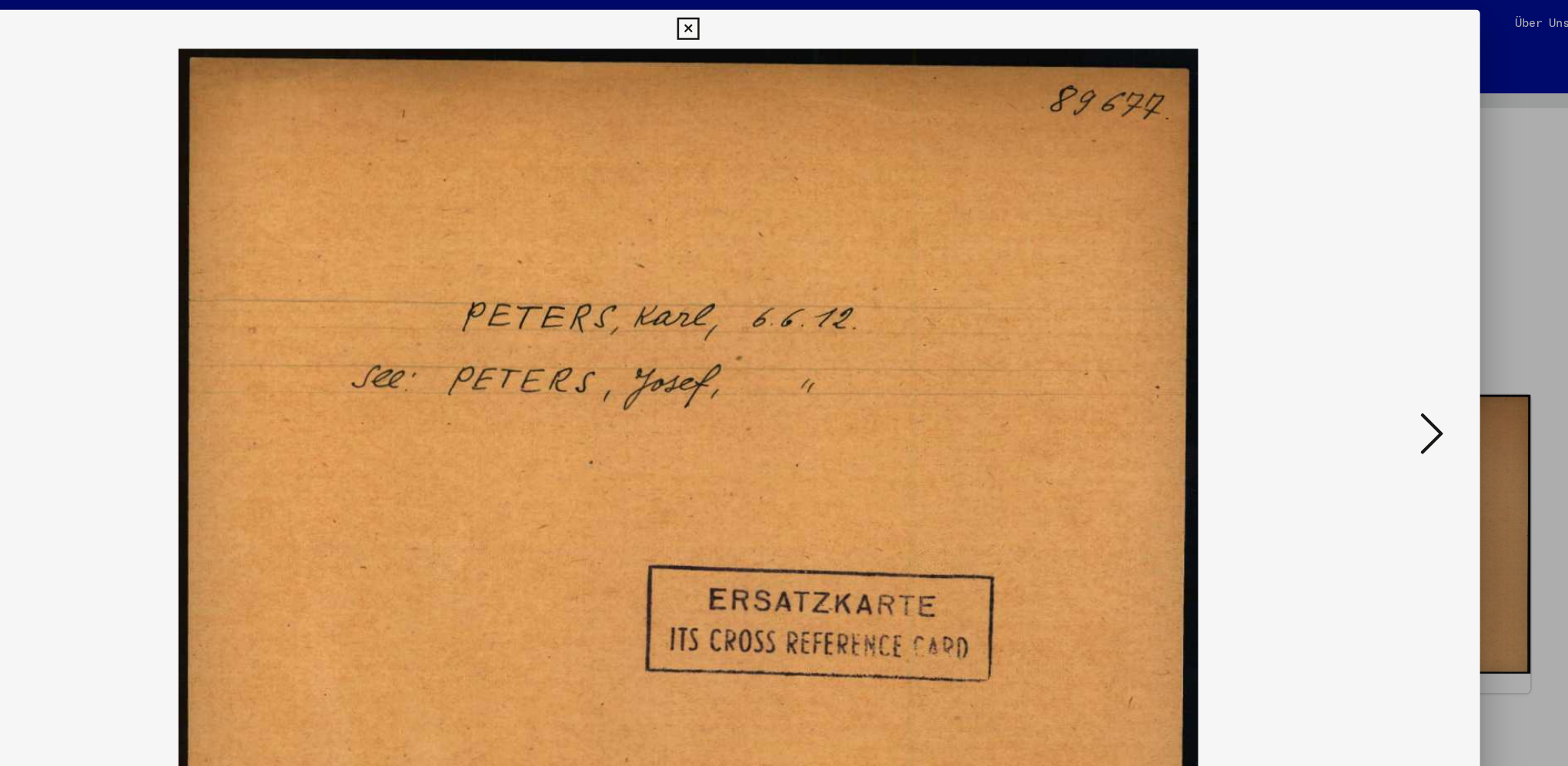
click at [1175, 340] on icon at bounding box center [1371, 343] width 18 height 37
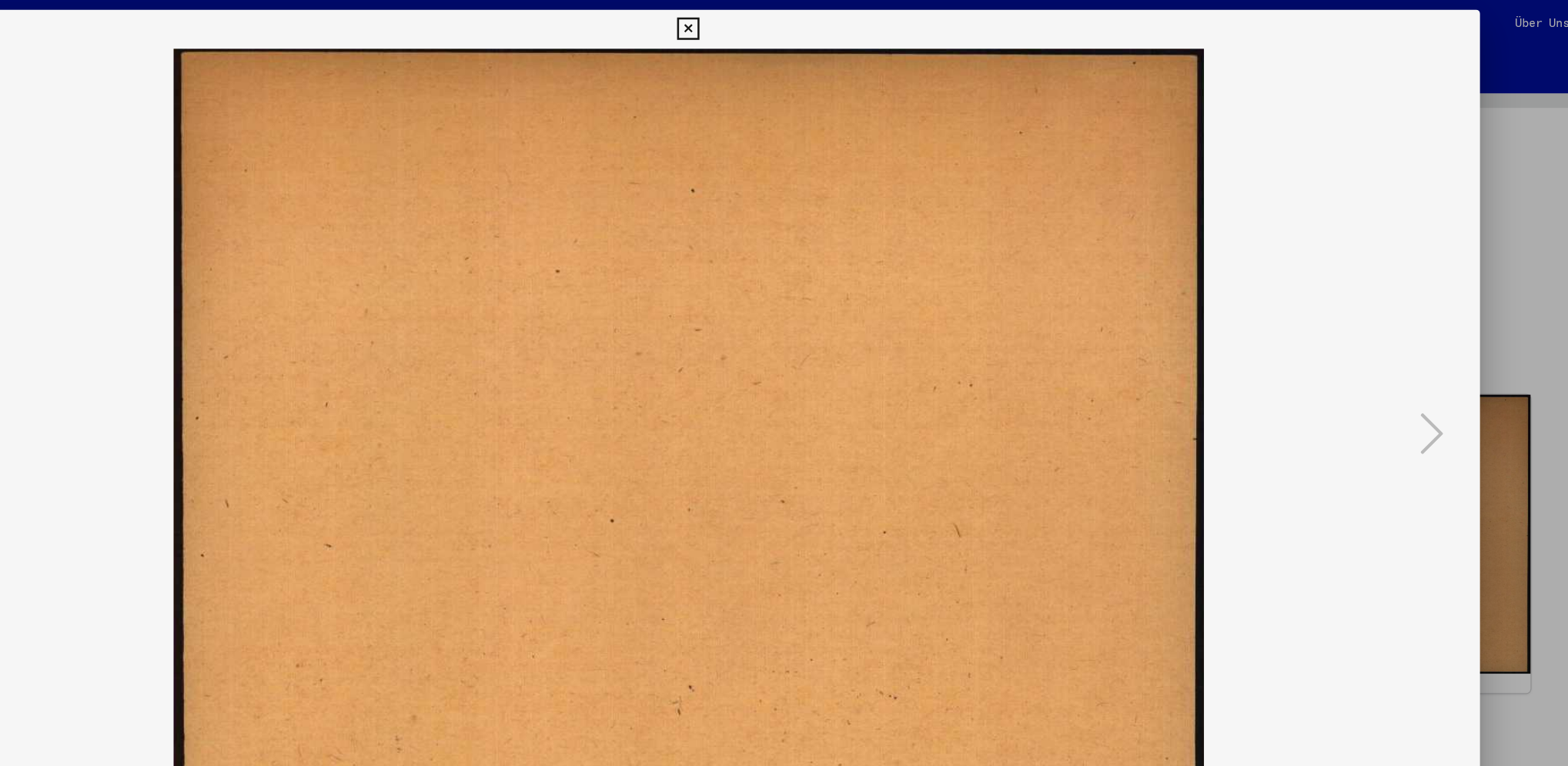
click at [788, 20] on icon at bounding box center [784, 22] width 17 height 18
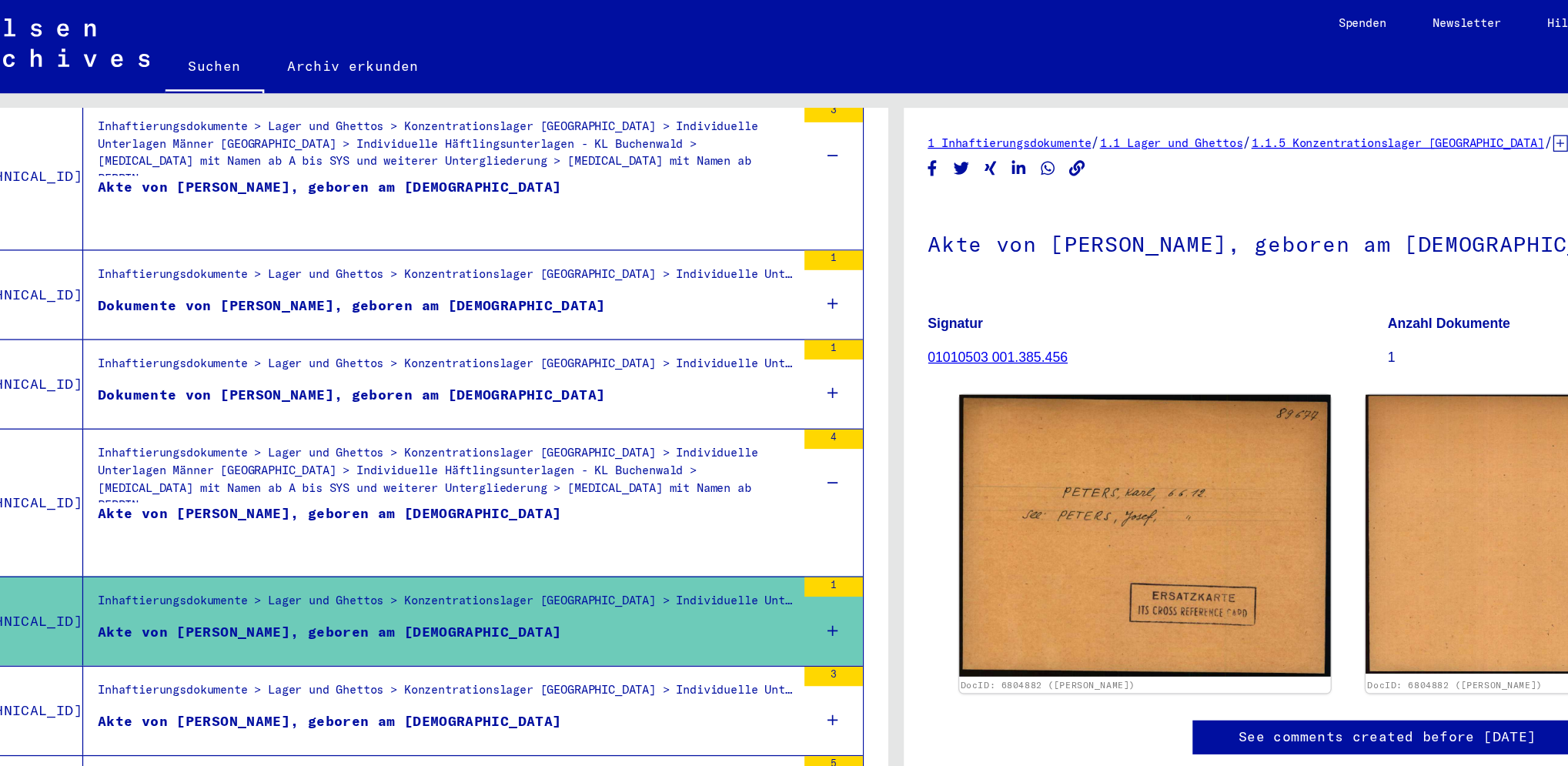
click at [716, 528] on div "3" at bounding box center [735, 536] width 46 height 15
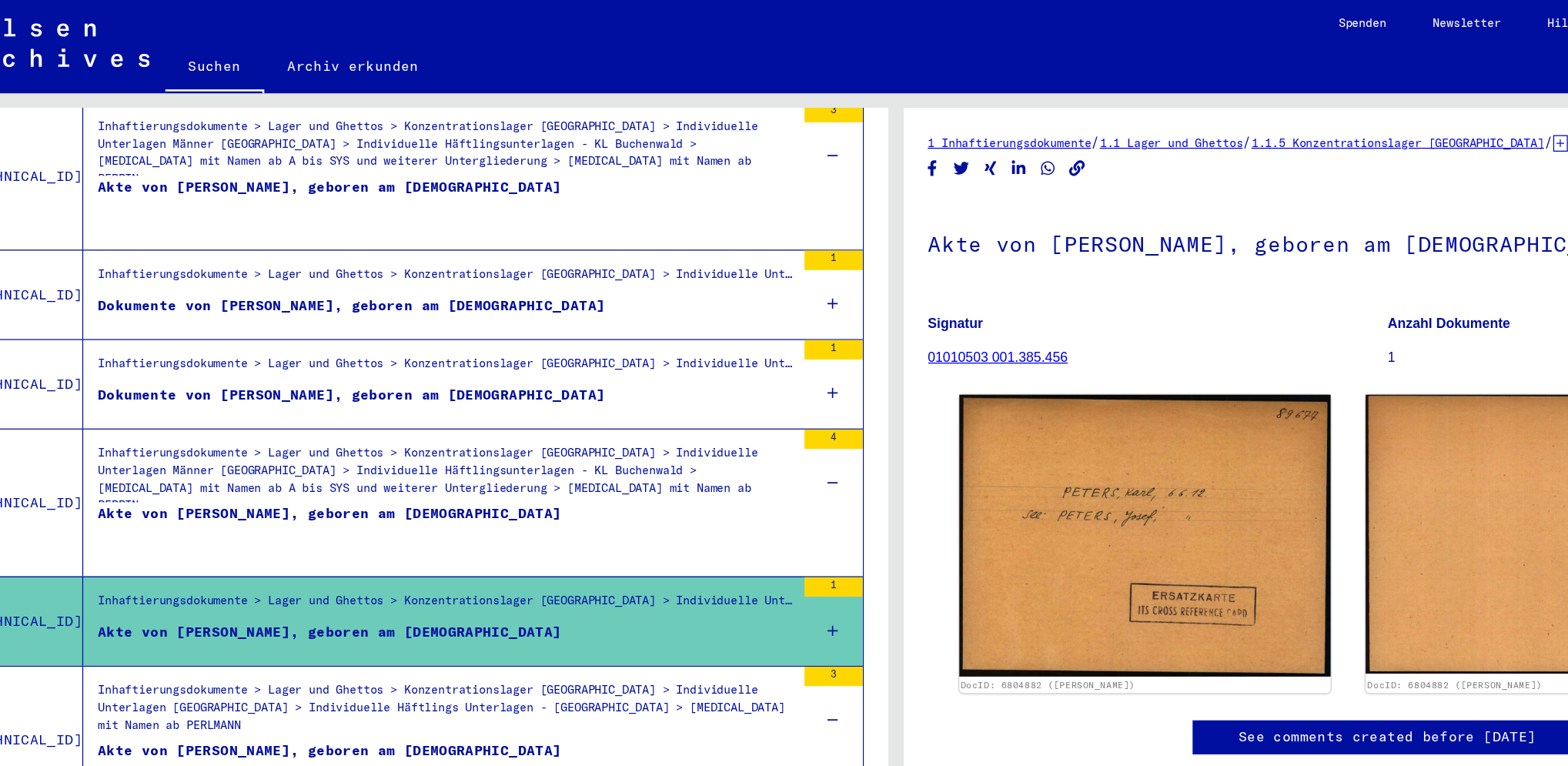
click at [626, 539] on div "Inhaftierungsdokumente > Lager und Ghettos > Konzentrationslager [GEOGRAPHIC_DA…" at bounding box center [428, 567] width 552 height 54
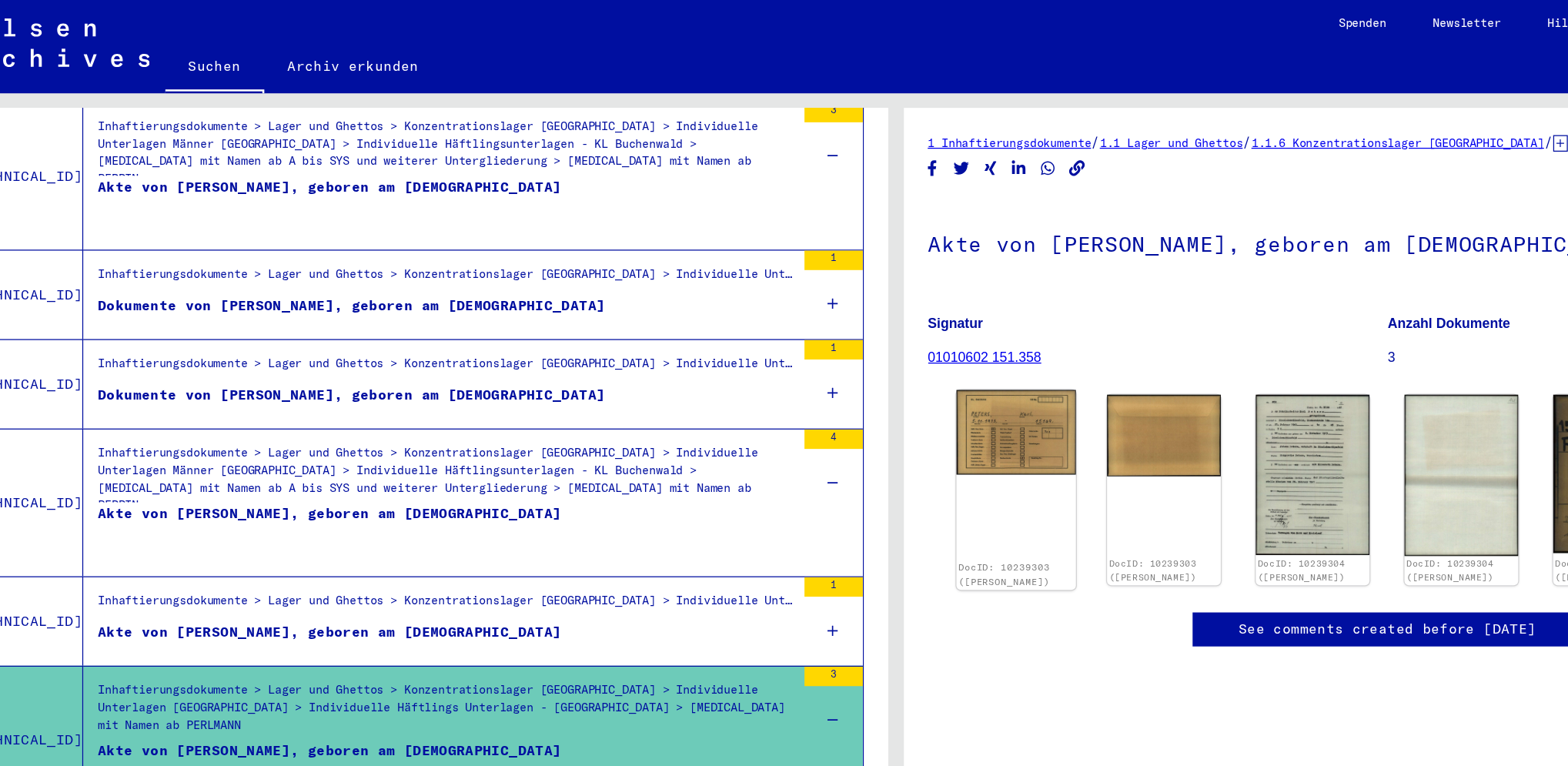
click at [878, 345] on img at bounding box center [879, 342] width 95 height 67
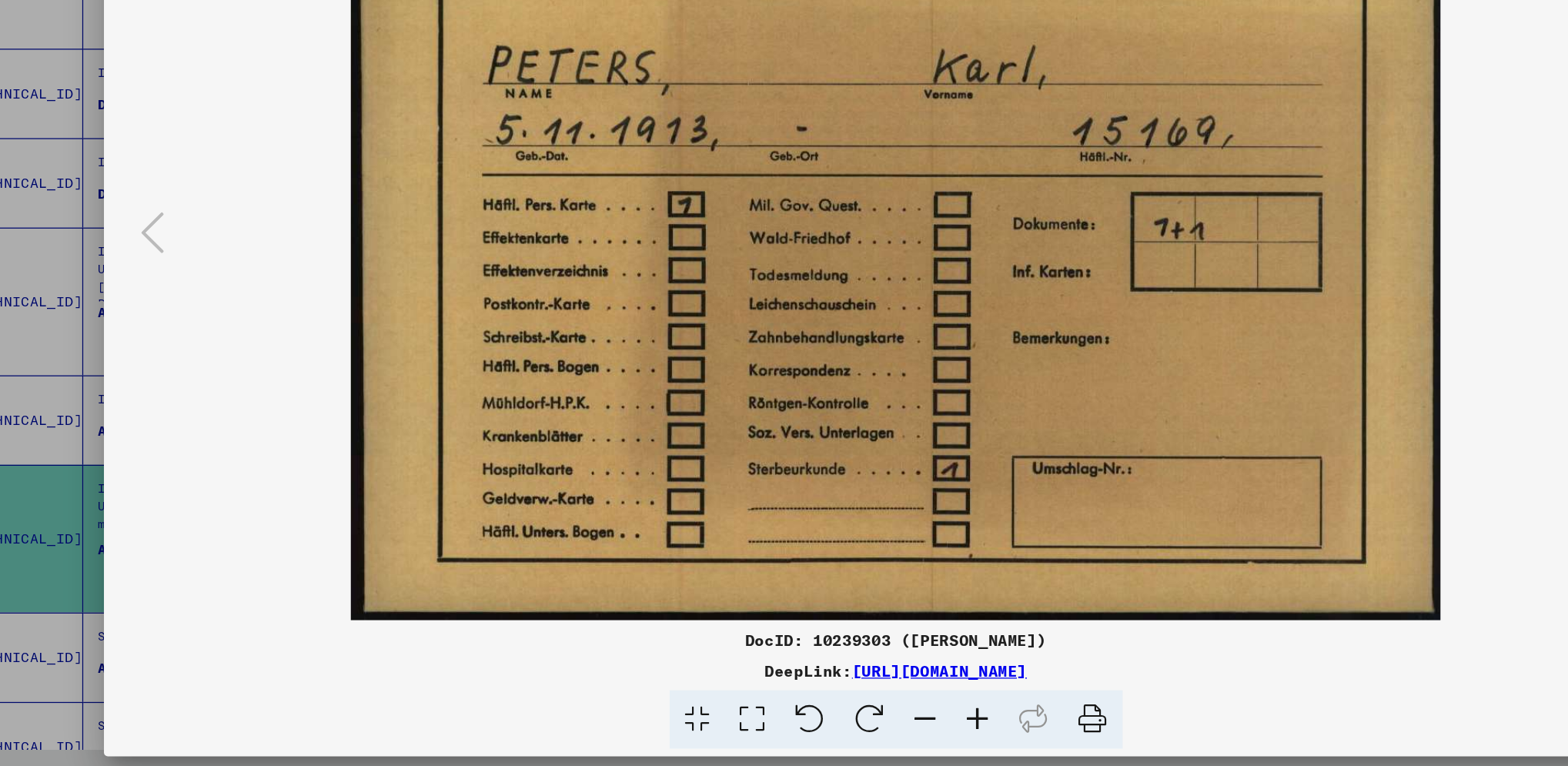
click at [888, 573] on link "[URL][DOMAIN_NAME]" at bounding box center [818, 690] width 138 height 15
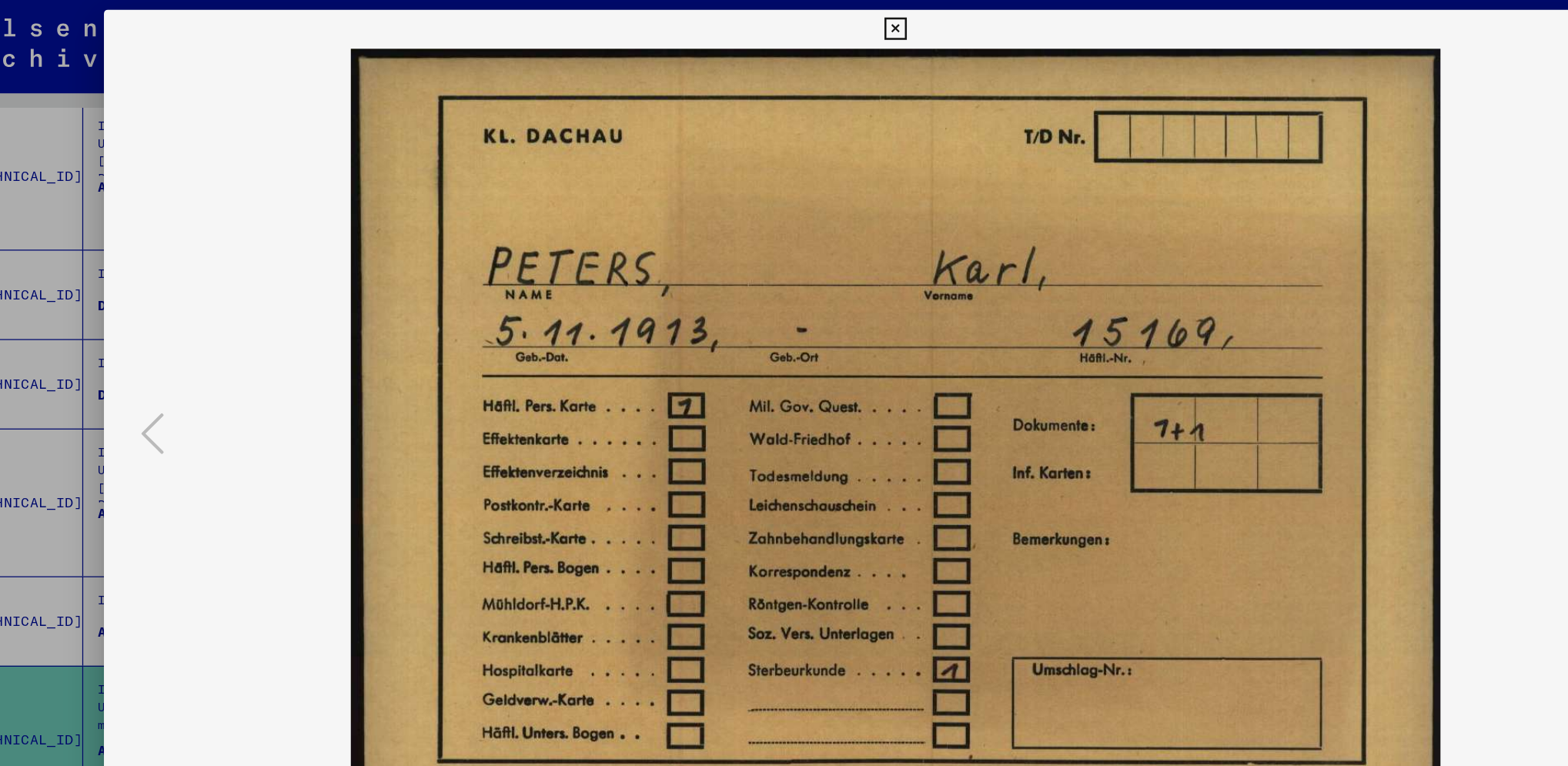
click at [786, 22] on icon at bounding box center [784, 22] width 17 height 18
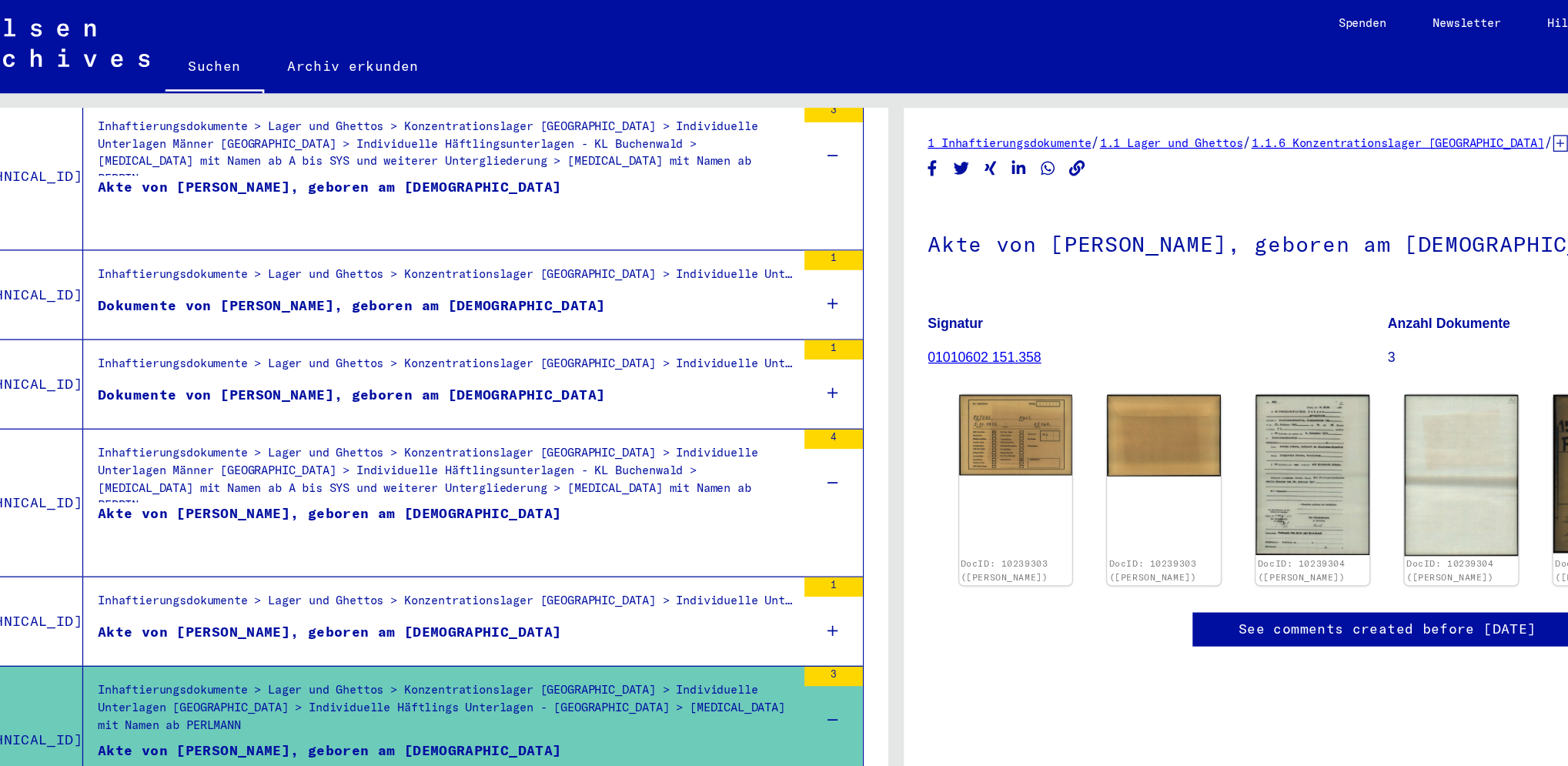
click at [631, 469] on div "Inhaftierungsdokumente > Lager und Ghettos > Konzentrationslager [GEOGRAPHIC_DA…" at bounding box center [428, 479] width 552 height 21
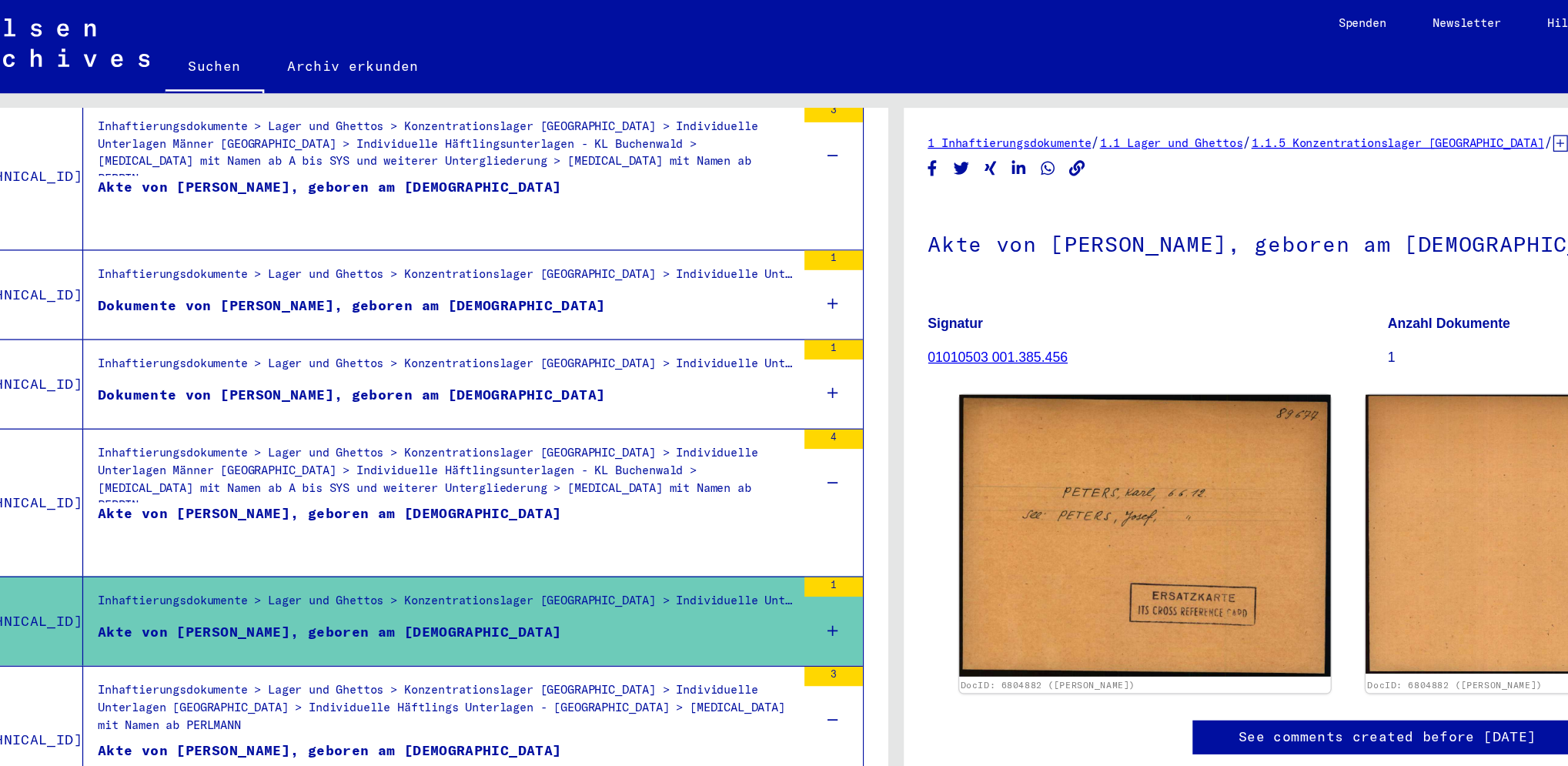
click at [652, 399] on figure "Akte von [PERSON_NAME], geboren am [DEMOGRAPHIC_DATA]" at bounding box center [428, 422] width 552 height 46
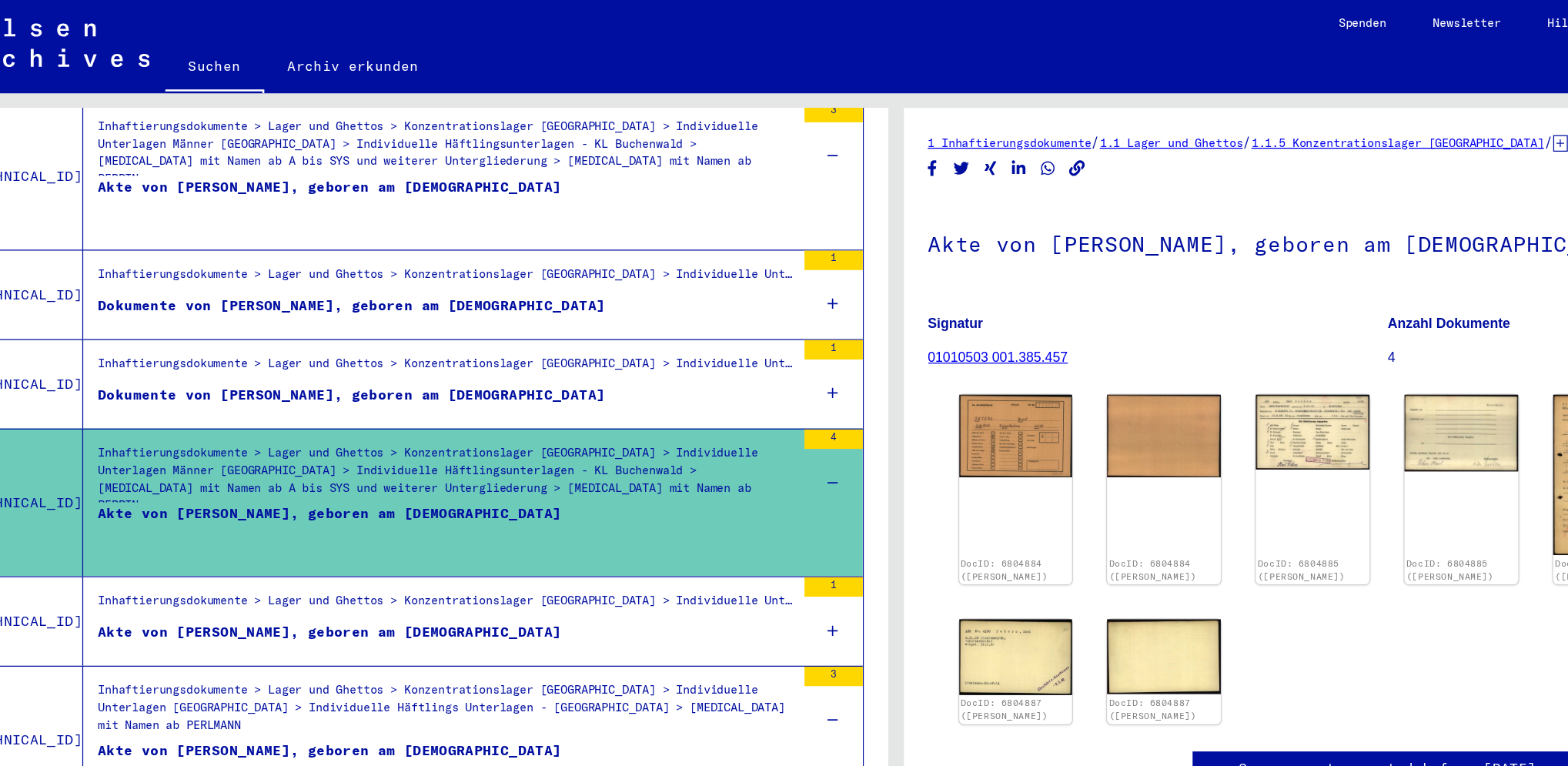
click at [640, 210] on div "Inhaftierungsdokumente > Lager und Ghettos > Konzentrationslager [GEOGRAPHIC_DA…" at bounding box center [428, 221] width 552 height 21
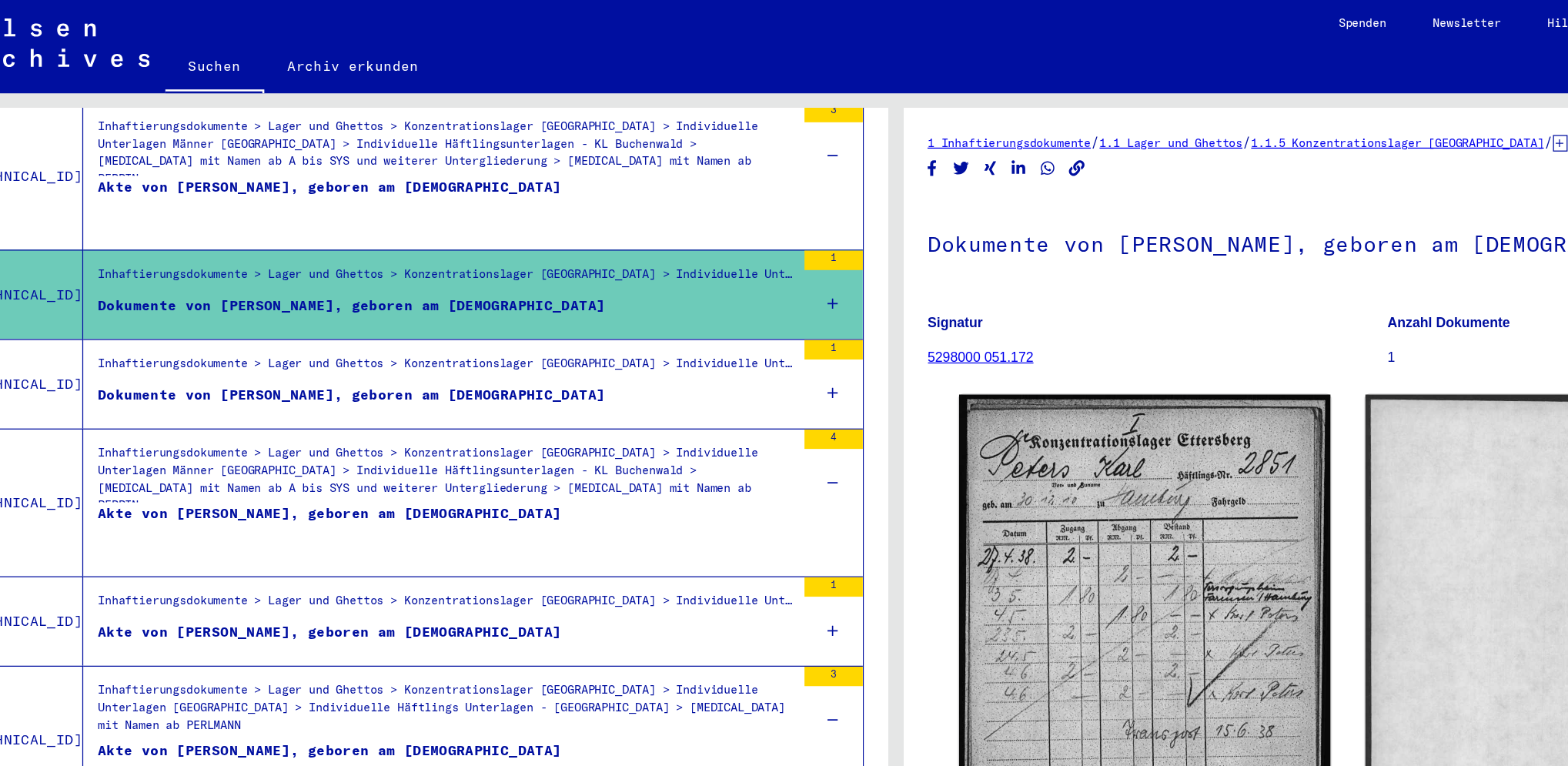
click at [879, 278] on link "5298000 051.172" at bounding box center [851, 282] width 84 height 13
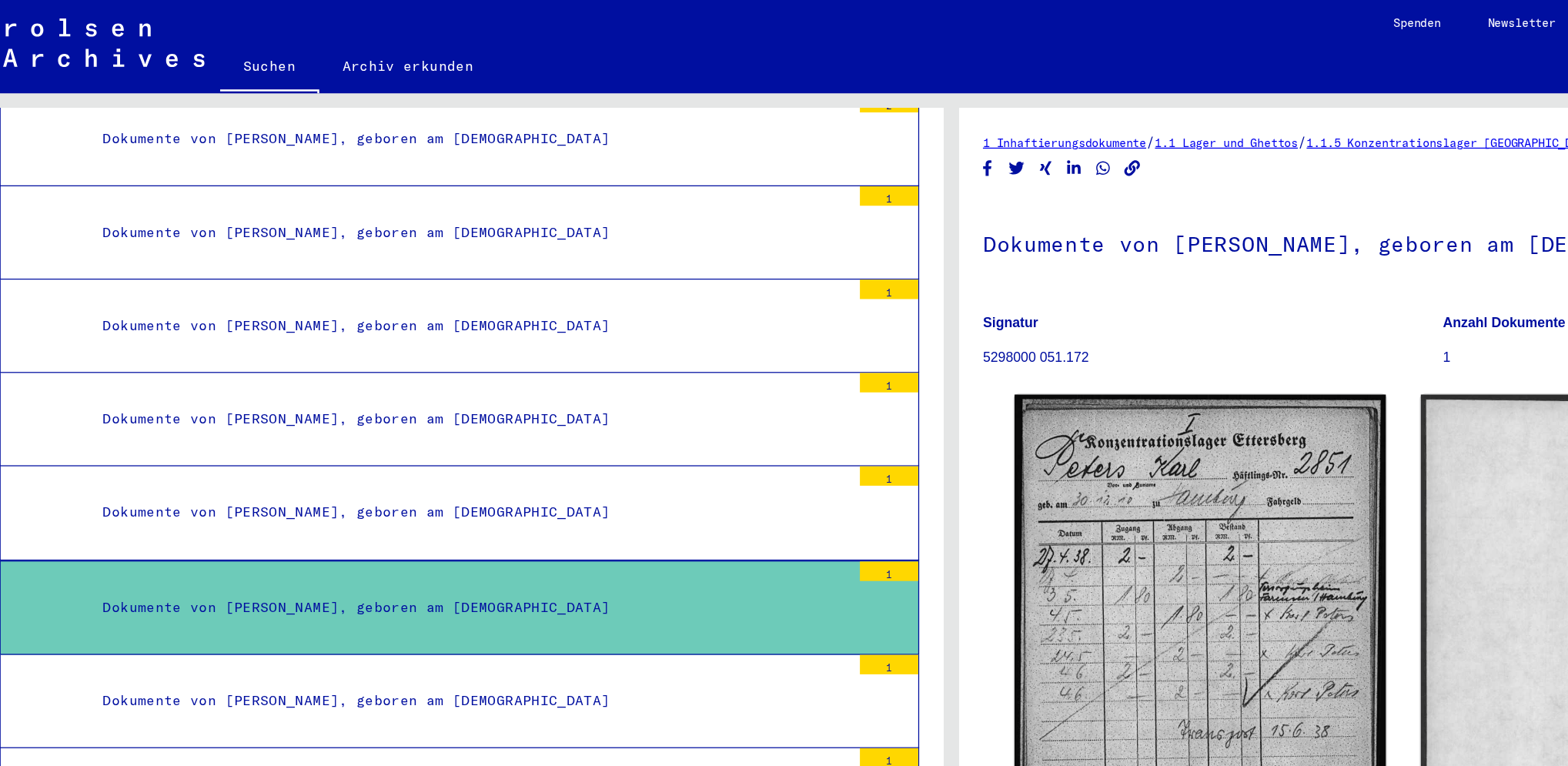
click at [463, 243] on div "Dokumente von [PERSON_NAME], geboren am [DEMOGRAPHIC_DATA]" at bounding box center [402, 258] width 603 height 30
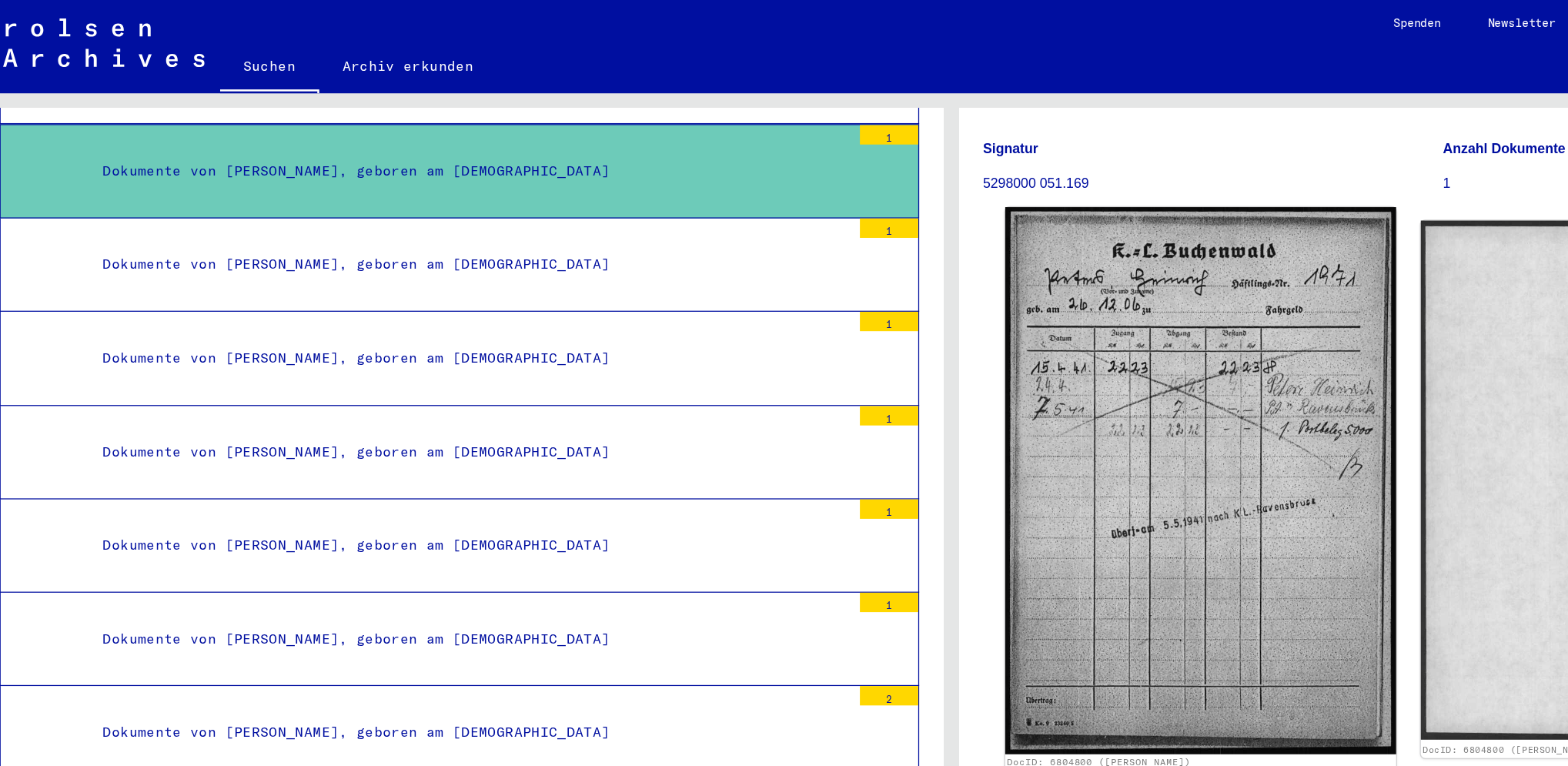
scroll to position [188, 0]
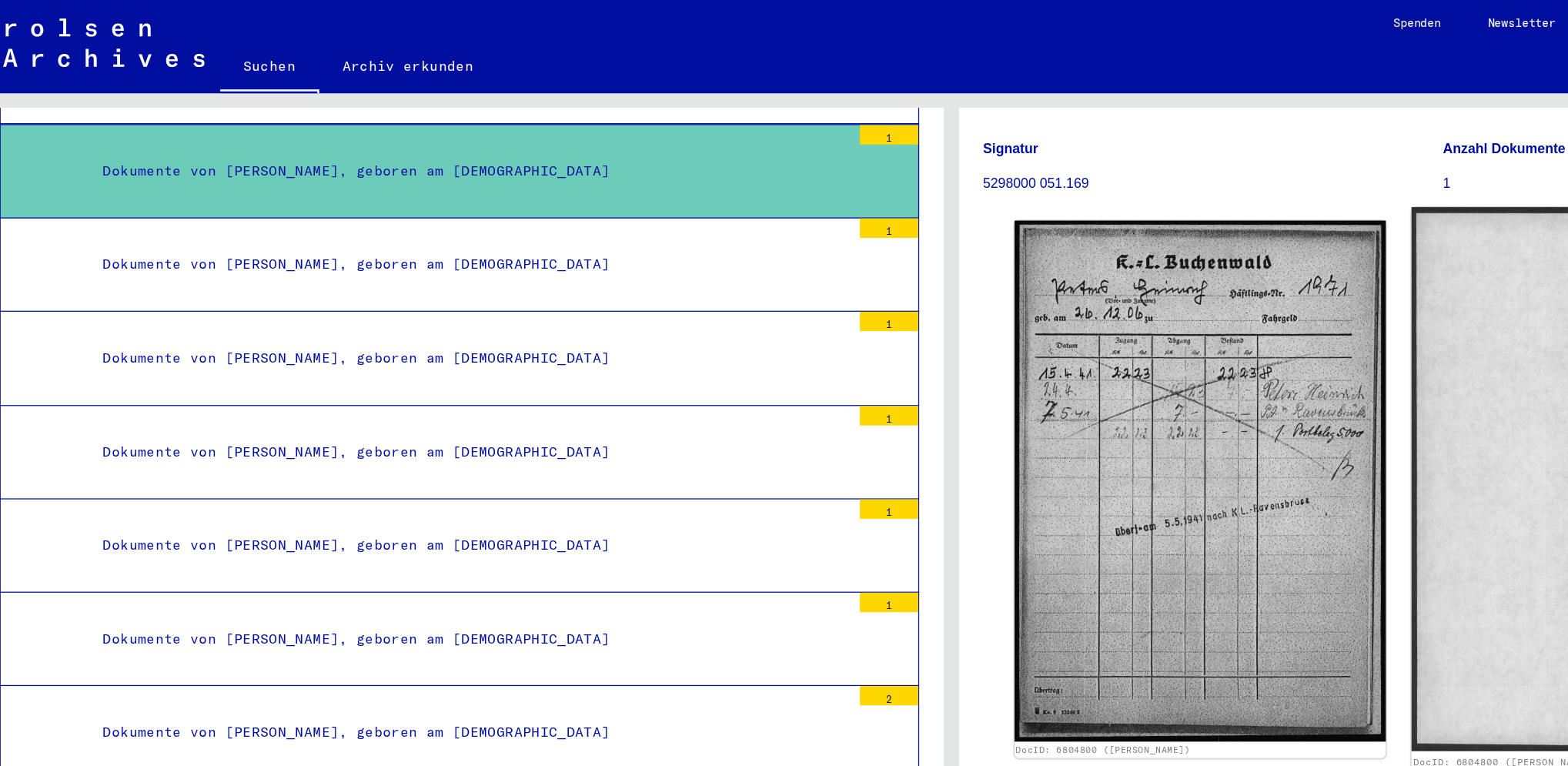
click at [1167, 318] on img at bounding box center [1303, 379] width 309 height 431
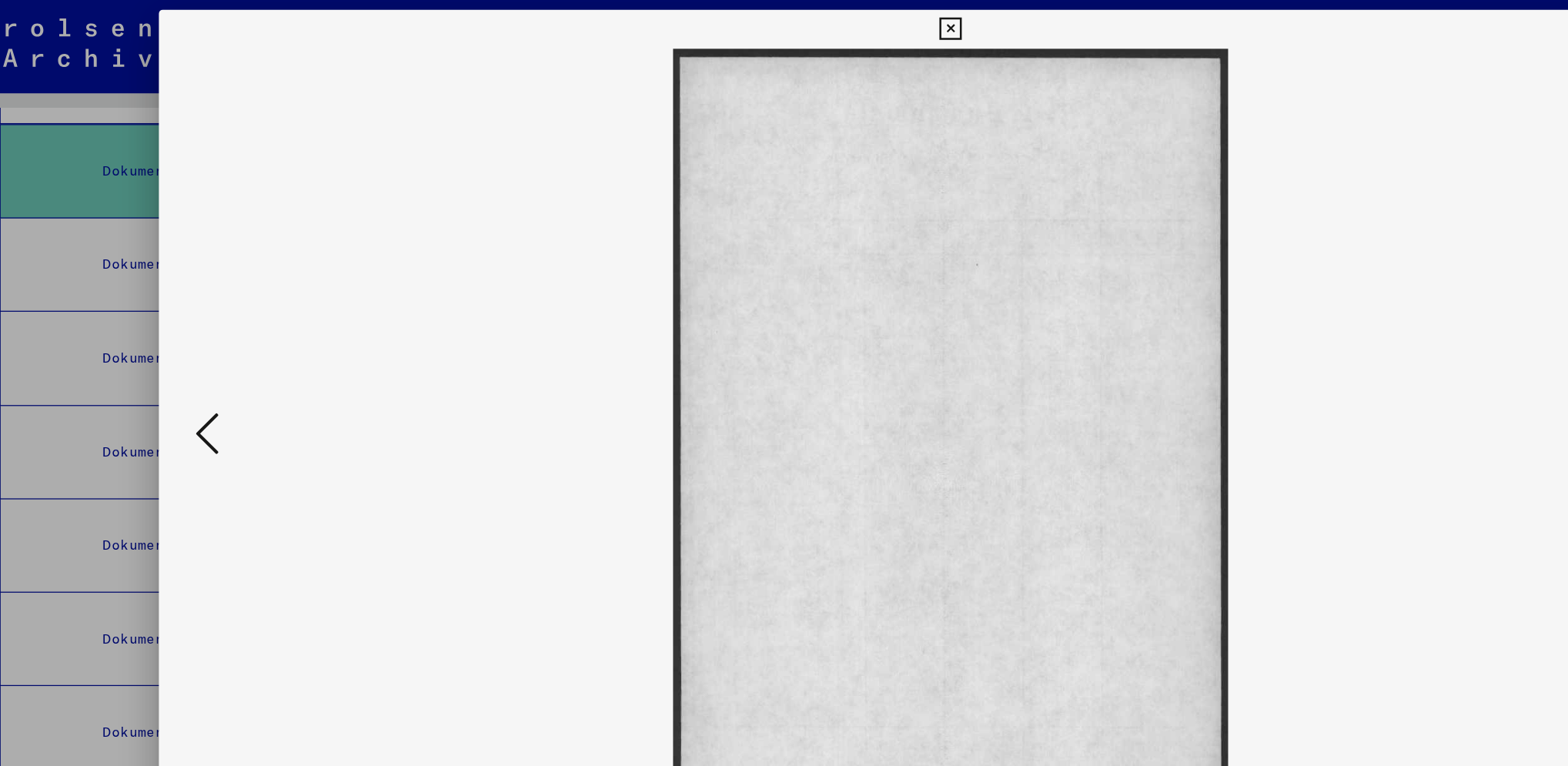
click at [788, 21] on icon at bounding box center [784, 22] width 17 height 18
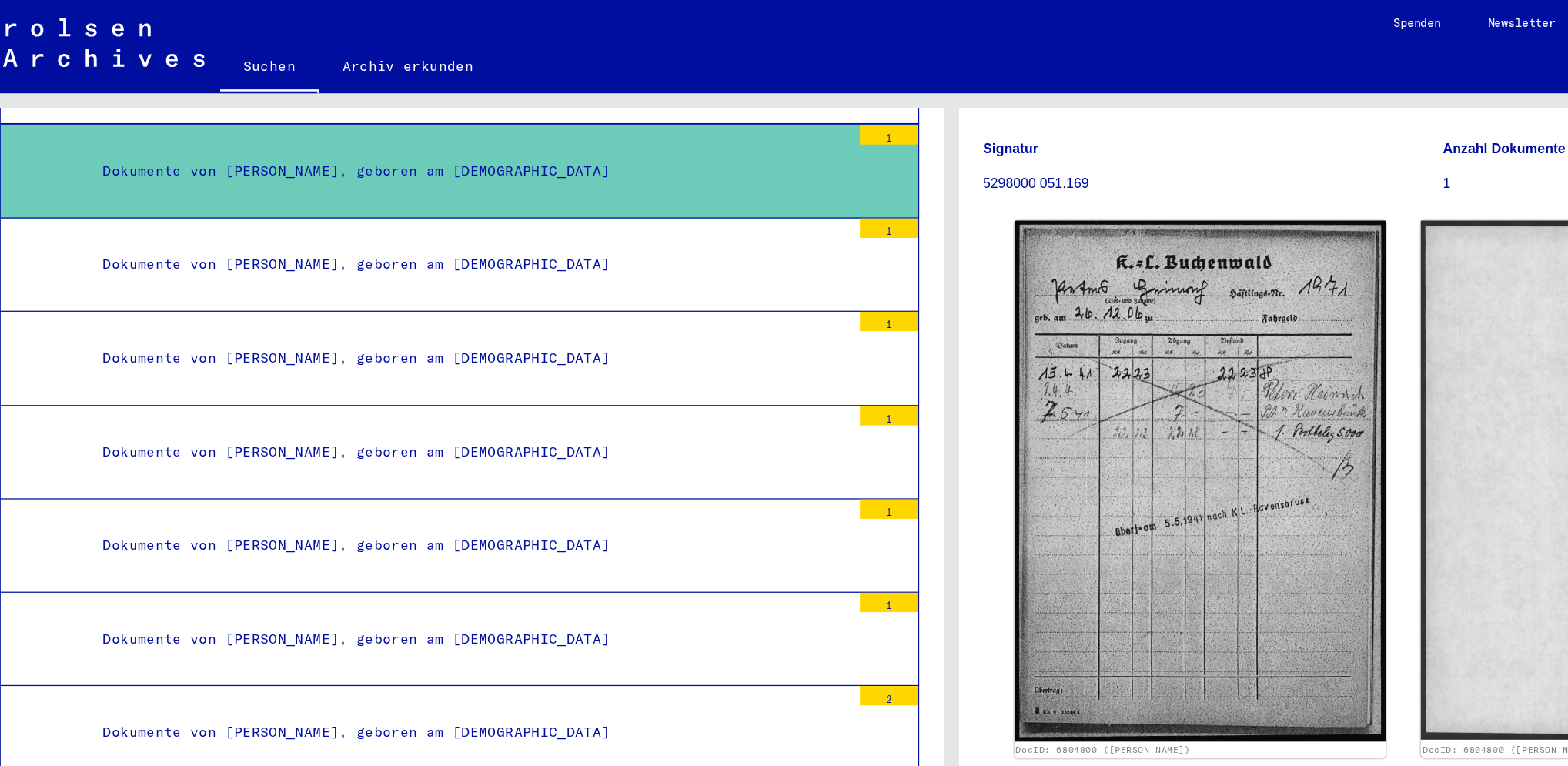
click at [485, 343] on div "Dokumente von [PERSON_NAME], geboren am [DEMOGRAPHIC_DATA]" at bounding box center [402, 357] width 603 height 30
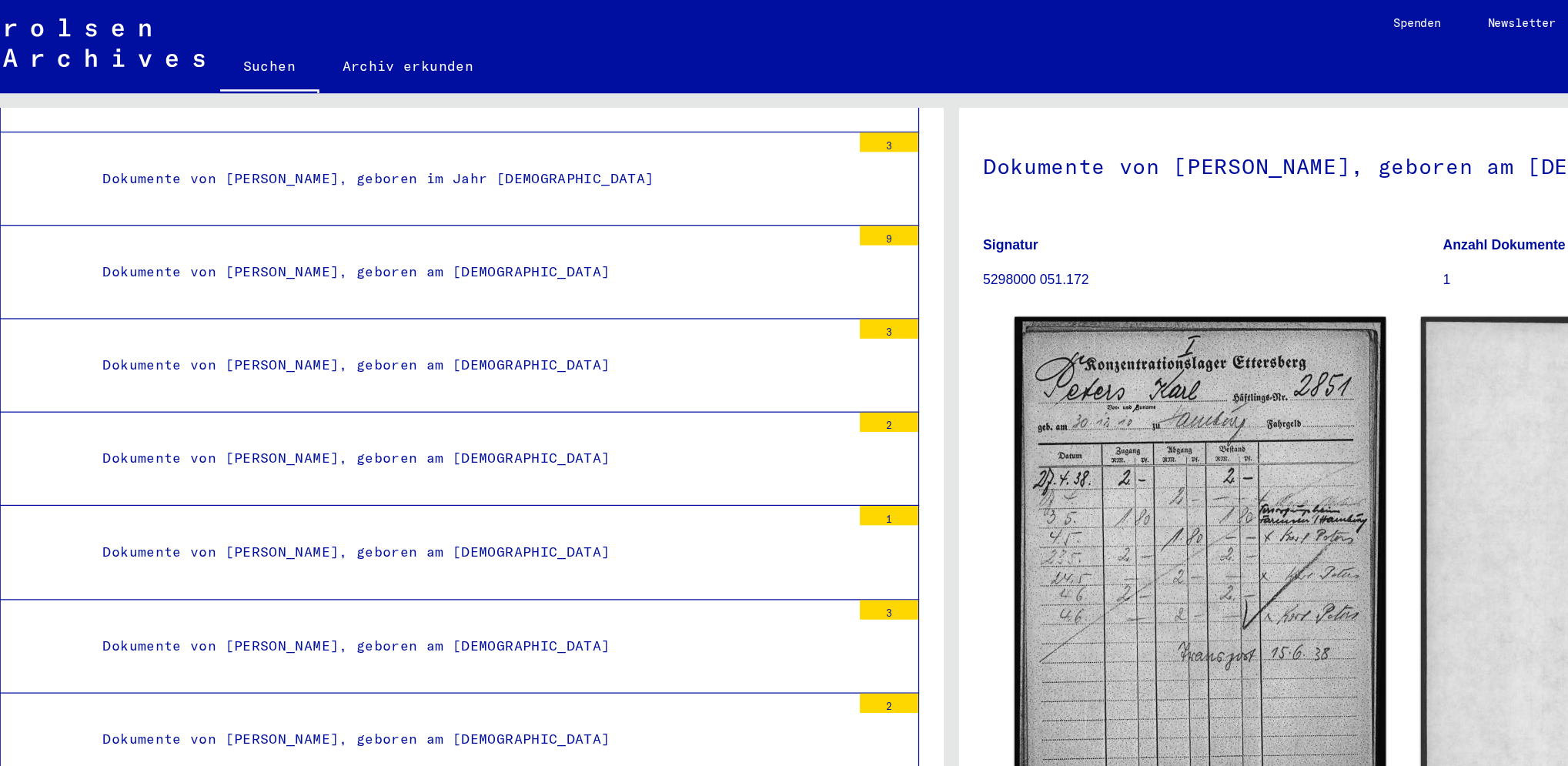
scroll to position [15920, 0]
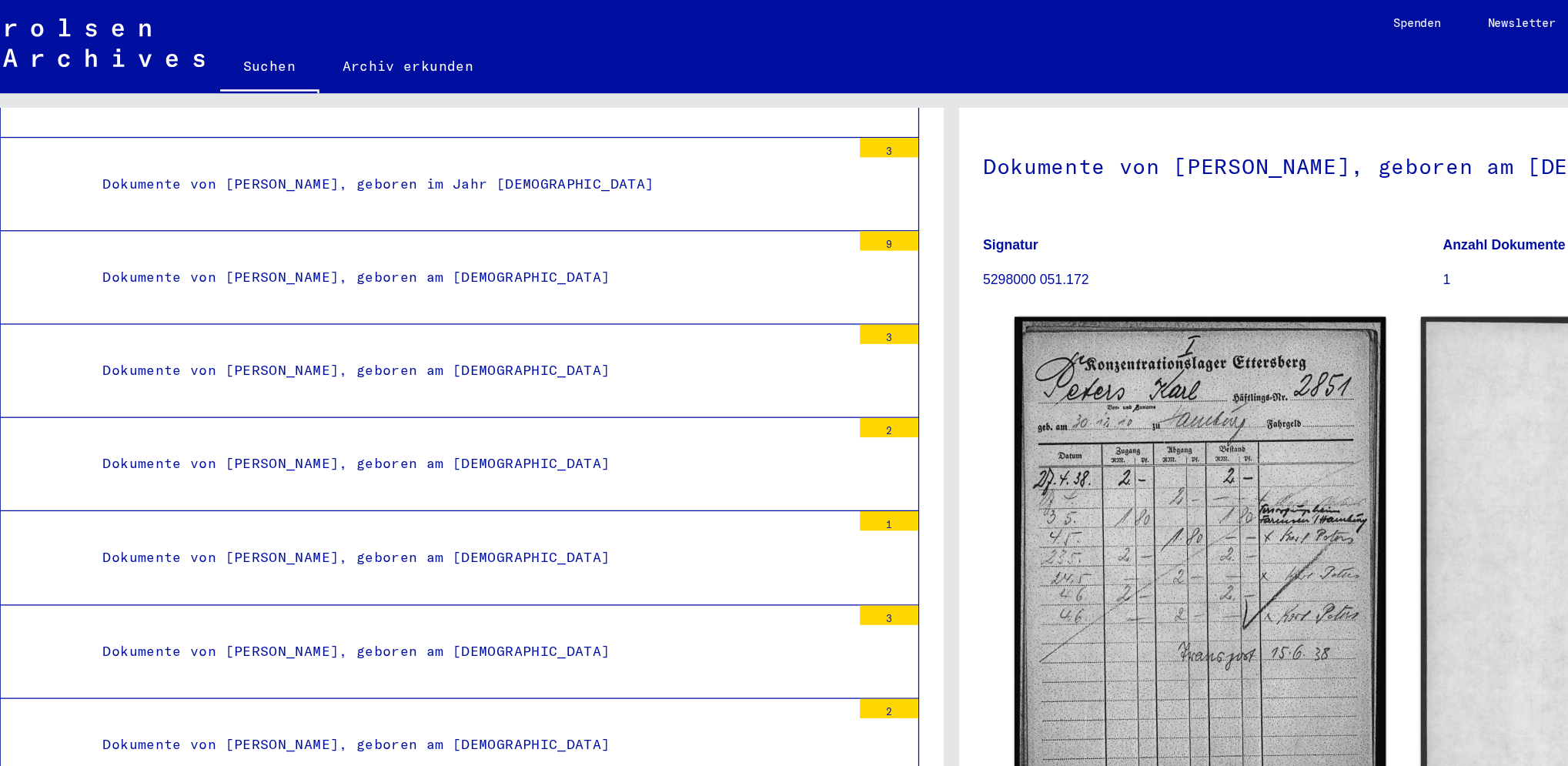
click at [442, 352] on div "Dokumente von [PERSON_NAME], geboren am [DEMOGRAPHIC_DATA]" at bounding box center [402, 367] width 603 height 30
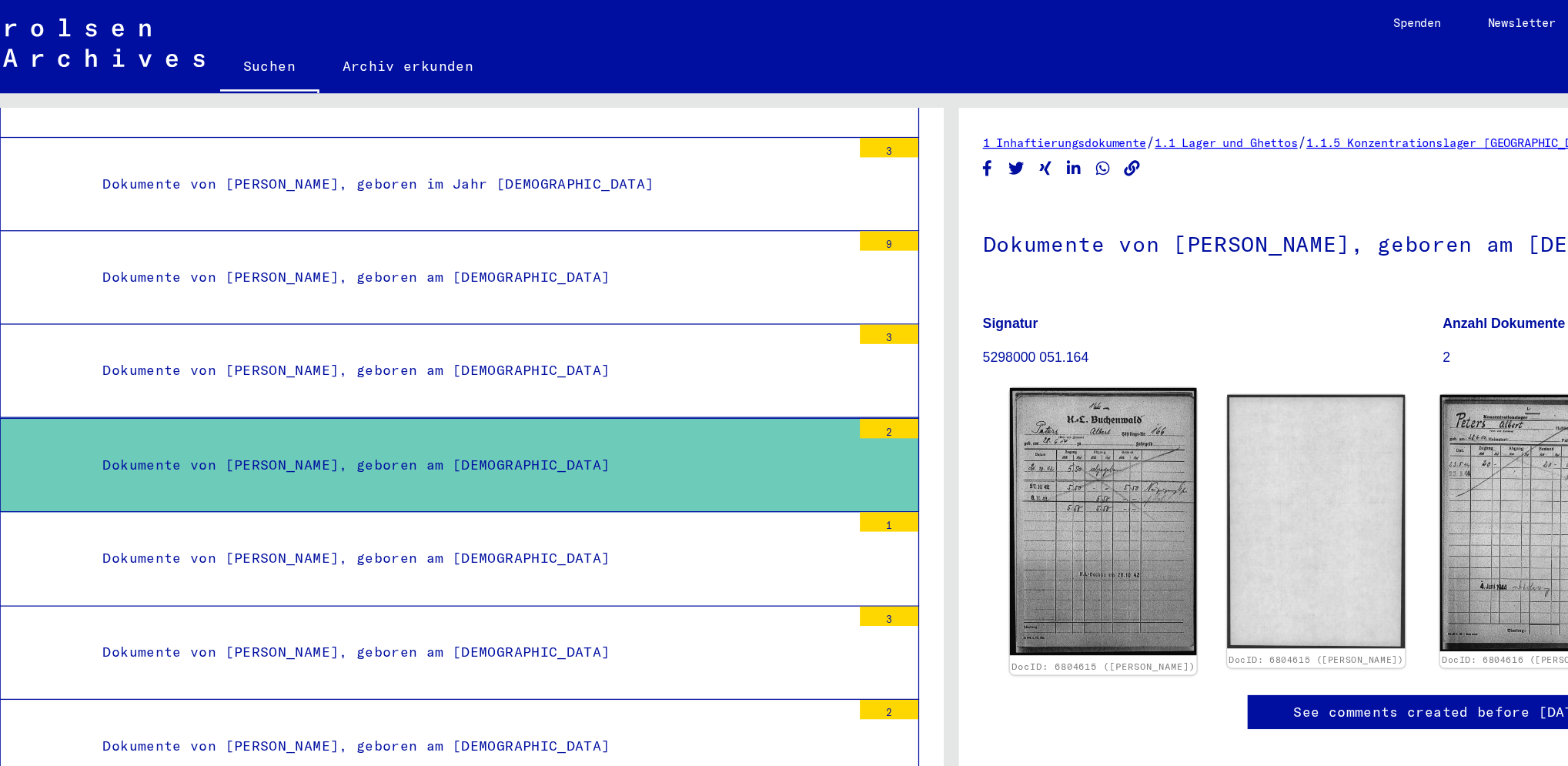
click at [942, 451] on img at bounding box center [904, 413] width 148 height 212
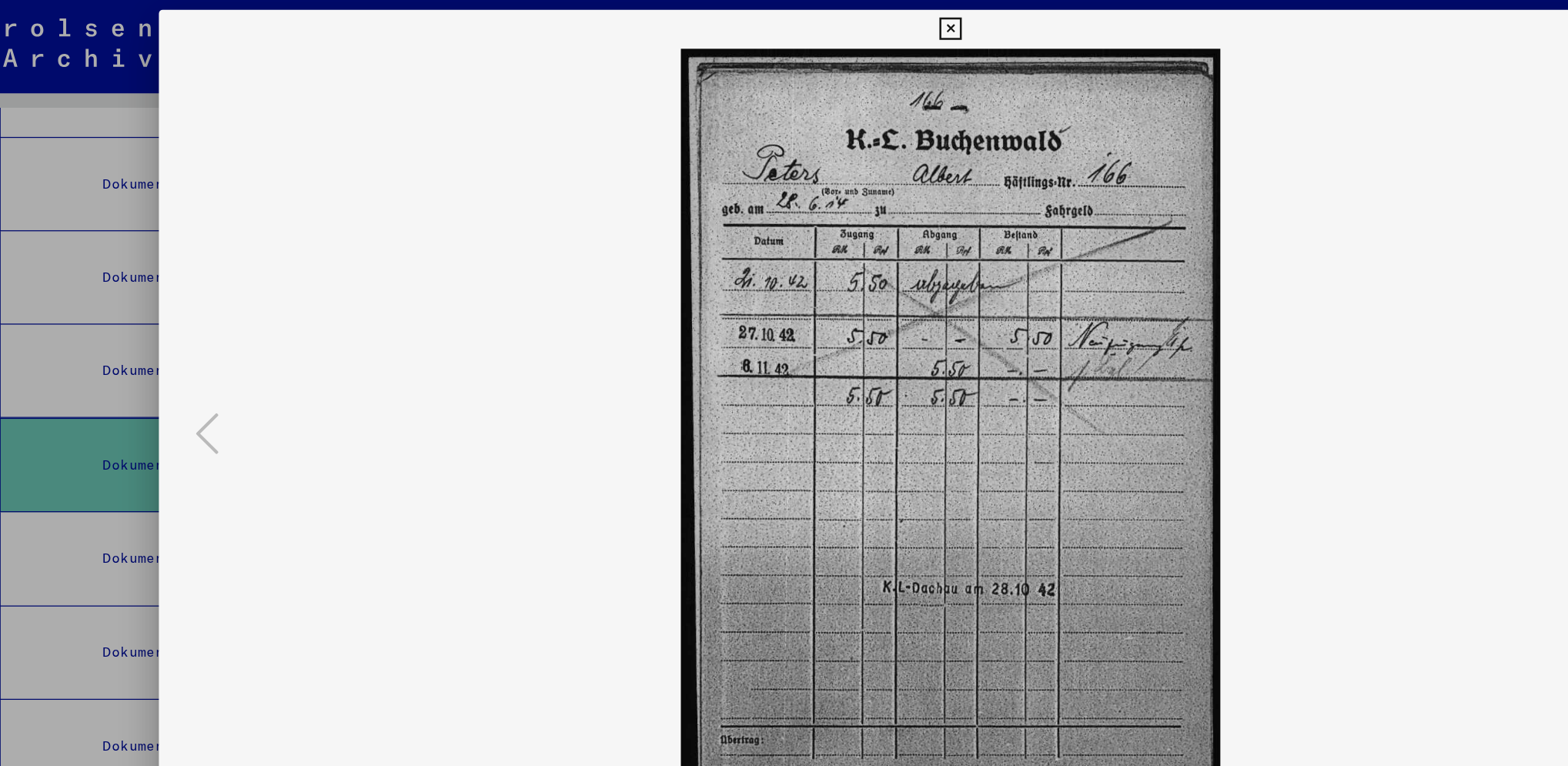
click at [773, 16] on button at bounding box center [784, 23] width 27 height 31
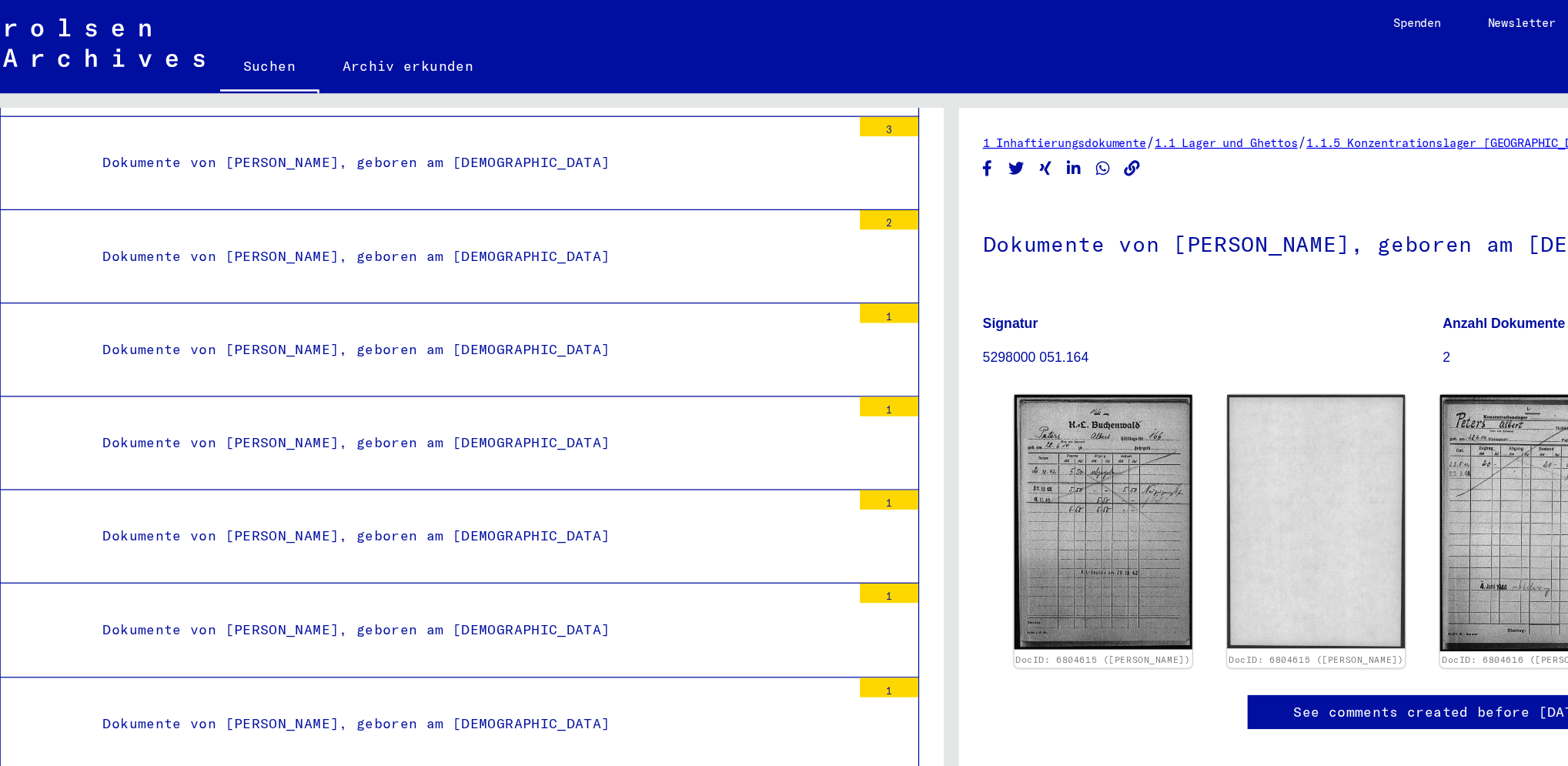
scroll to position [16343, 0]
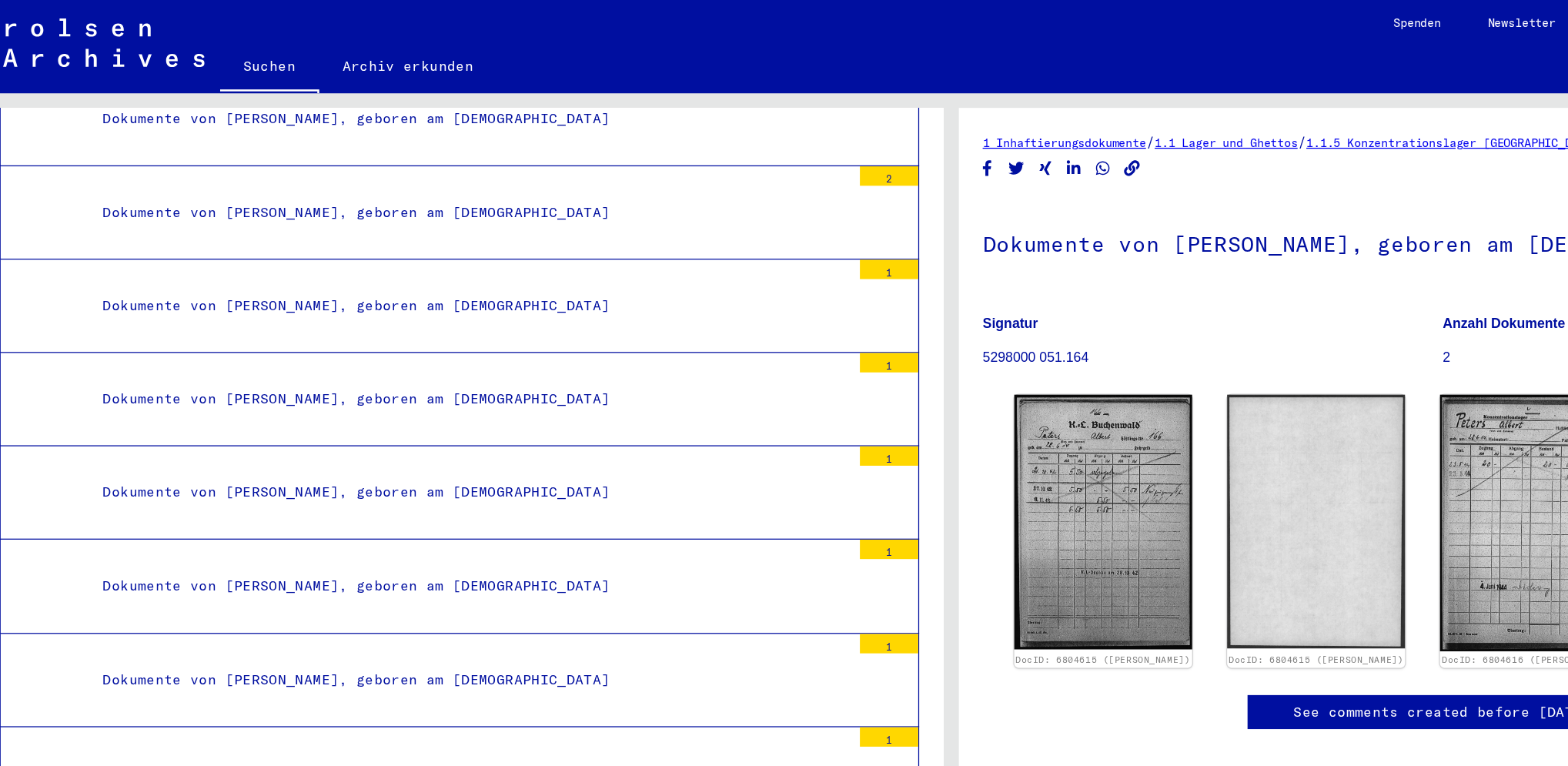
click at [413, 523] on div "Dokumente von [PERSON_NAME], geboren am [DEMOGRAPHIC_DATA]" at bounding box center [402, 537] width 603 height 30
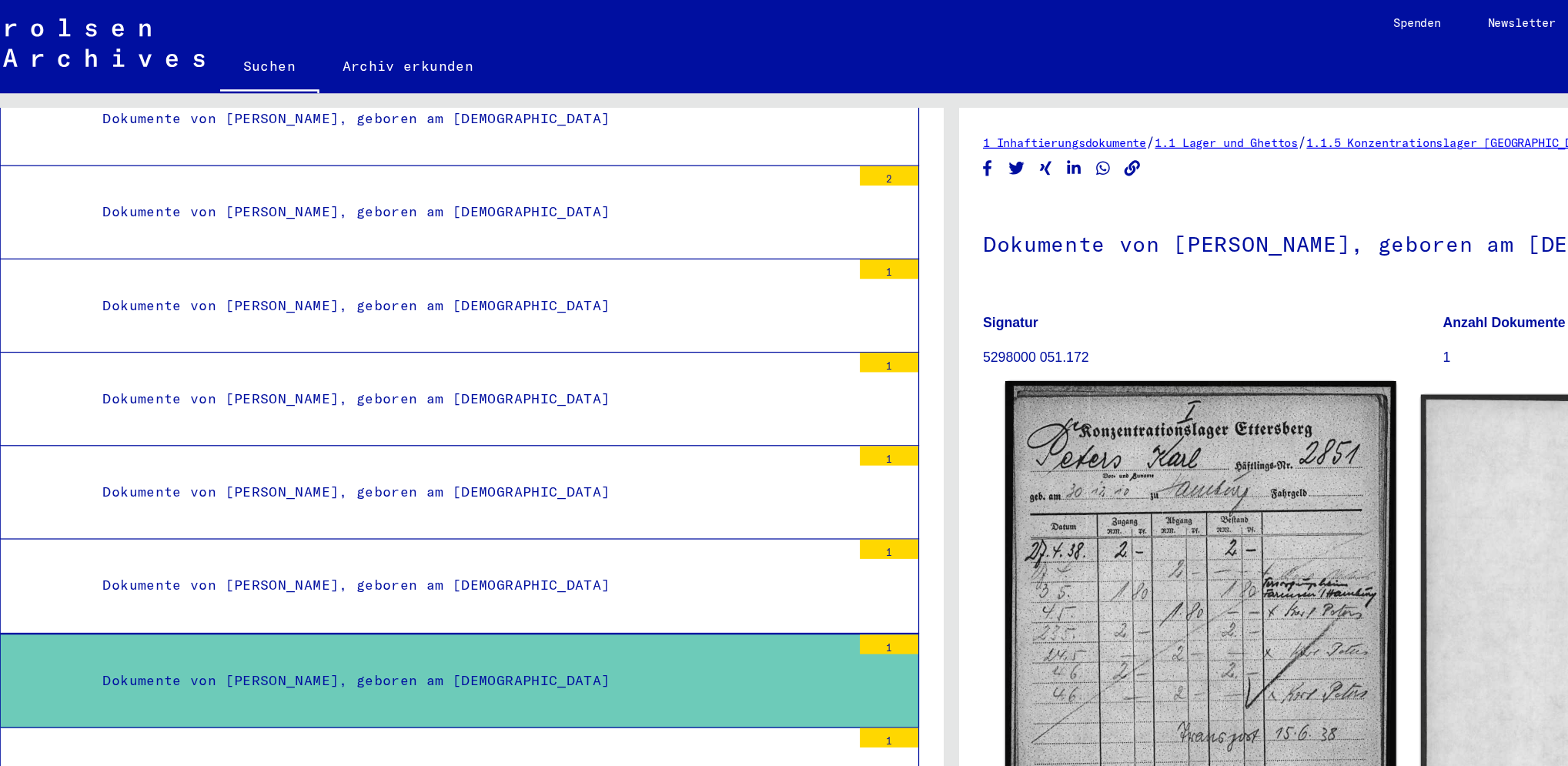
click at [920, 452] on img at bounding box center [980, 516] width 309 height 431
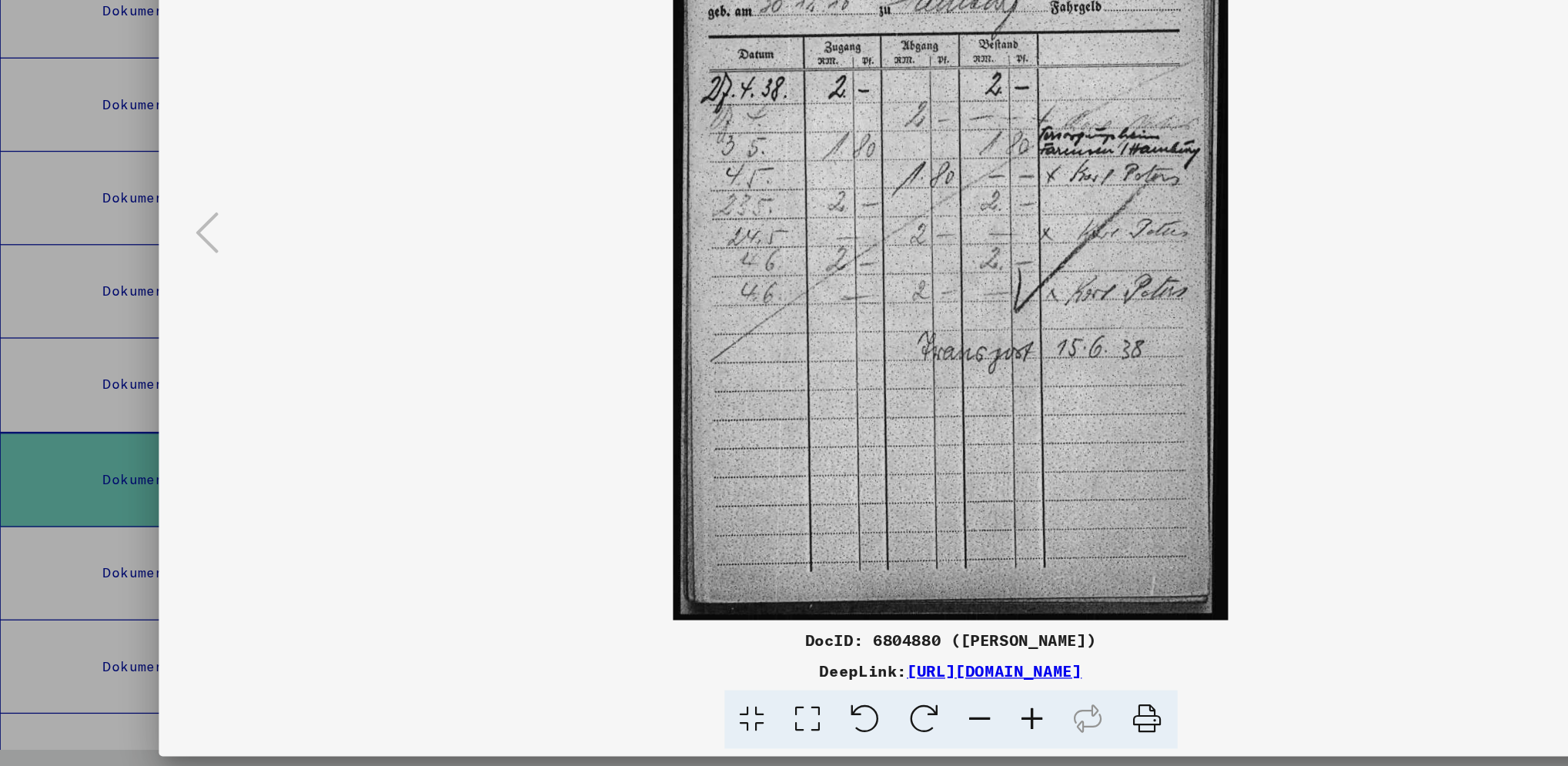
click at [888, 573] on link "[URL][DOMAIN_NAME]" at bounding box center [818, 690] width 138 height 15
